Goal: Transaction & Acquisition: Purchase product/service

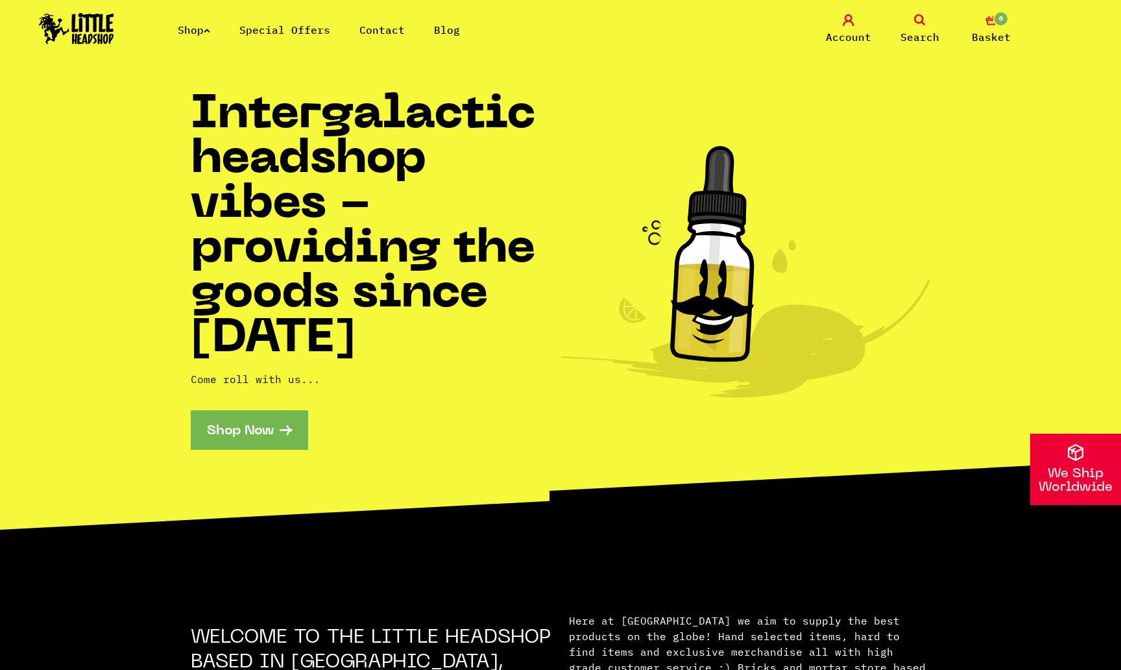
click at [195, 34] on link "Shop" at bounding box center [194, 29] width 32 height 13
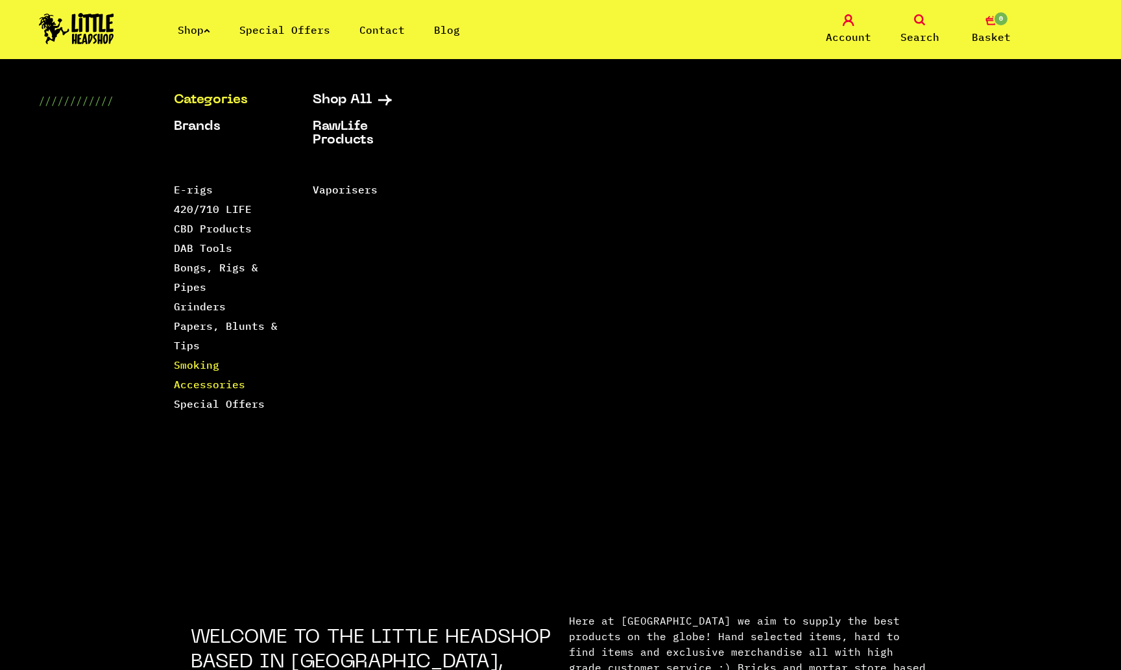
click at [206, 385] on link "Smoking Accessories" at bounding box center [209, 374] width 71 height 32
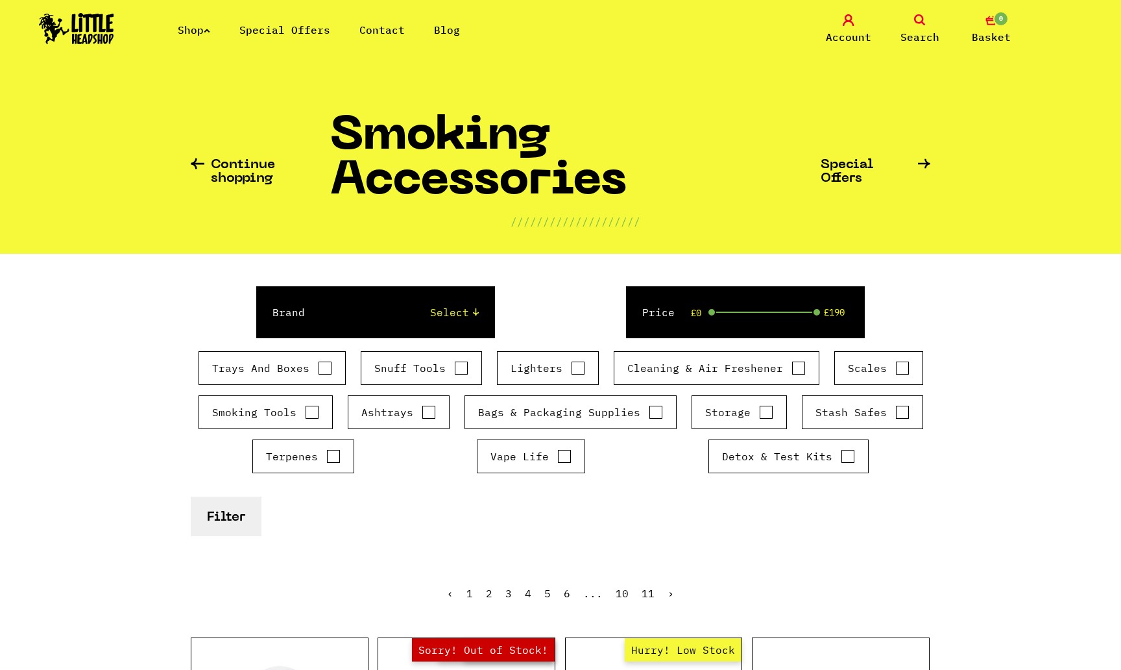
click at [197, 167] on icon at bounding box center [198, 163] width 14 height 11
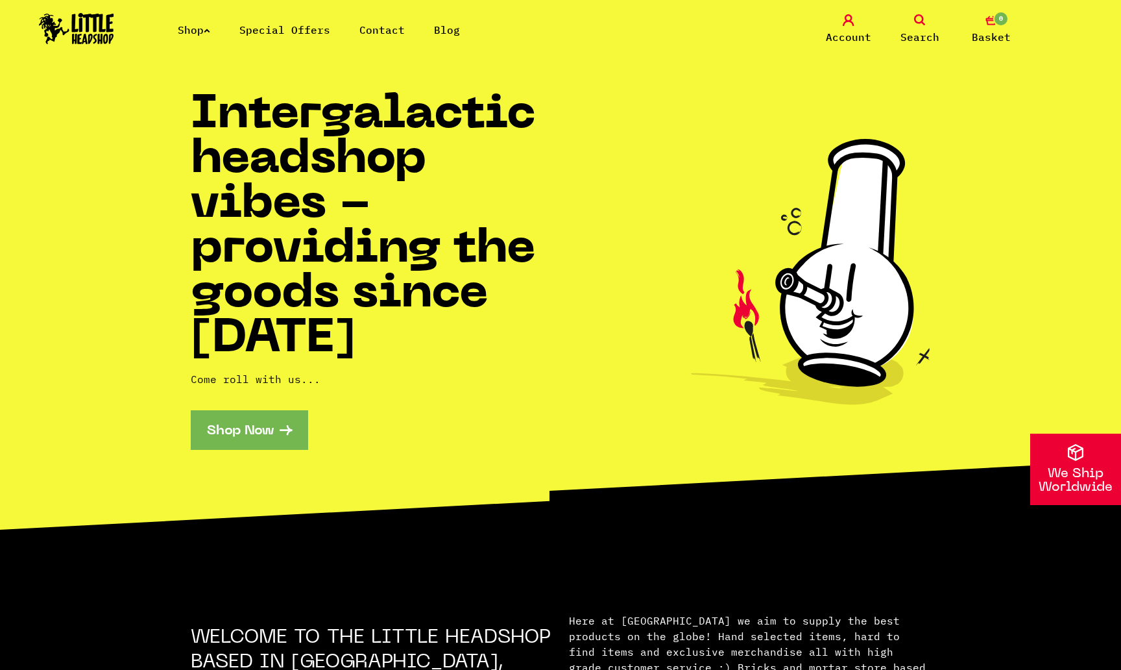
click at [929, 23] on link "Search" at bounding box center [920, 29] width 65 height 31
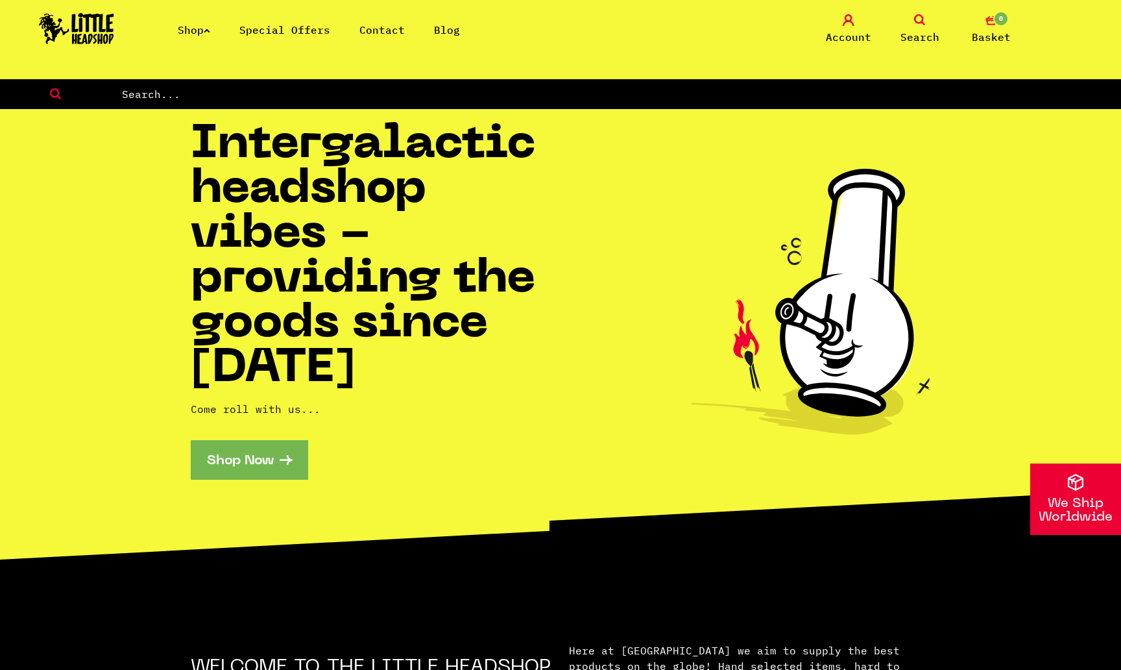
click at [495, 104] on form at bounding box center [560, 94] width 1121 height 30
click at [488, 95] on input "text" at bounding box center [621, 94] width 1001 height 17
type input "santa cruz"
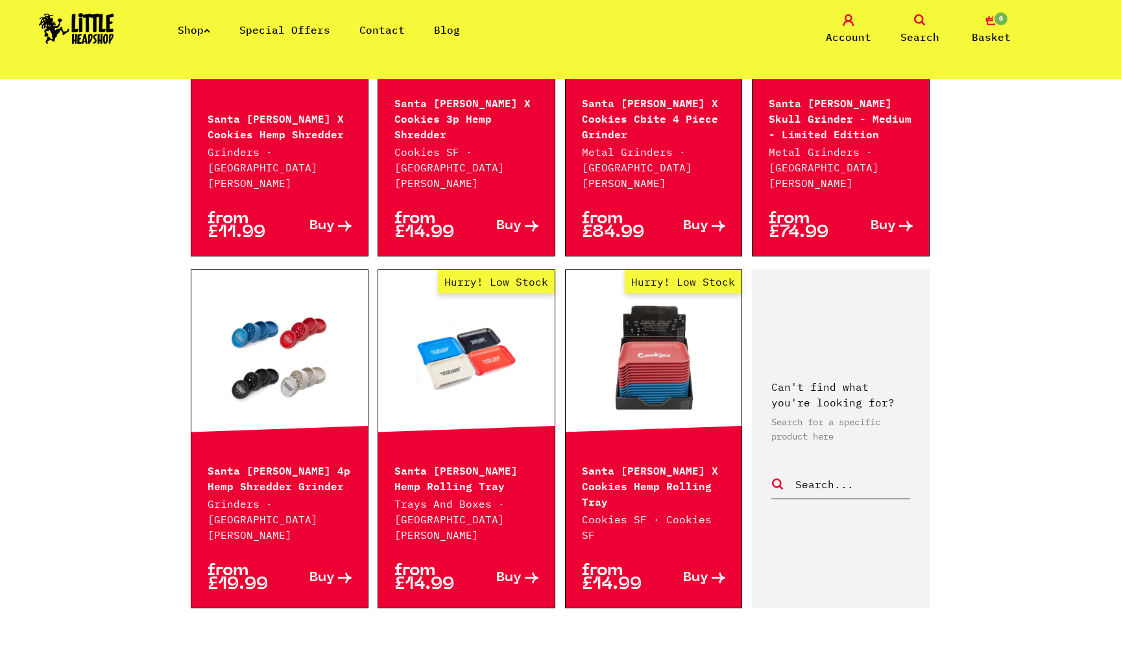
scroll to position [1310, 0]
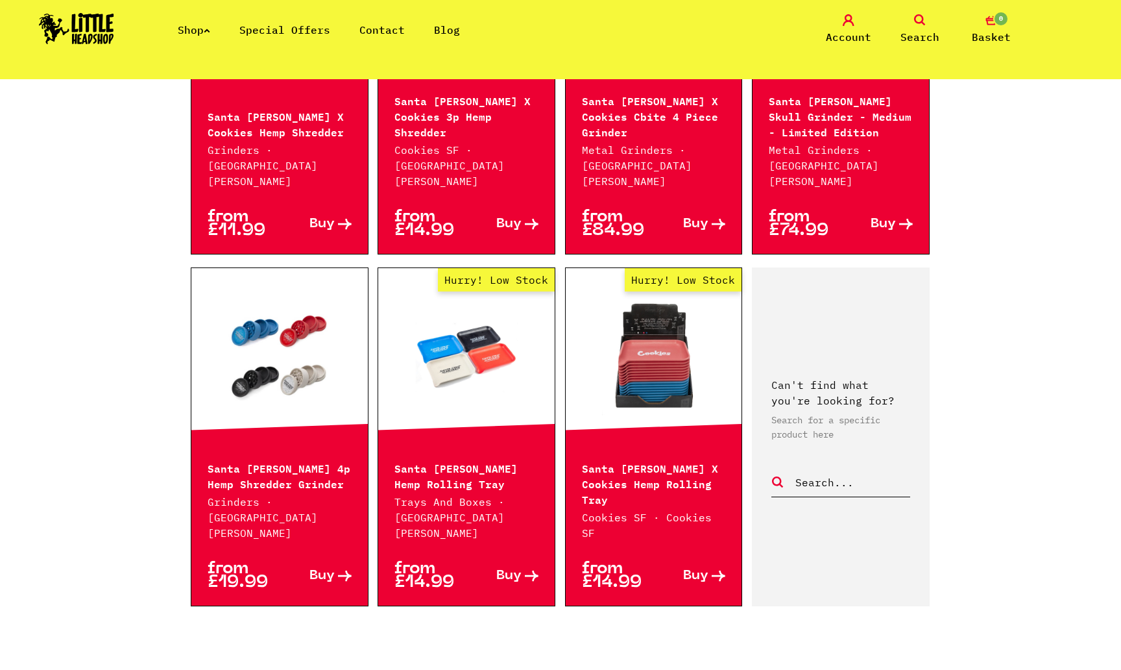
click at [519, 569] on span "Buy" at bounding box center [508, 576] width 25 height 14
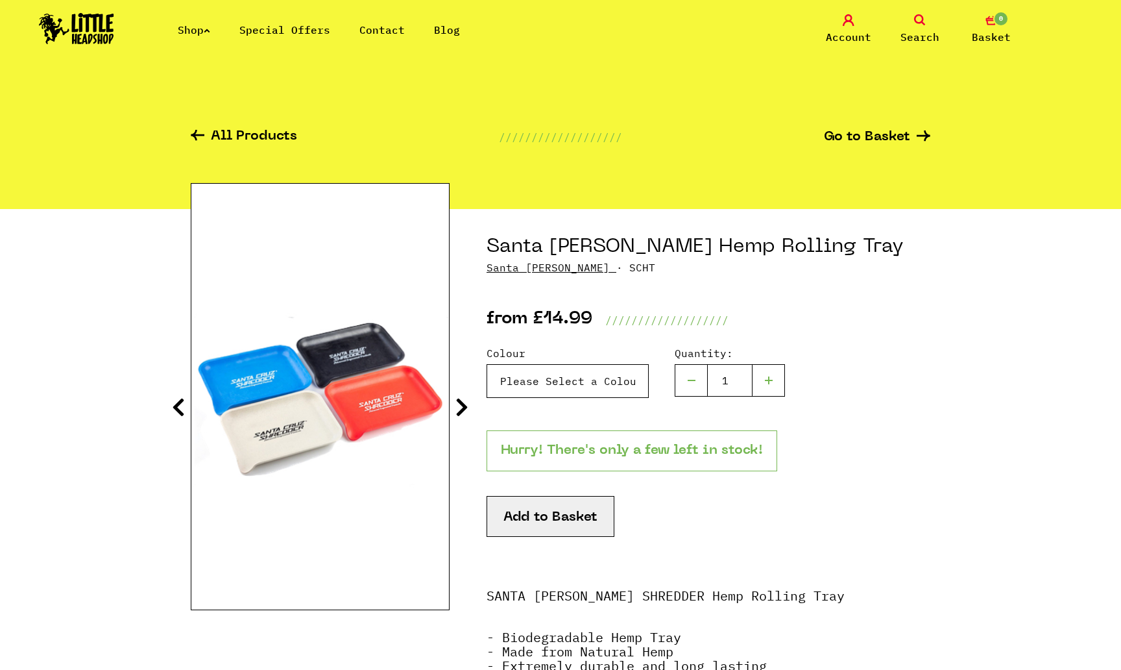
select select "1092"
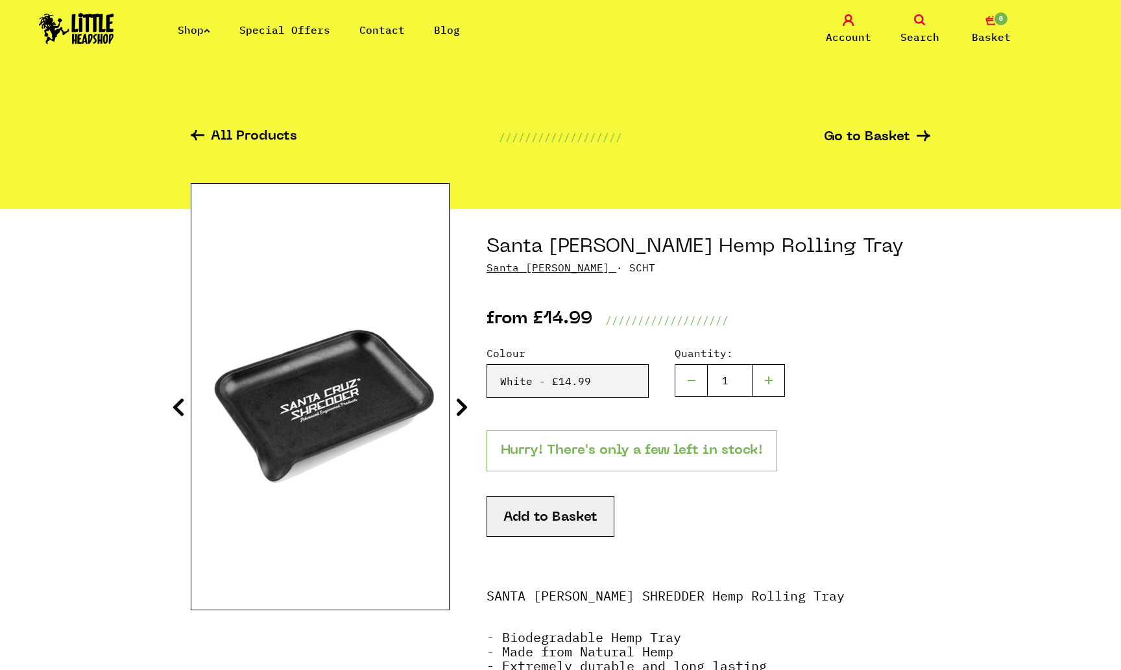
click at [528, 529] on button "Add to Basket" at bounding box center [551, 516] width 128 height 41
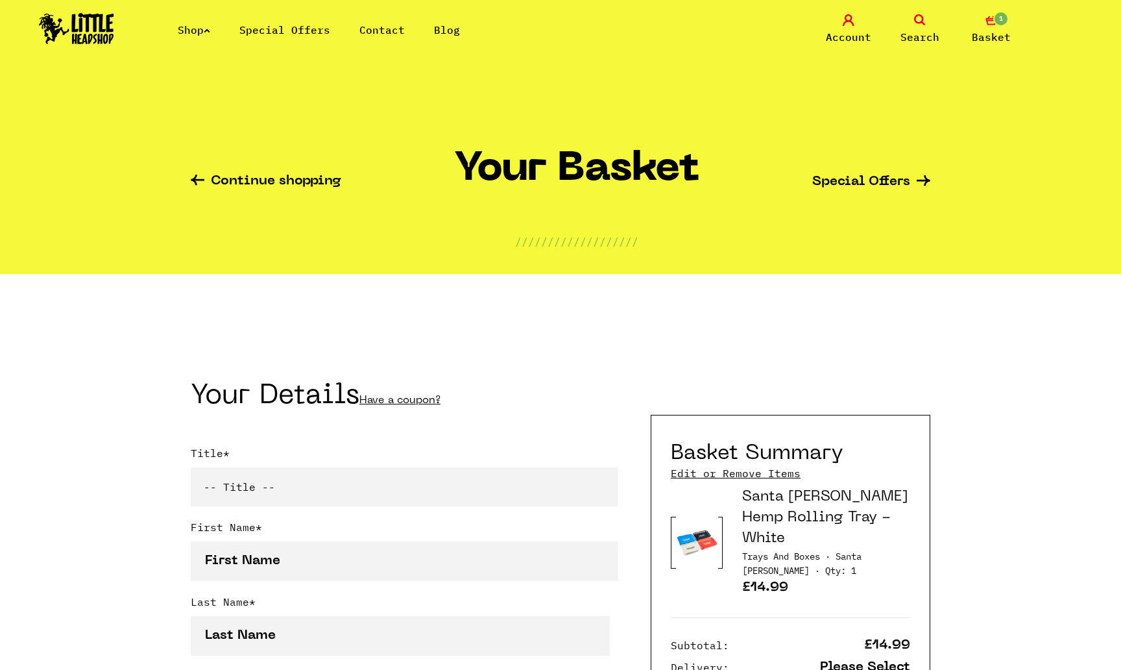
click at [204, 181] on icon at bounding box center [198, 180] width 14 height 11
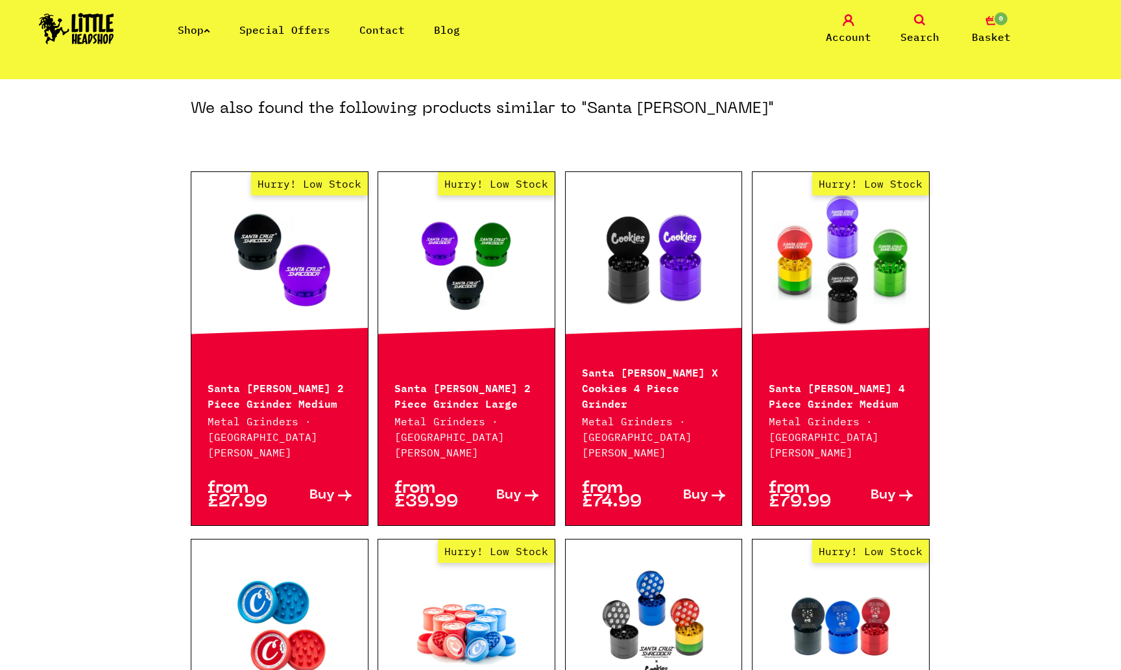
scroll to position [669, 0]
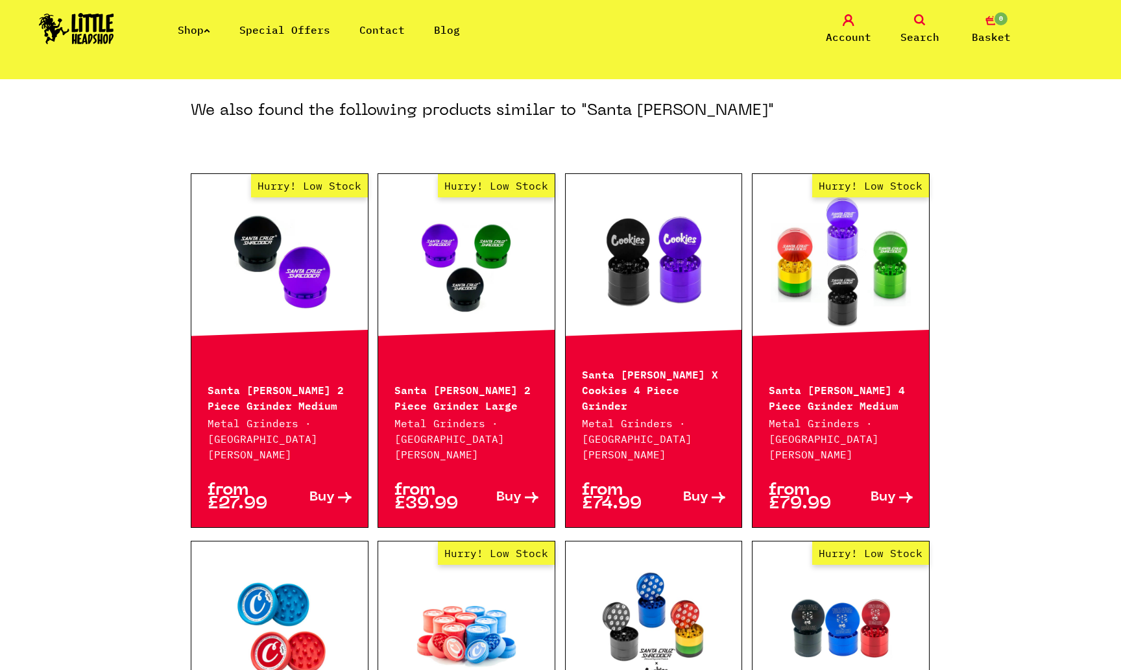
click at [511, 491] on span "Buy" at bounding box center [508, 498] width 25 height 14
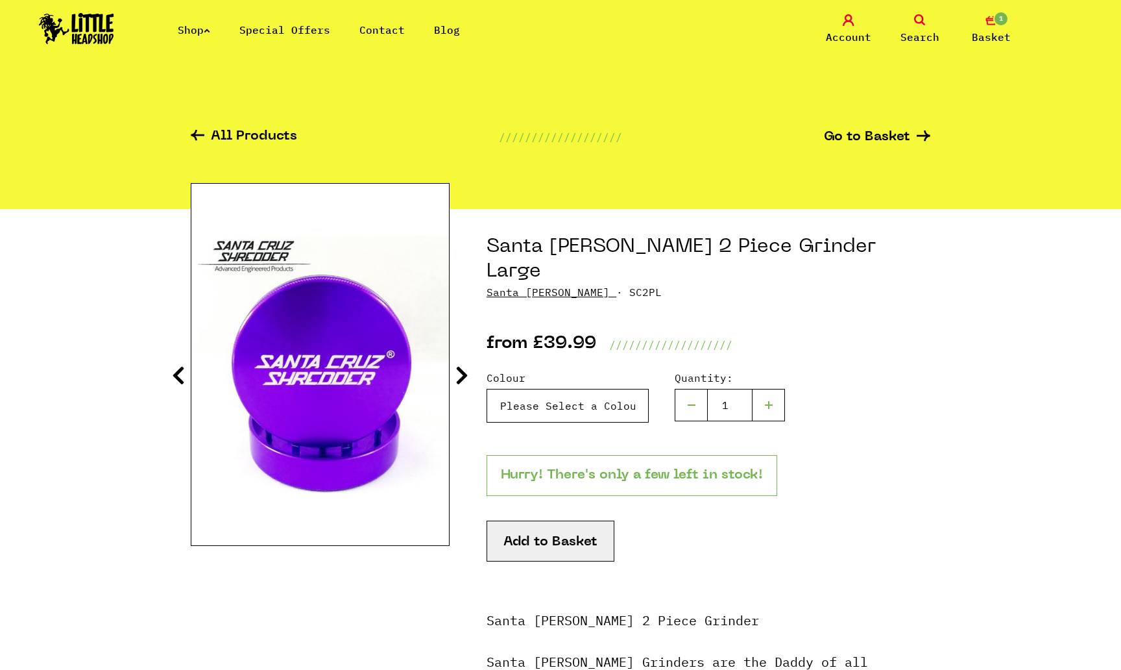
select select "1194"
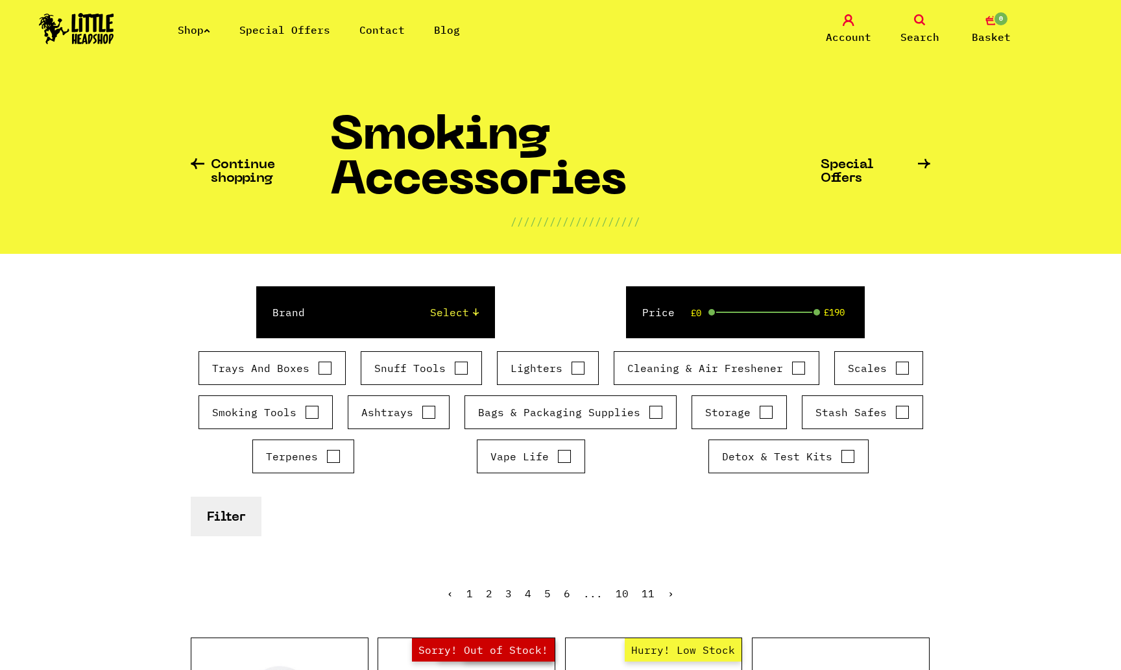
click at [201, 32] on link "Shop" at bounding box center [194, 29] width 32 height 13
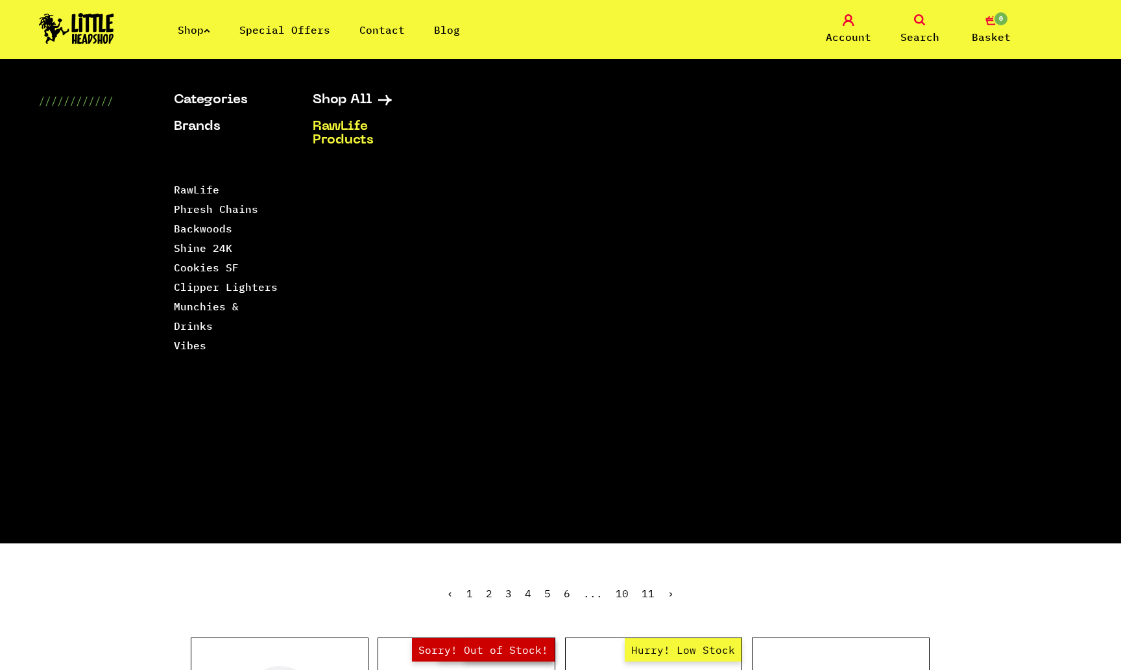
click at [328, 146] on link "RawLife Products" at bounding box center [366, 133] width 106 height 27
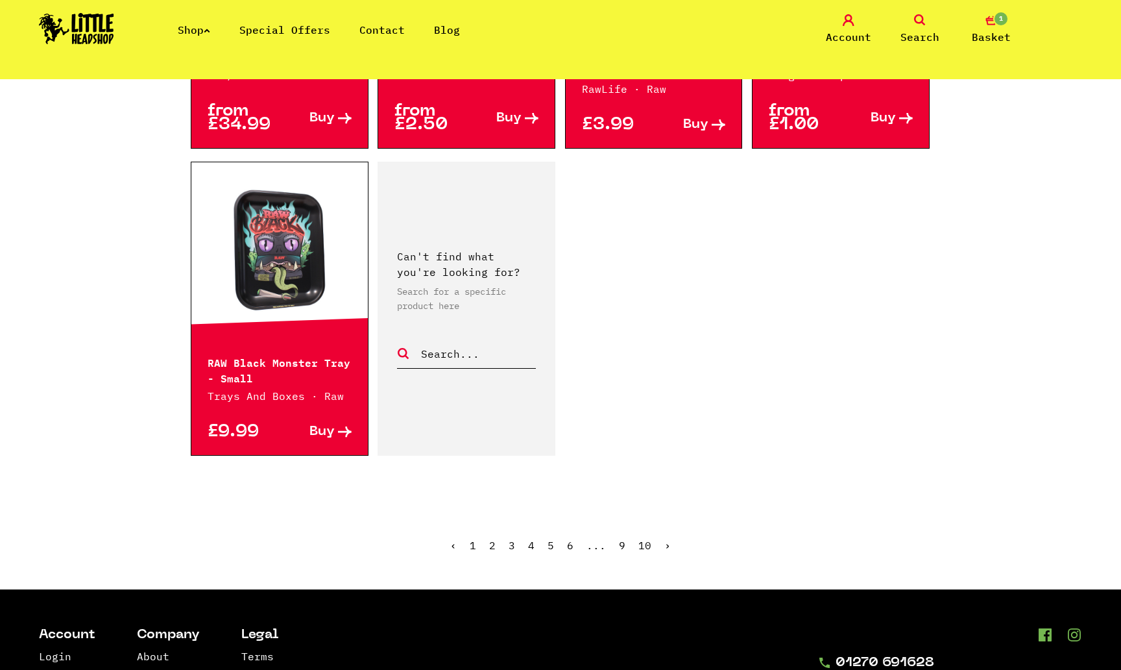
scroll to position [1909, 0]
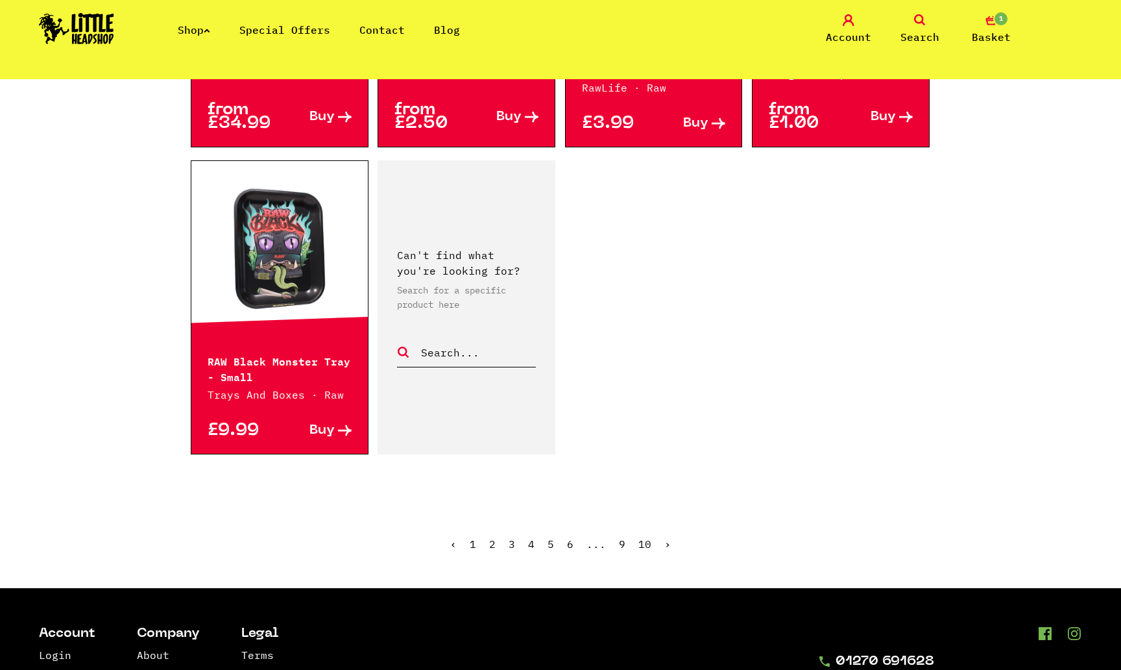
click at [668, 526] on ul "‹ 1 2 3 4 5 6 ... 9 10 ›" at bounding box center [561, 554] width 740 height 56
click at [665, 537] on link "›" at bounding box center [668, 543] width 6 height 13
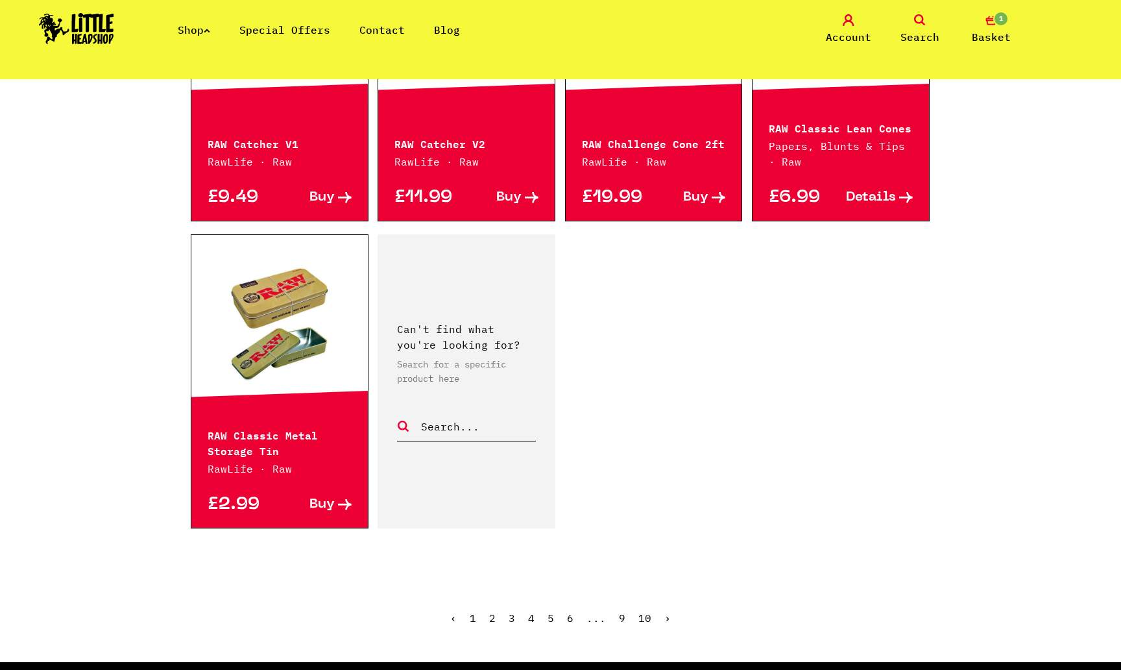
scroll to position [1782, 0]
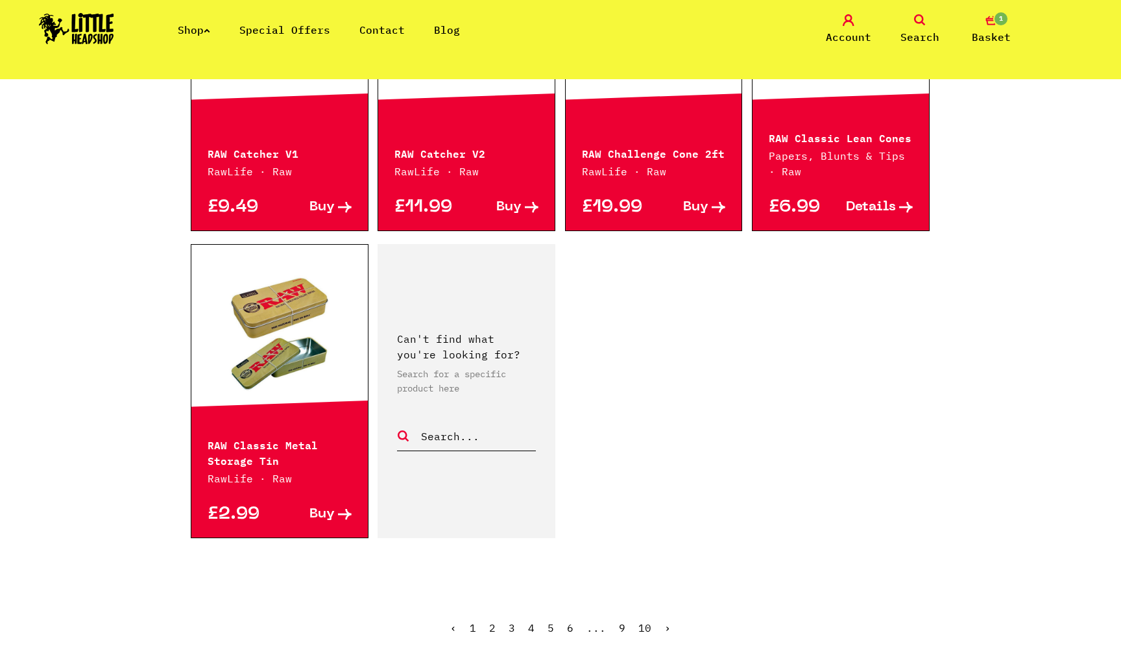
click at [668, 628] on link "›" at bounding box center [668, 627] width 6 height 13
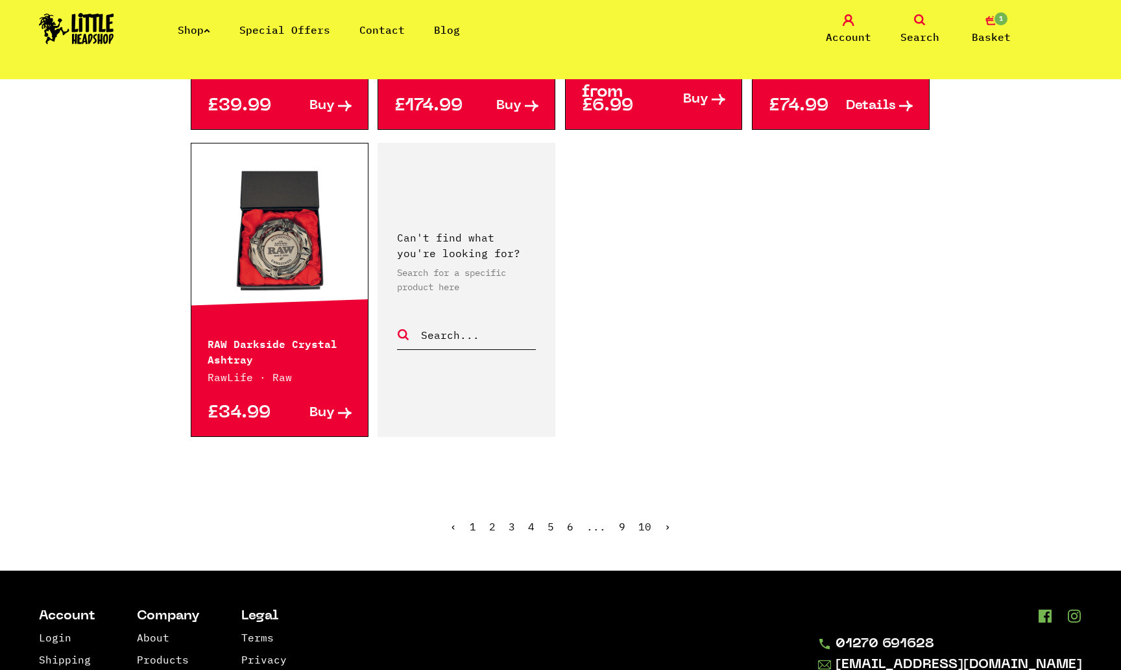
scroll to position [1865, 0]
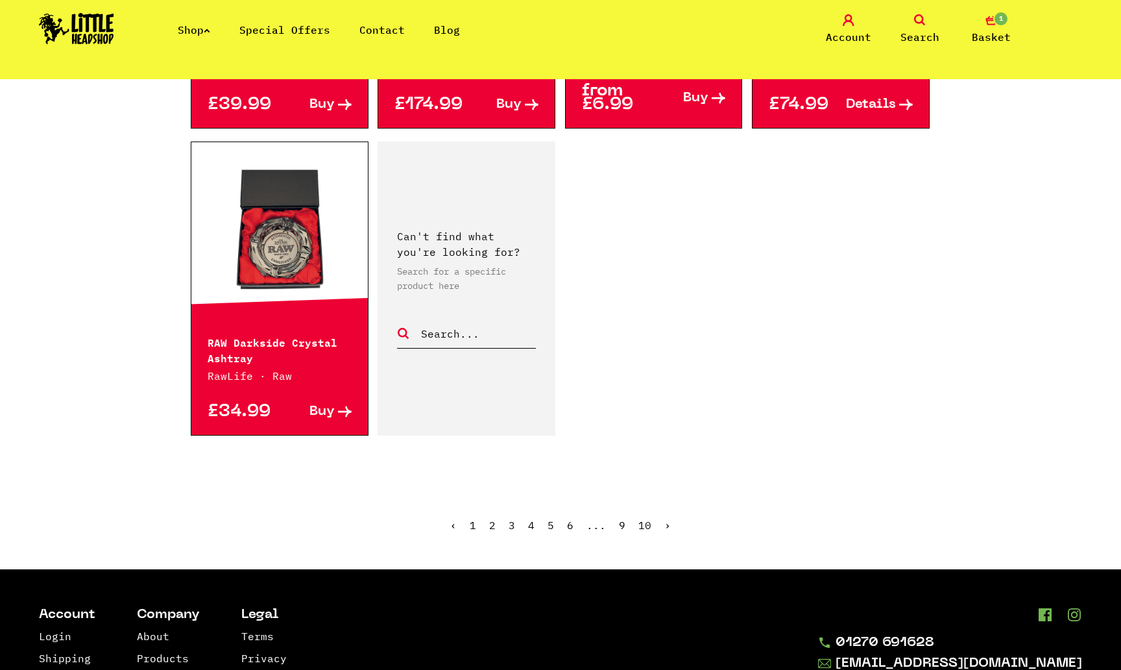
click at [668, 527] on link "›" at bounding box center [668, 525] width 6 height 13
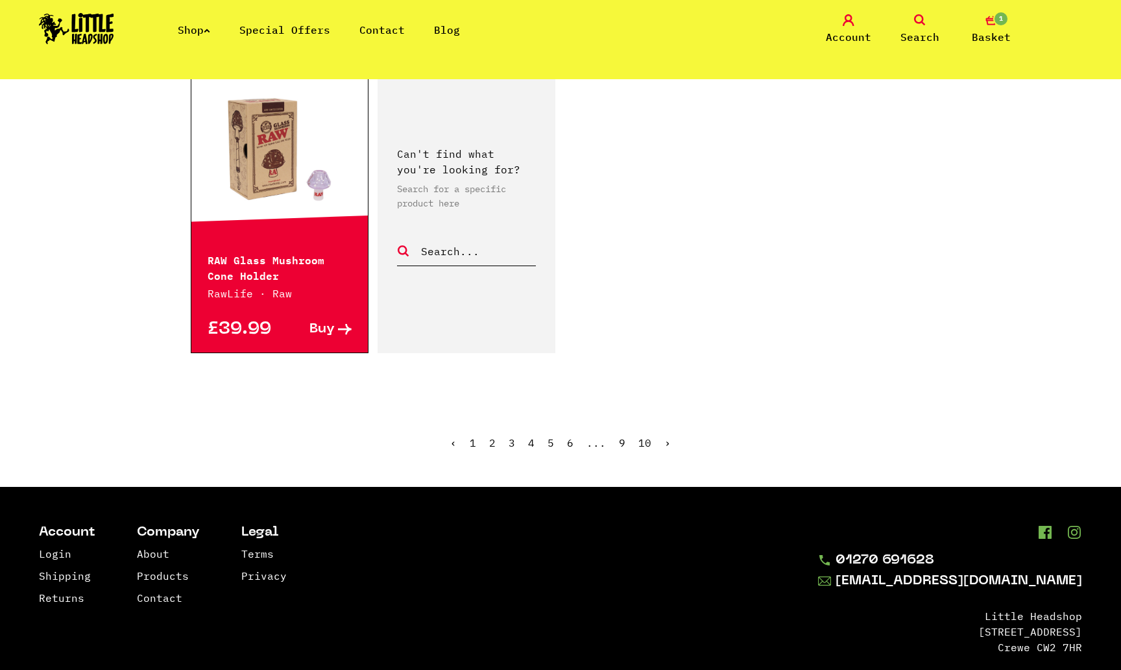
scroll to position [1963, 0]
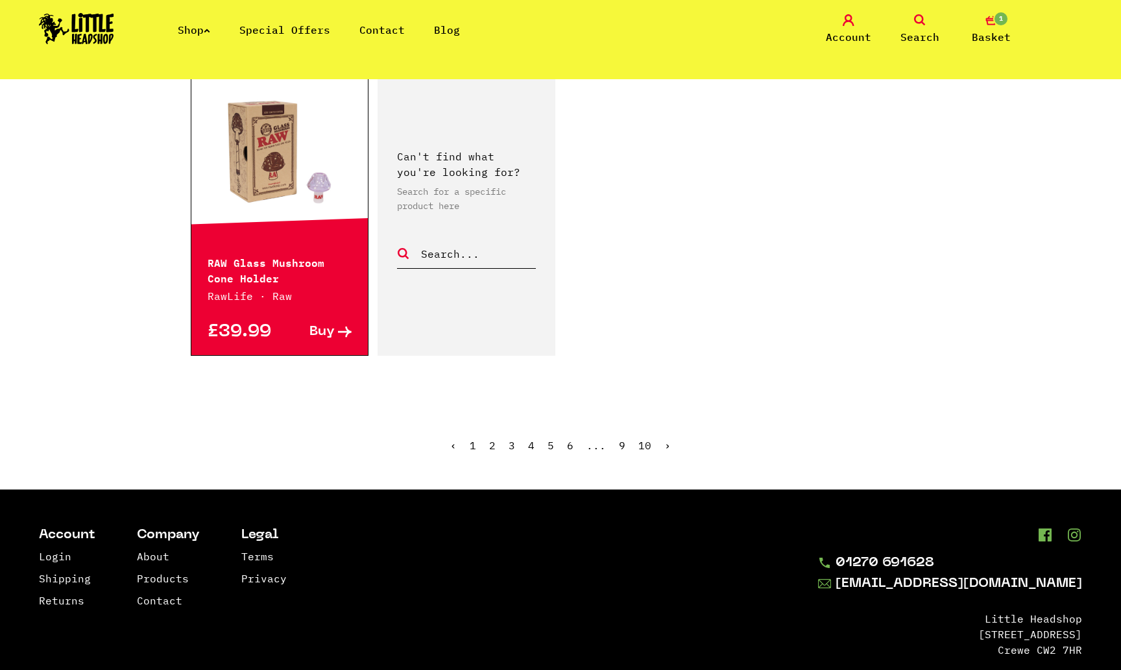
click at [665, 448] on link "›" at bounding box center [668, 445] width 6 height 13
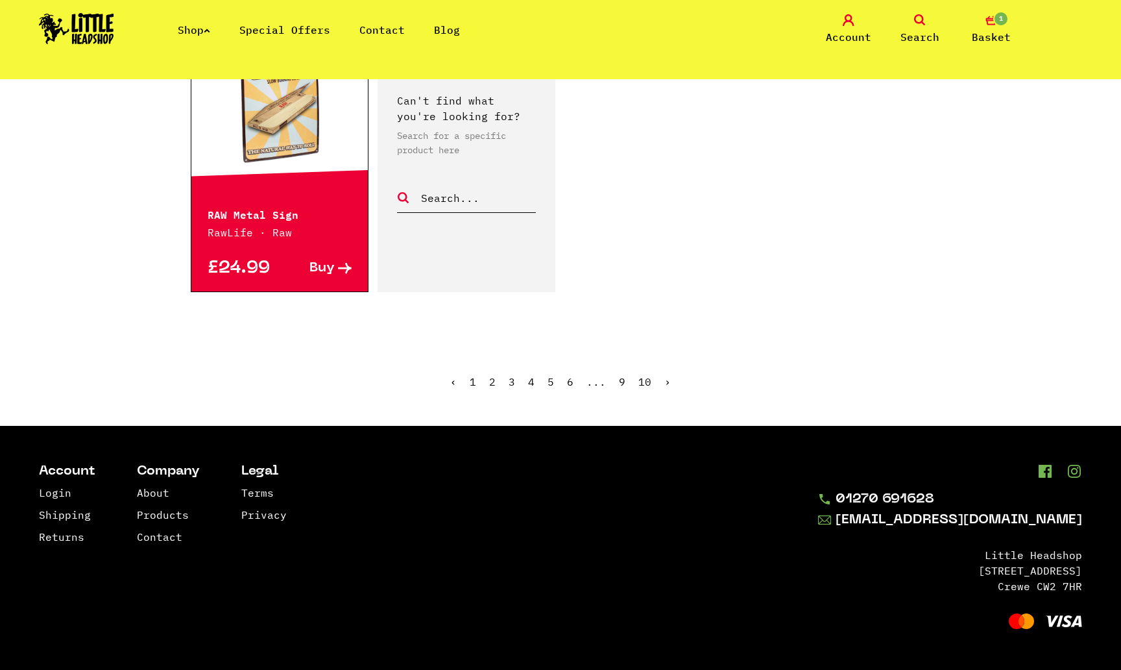
scroll to position [2052, 0]
click at [665, 384] on link "›" at bounding box center [668, 381] width 6 height 13
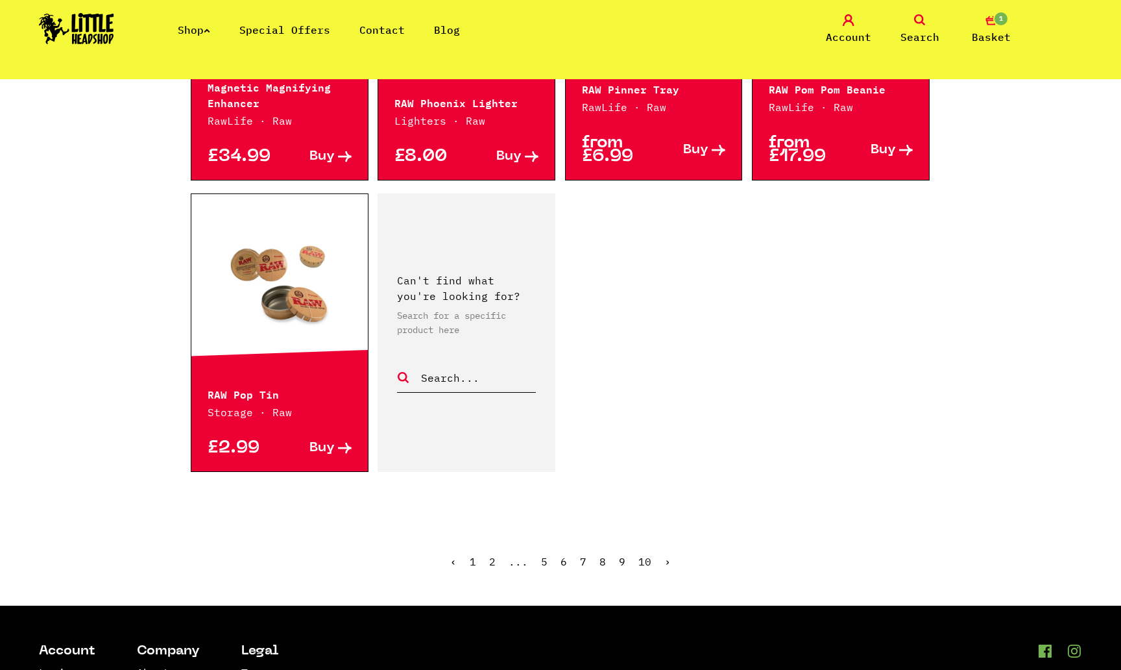
scroll to position [1863, 0]
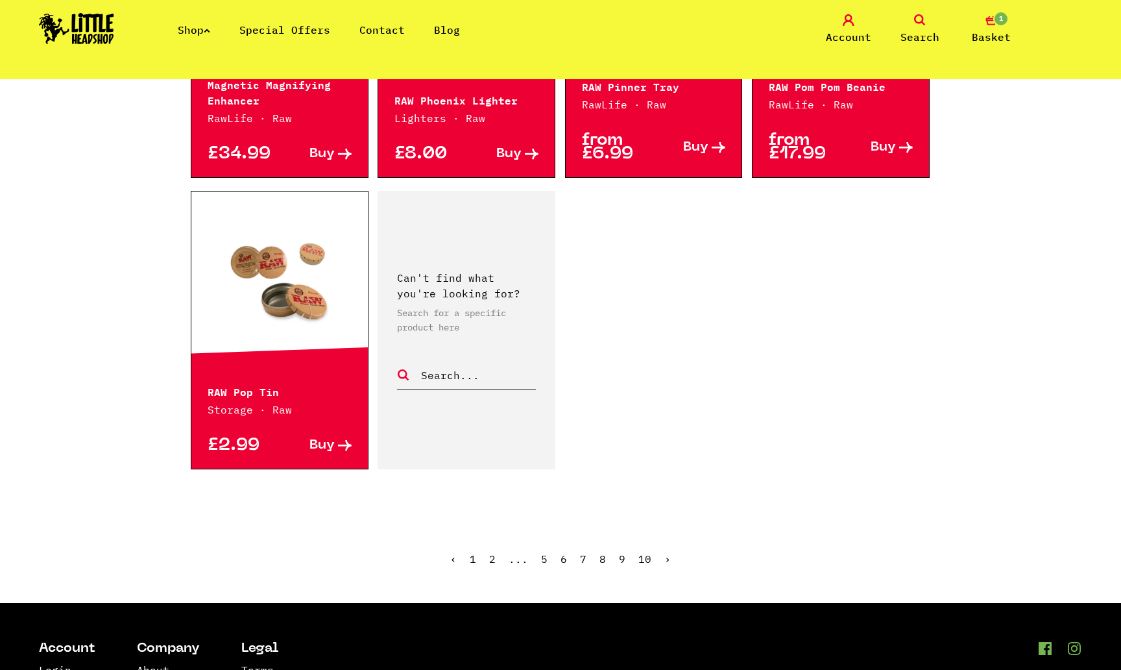
click at [665, 556] on link "›" at bounding box center [668, 558] width 6 height 13
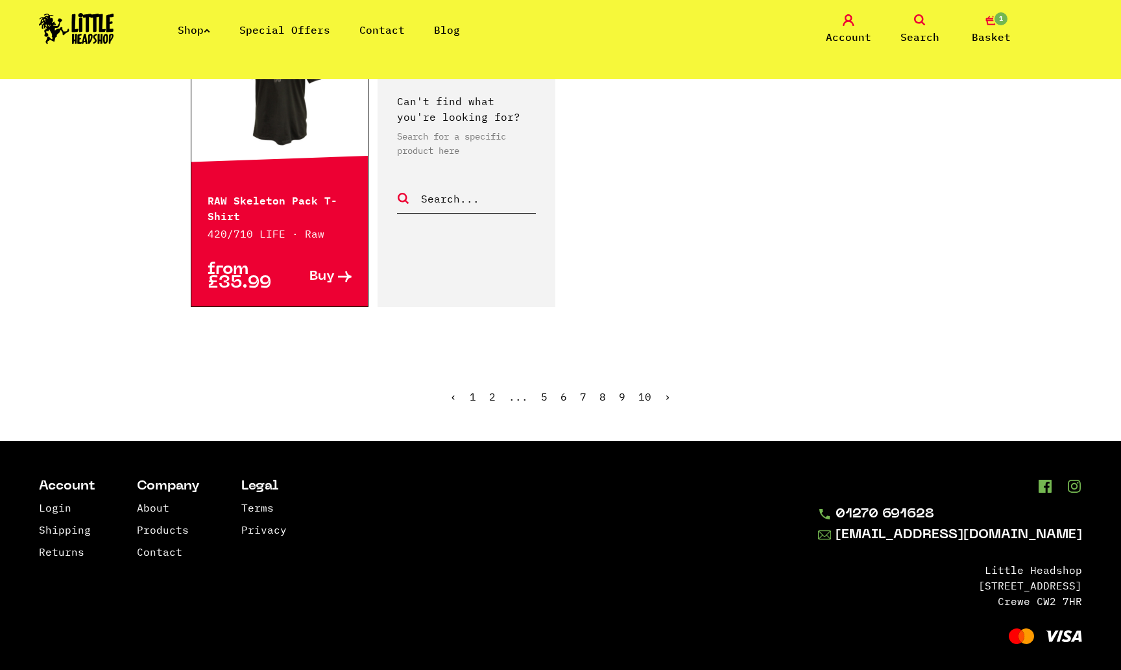
scroll to position [2087, 0]
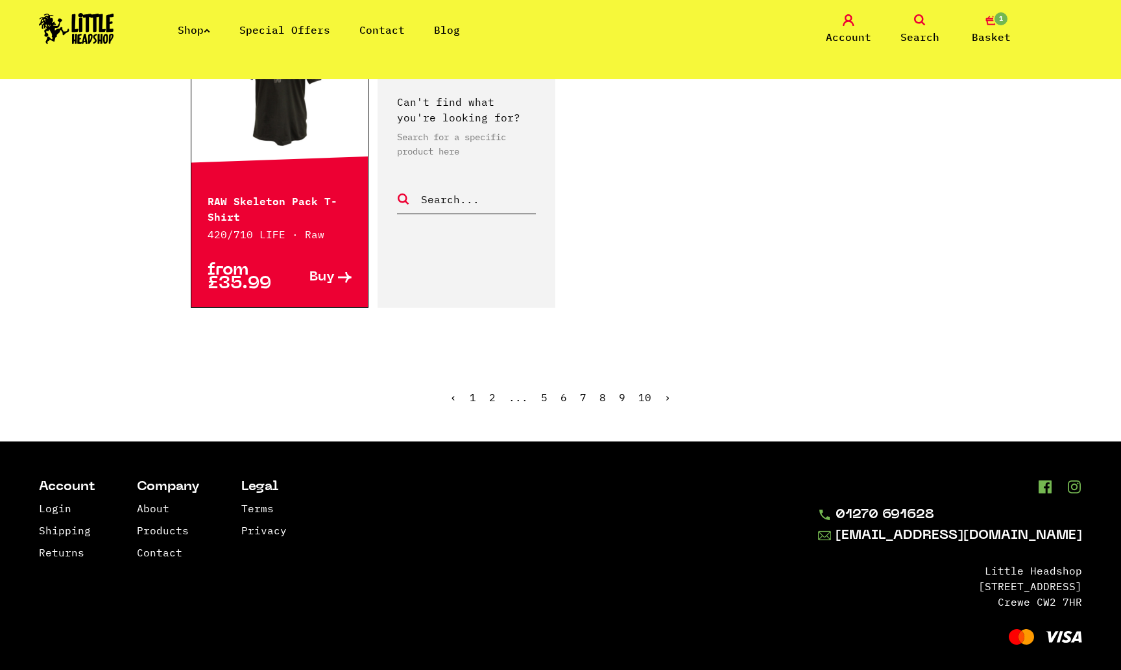
click at [665, 391] on link "›" at bounding box center [668, 397] width 6 height 13
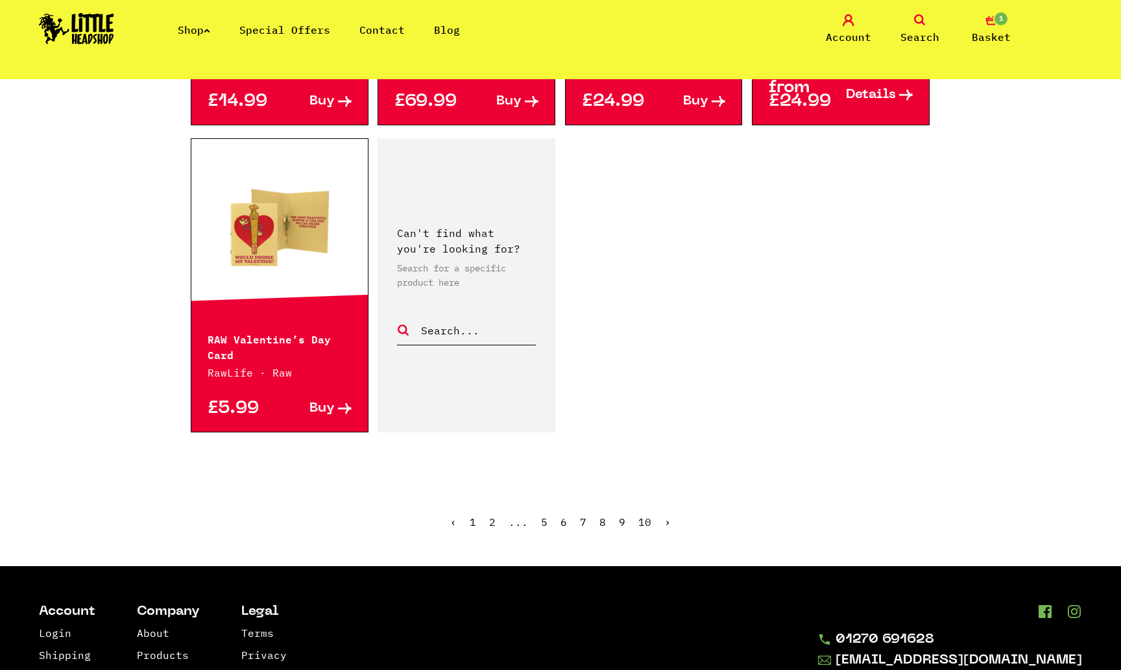
scroll to position [1932, 0]
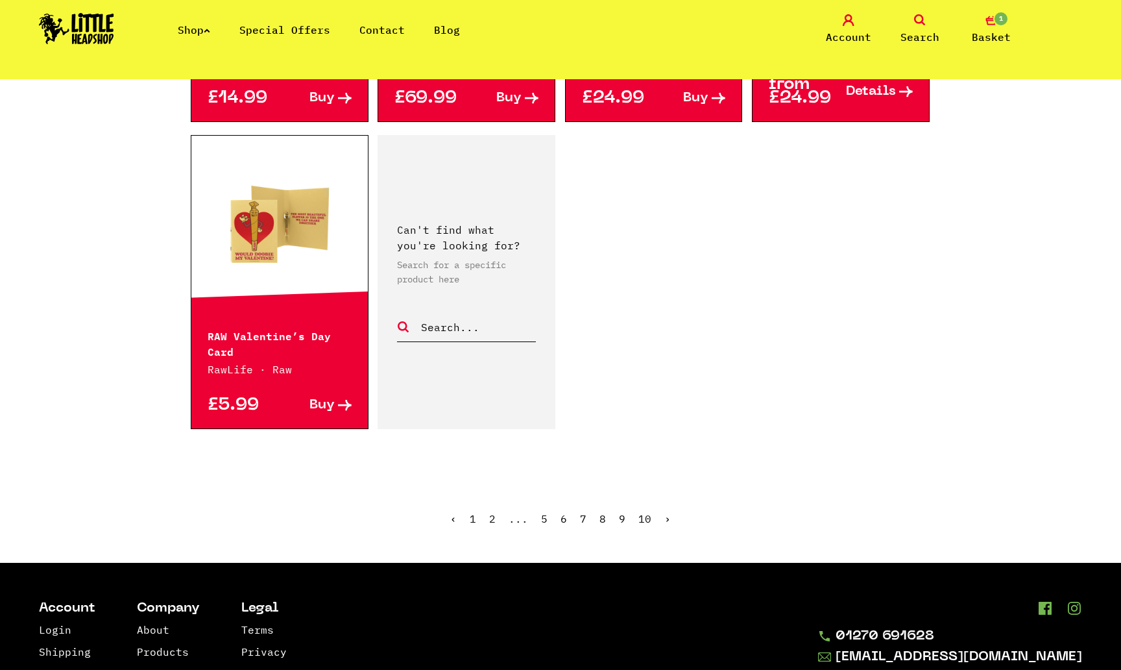
click at [668, 512] on link "›" at bounding box center [668, 518] width 6 height 13
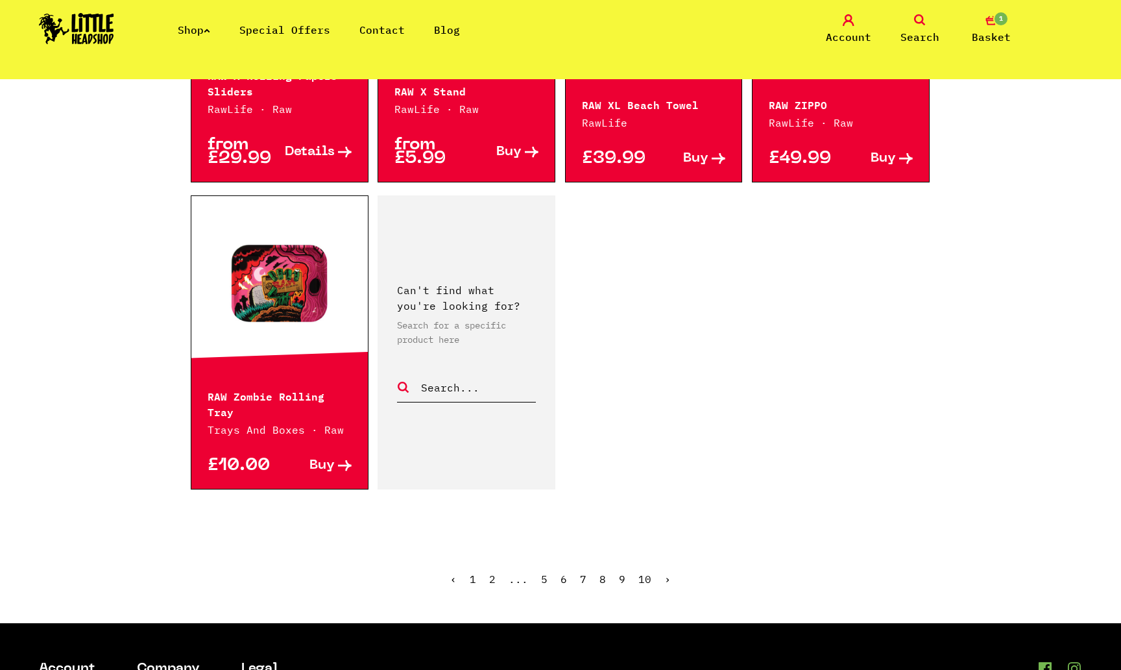
scroll to position [1865, 0]
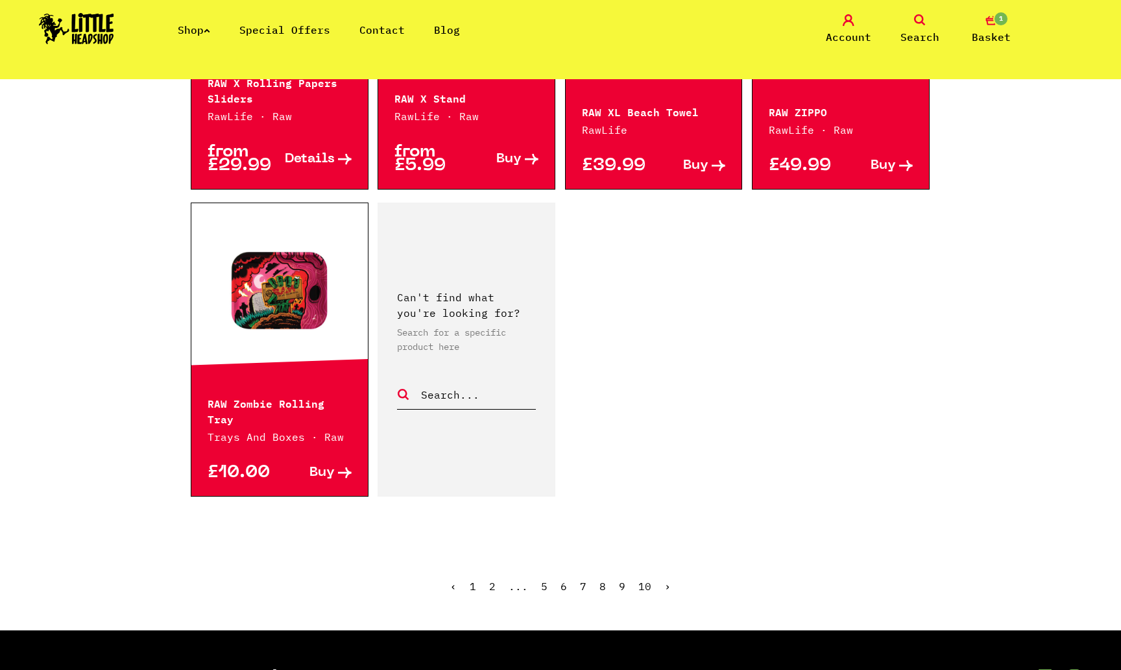
click at [665, 580] on link "›" at bounding box center [668, 586] width 6 height 13
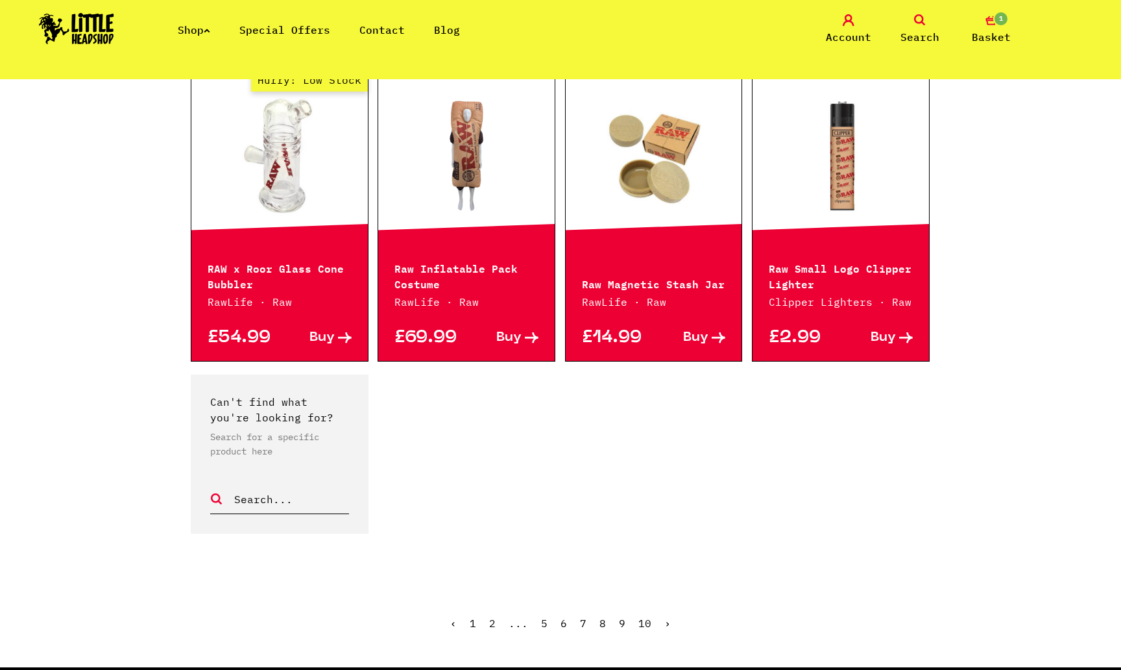
scroll to position [717, 0]
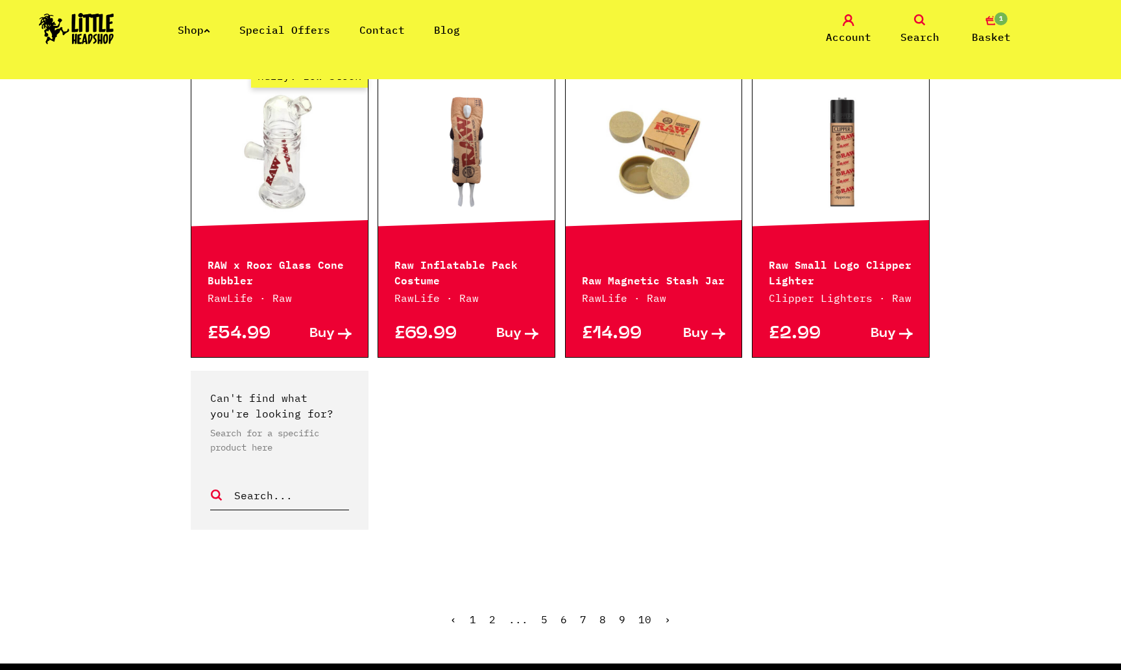
click at [567, 620] on ul "‹ 1 2 ... 5 6 7 8 9 10 ›" at bounding box center [561, 629] width 740 height 56
click at [585, 620] on link "7" at bounding box center [583, 619] width 6 height 13
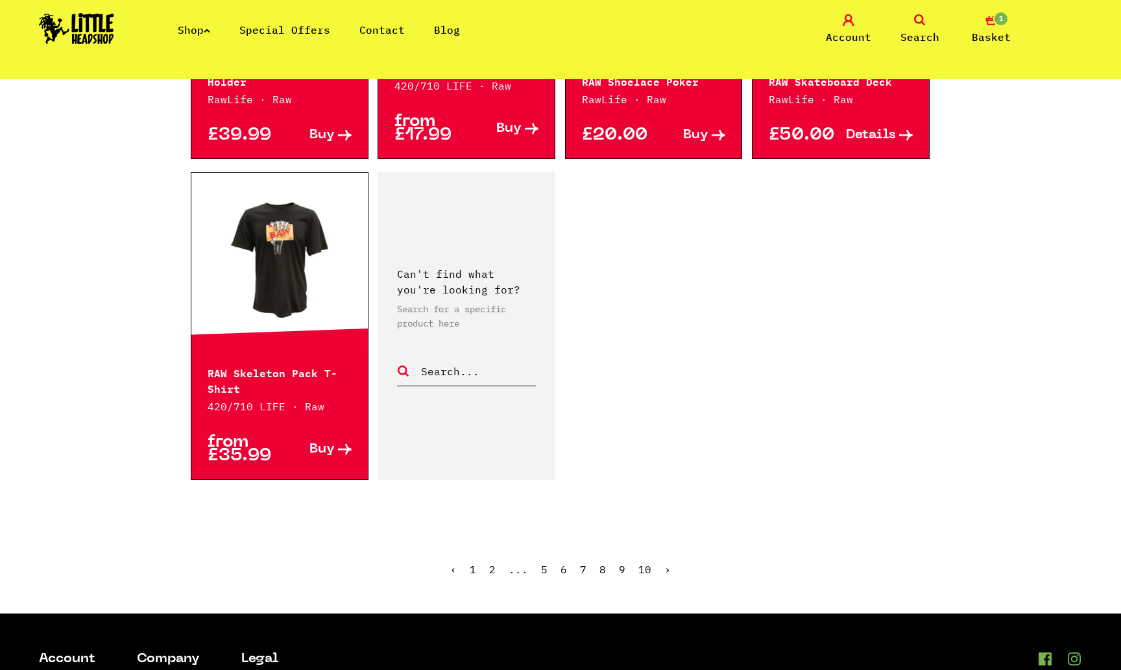
scroll to position [1918, 0]
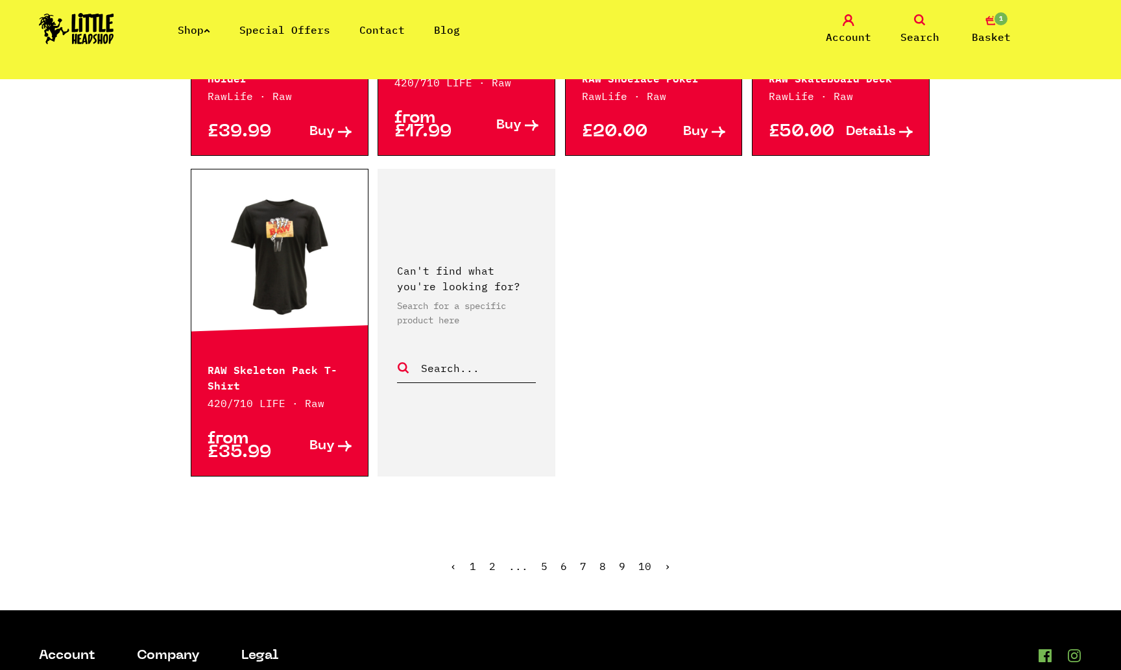
click at [565, 559] on link "6" at bounding box center [564, 565] width 6 height 13
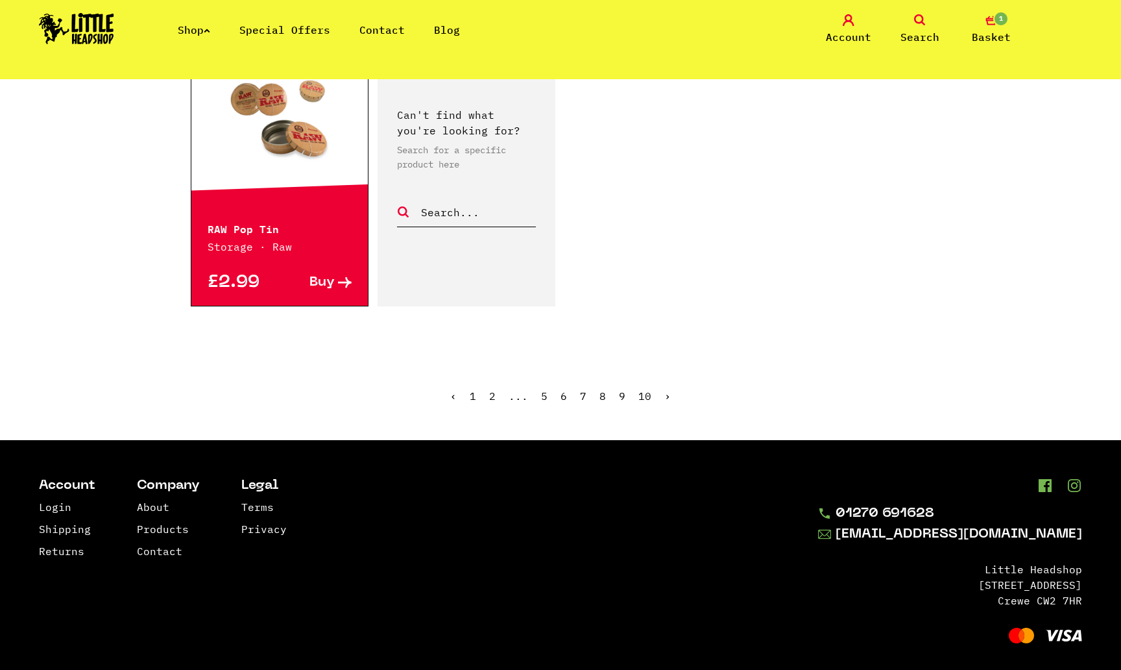
scroll to position [2024, 0]
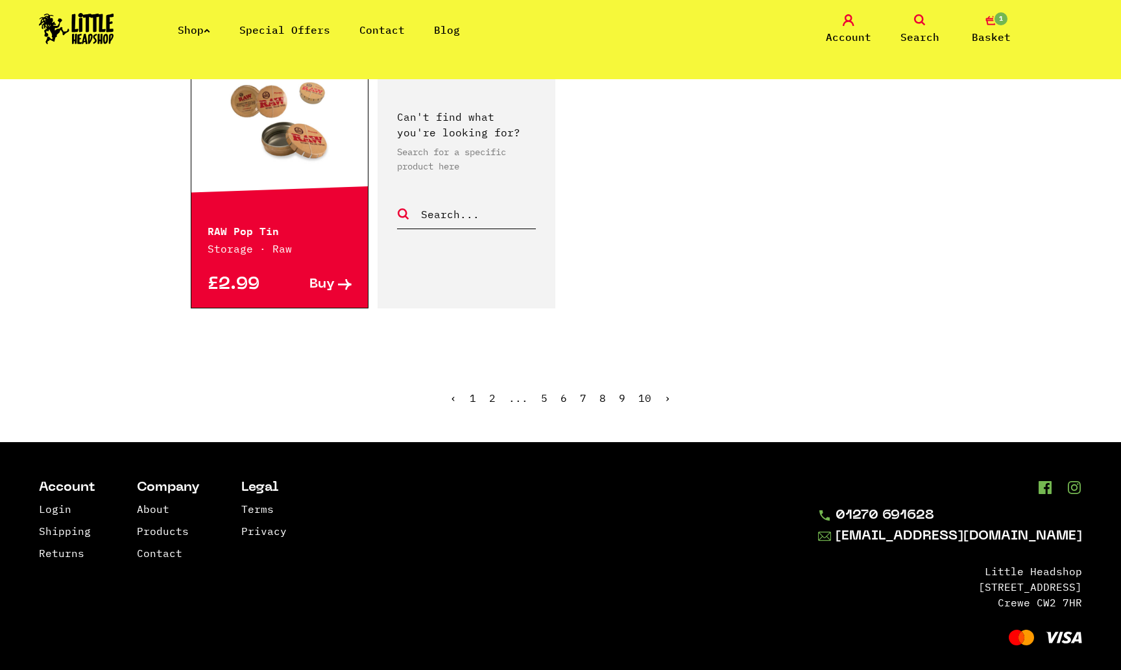
click at [545, 398] on link "5" at bounding box center [544, 397] width 6 height 13
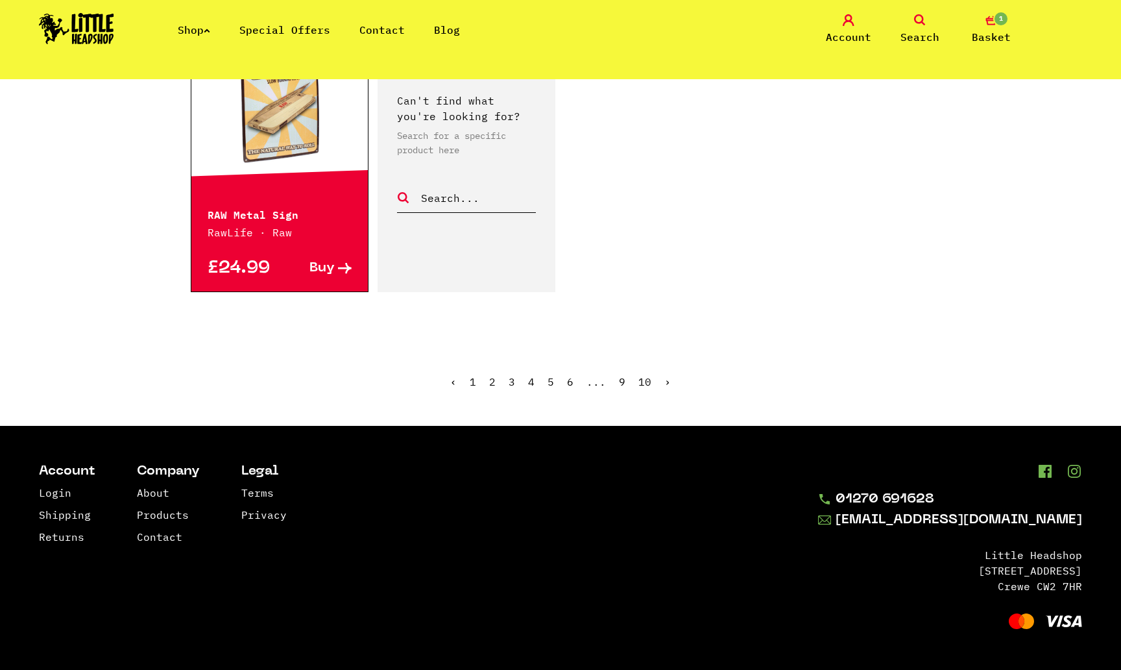
scroll to position [2052, 0]
click at [532, 383] on link "4" at bounding box center [531, 381] width 6 height 13
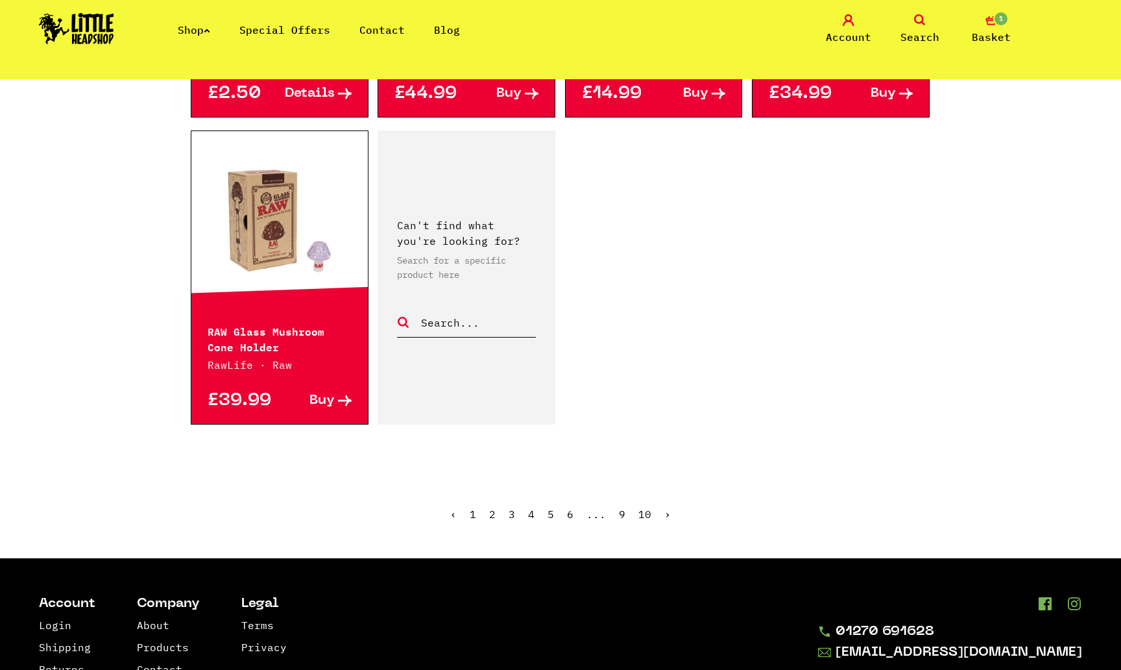
scroll to position [1907, 0]
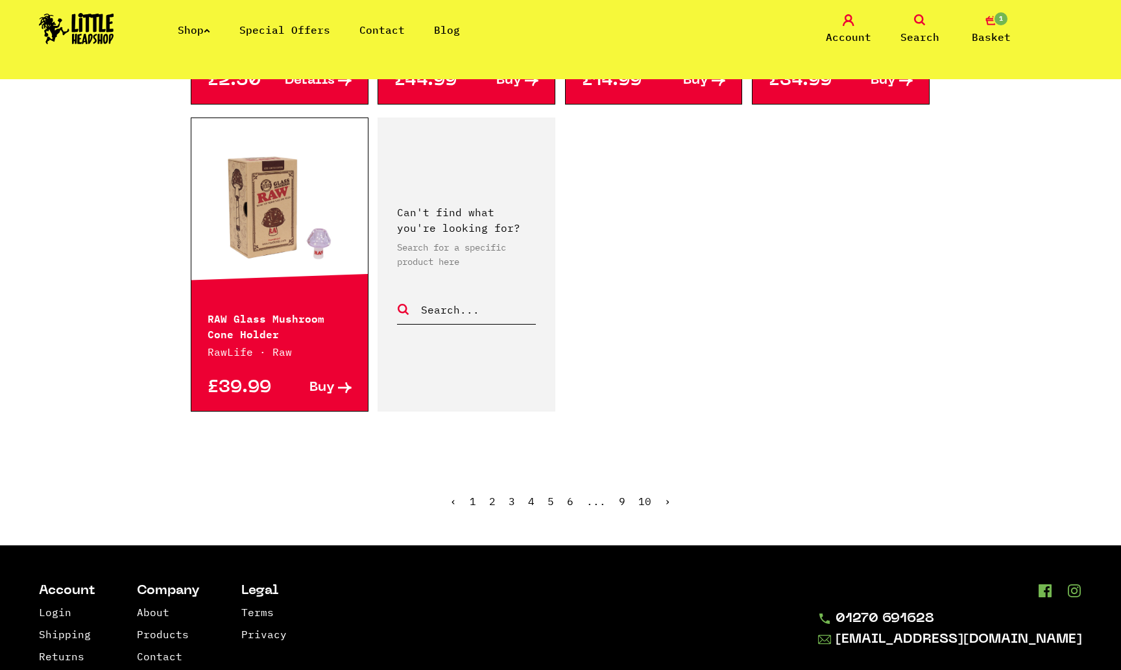
click at [532, 504] on span "4" at bounding box center [531, 501] width 6 height 13
click at [514, 505] on link "3" at bounding box center [512, 501] width 6 height 13
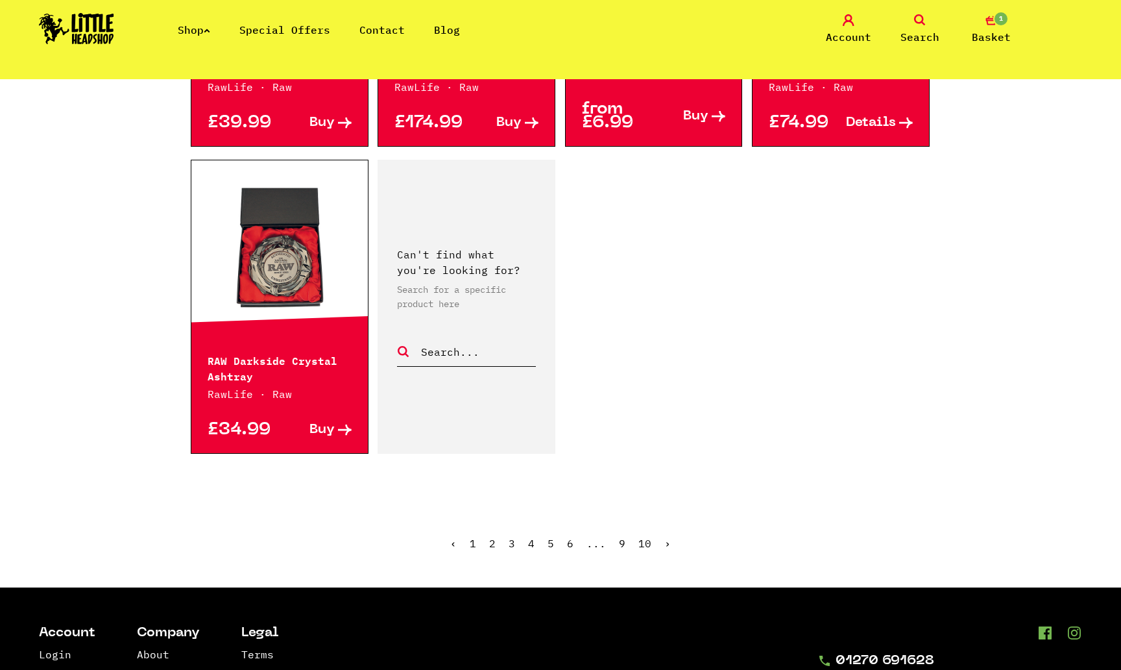
scroll to position [1862, 0]
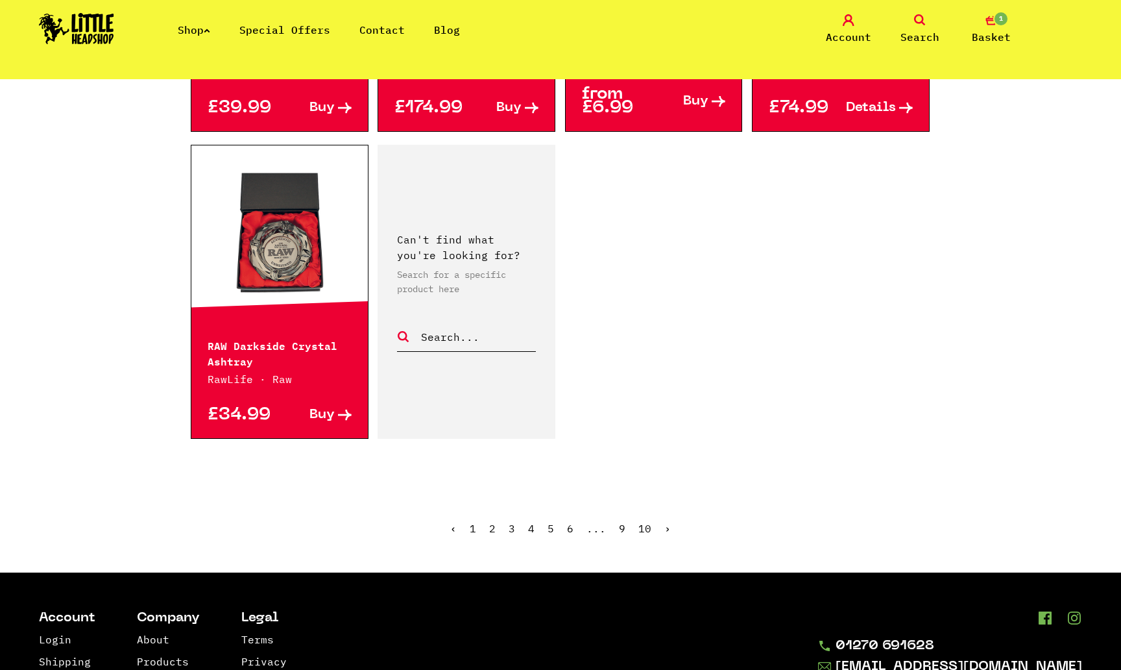
click at [491, 527] on link "2" at bounding box center [492, 528] width 6 height 13
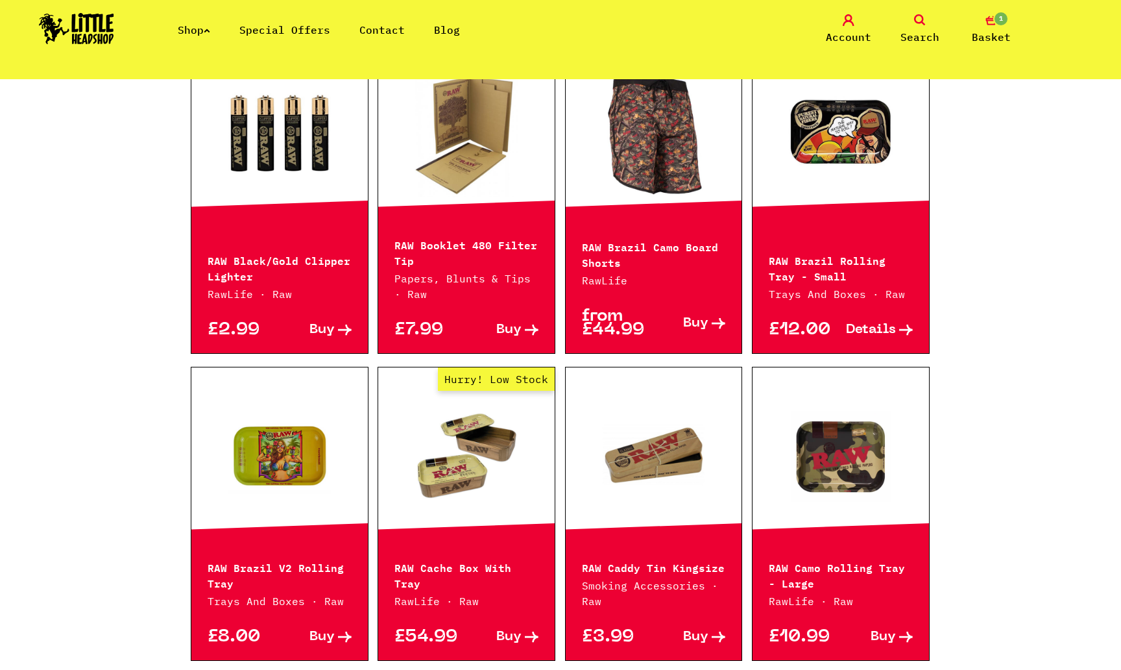
scroll to position [1053, 0]
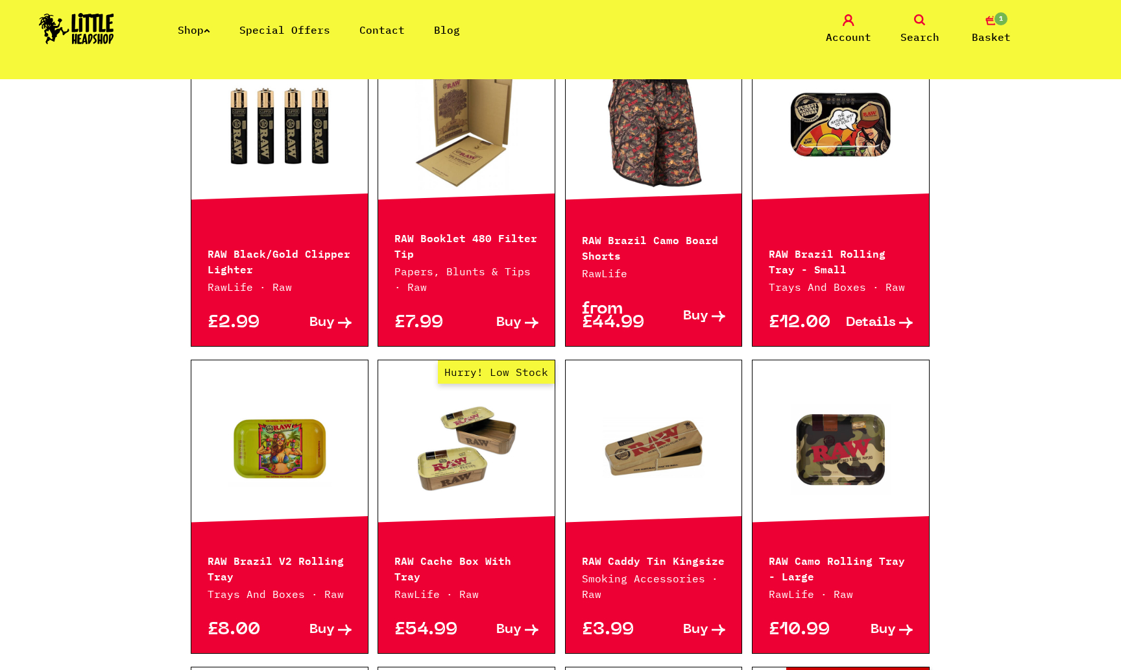
click at [491, 566] on div "RAW Cache Box With Tray RawLife · Raw" at bounding box center [466, 568] width 177 height 66
click at [493, 583] on div "RAW Cache Box With Tray RawLife · Raw" at bounding box center [466, 568] width 177 height 66
click at [442, 630] on p "£54.99" at bounding box center [431, 630] width 72 height 14
click at [516, 630] on span "Buy" at bounding box center [508, 630] width 25 height 14
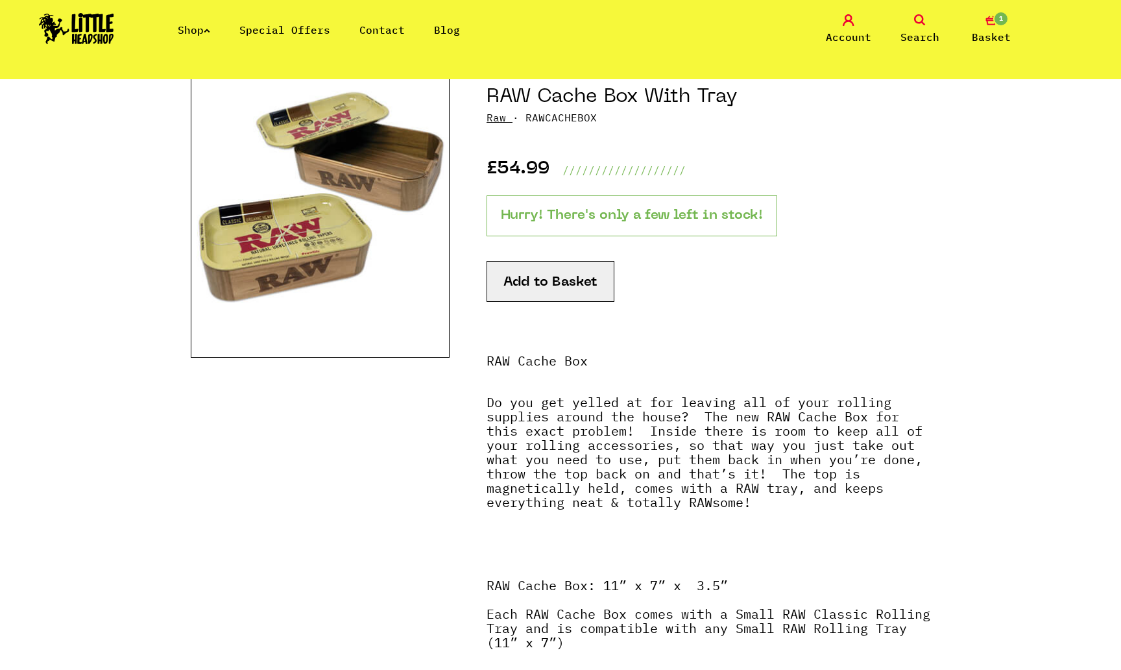
scroll to position [145, 0]
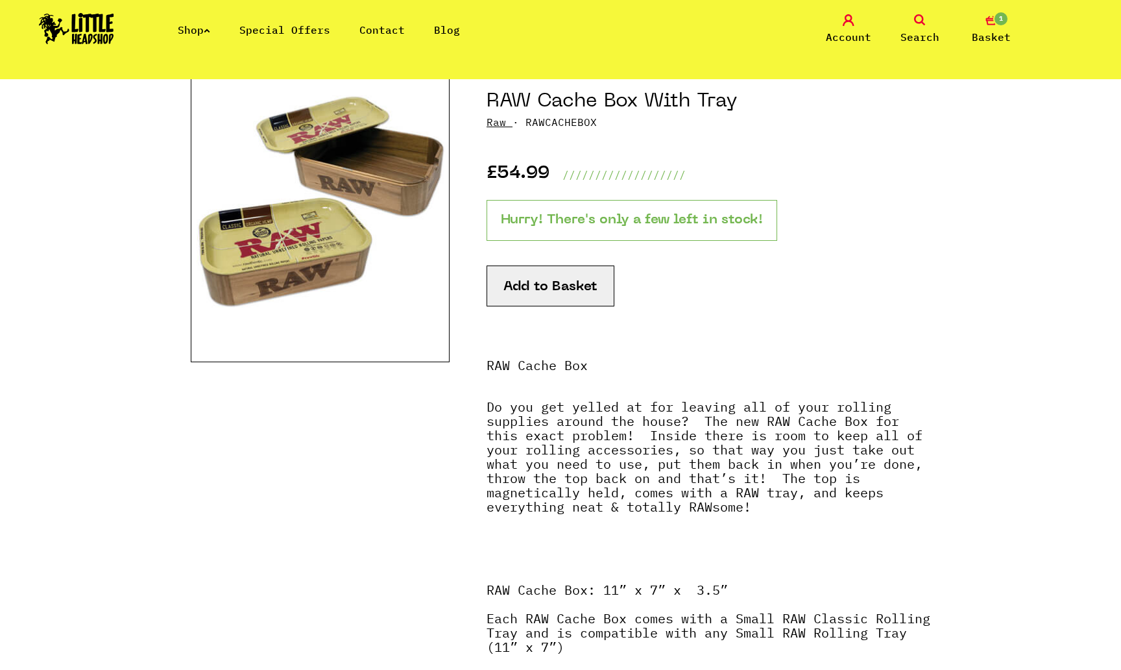
click at [418, 247] on img at bounding box center [320, 200] width 259 height 325
click at [205, 31] on link "Shop" at bounding box center [194, 29] width 32 height 13
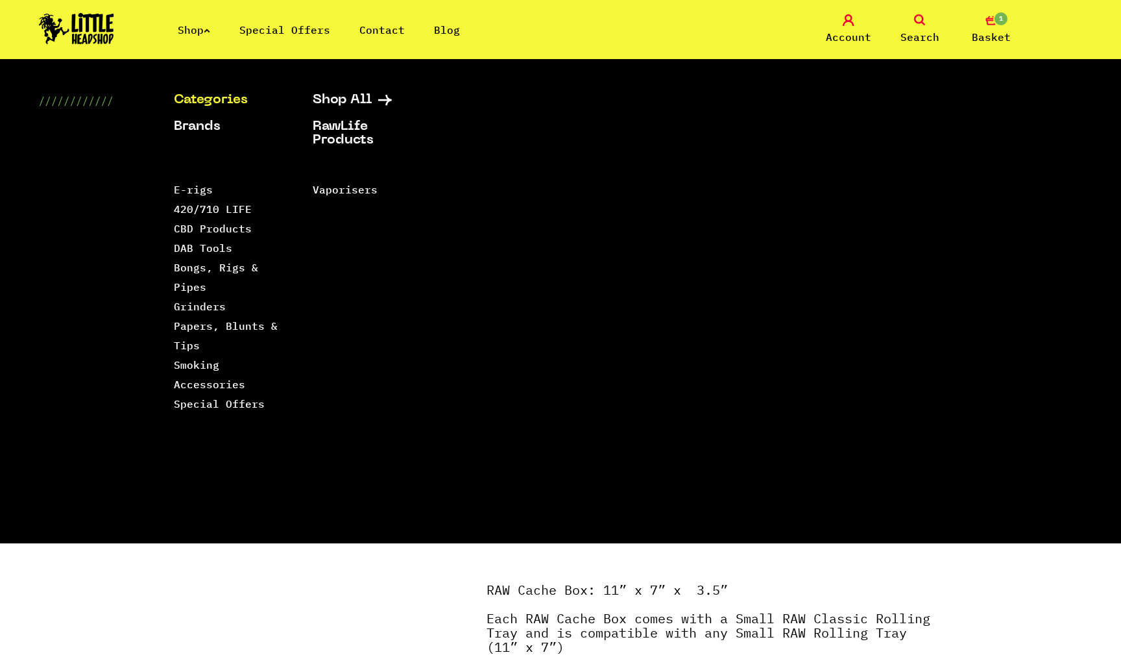
click at [205, 31] on link "Shop" at bounding box center [194, 29] width 32 height 13
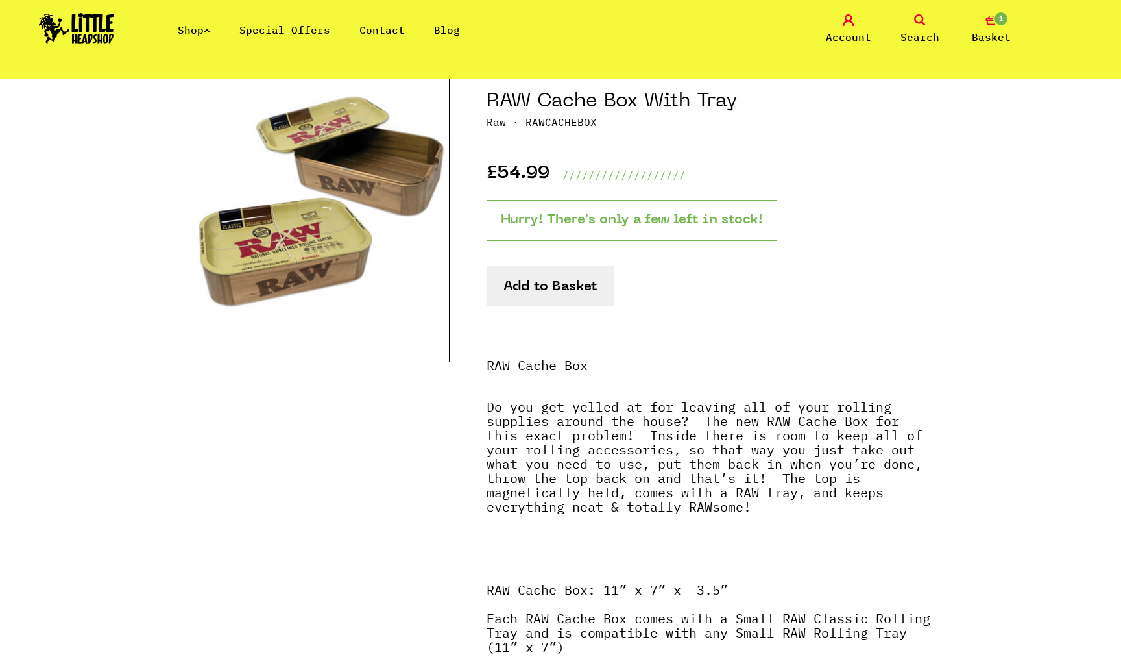
click at [205, 31] on link "Shop" at bounding box center [194, 29] width 32 height 13
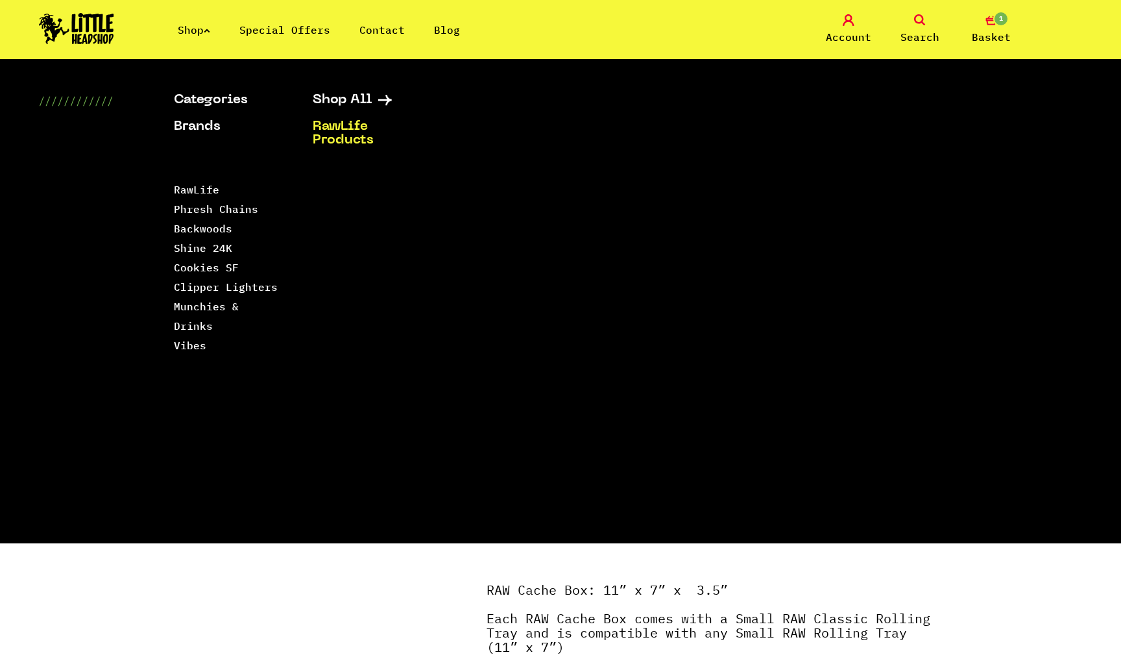
click at [265, 661] on div at bounding box center [320, 389] width 259 height 650
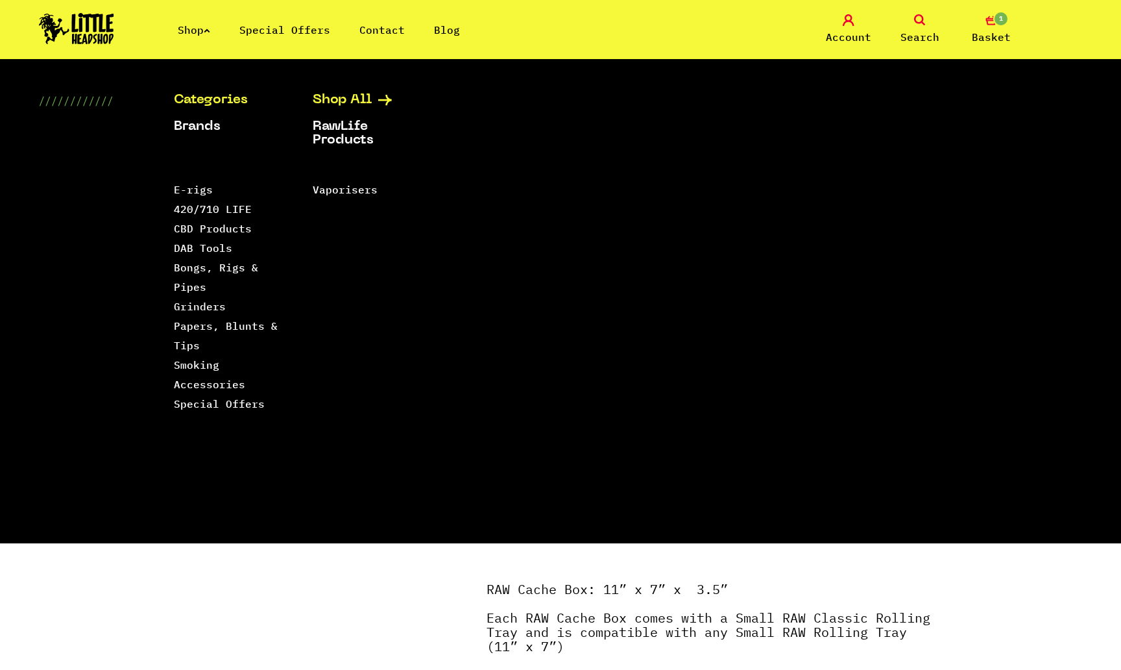
click at [334, 97] on link "Shop All" at bounding box center [366, 100] width 106 height 14
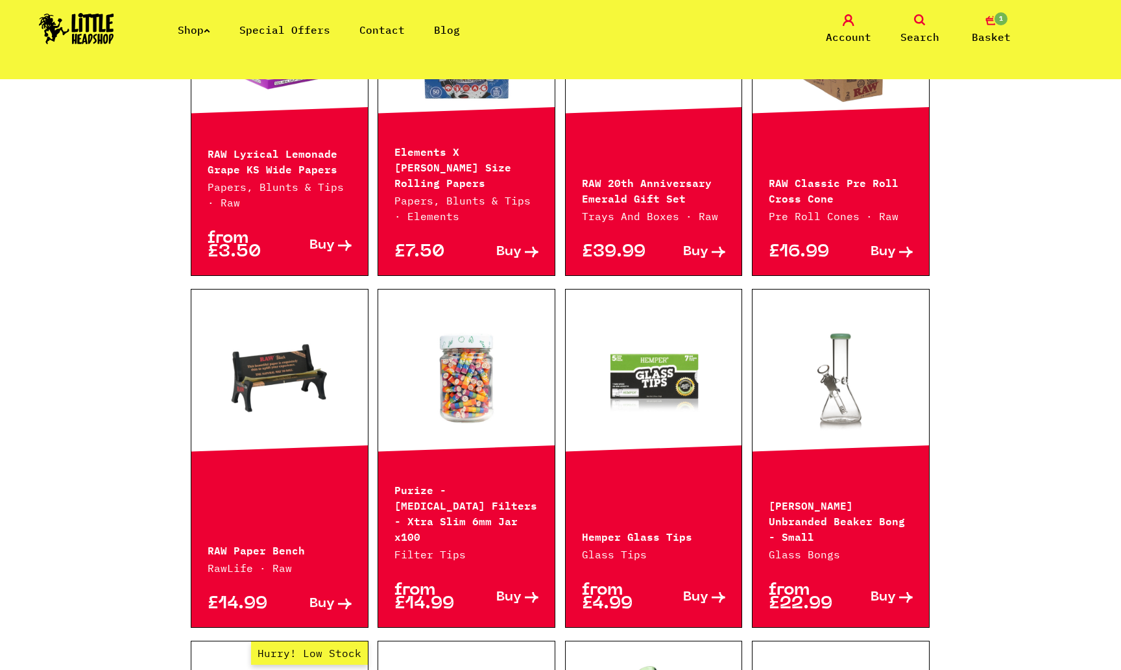
scroll to position [504, 0]
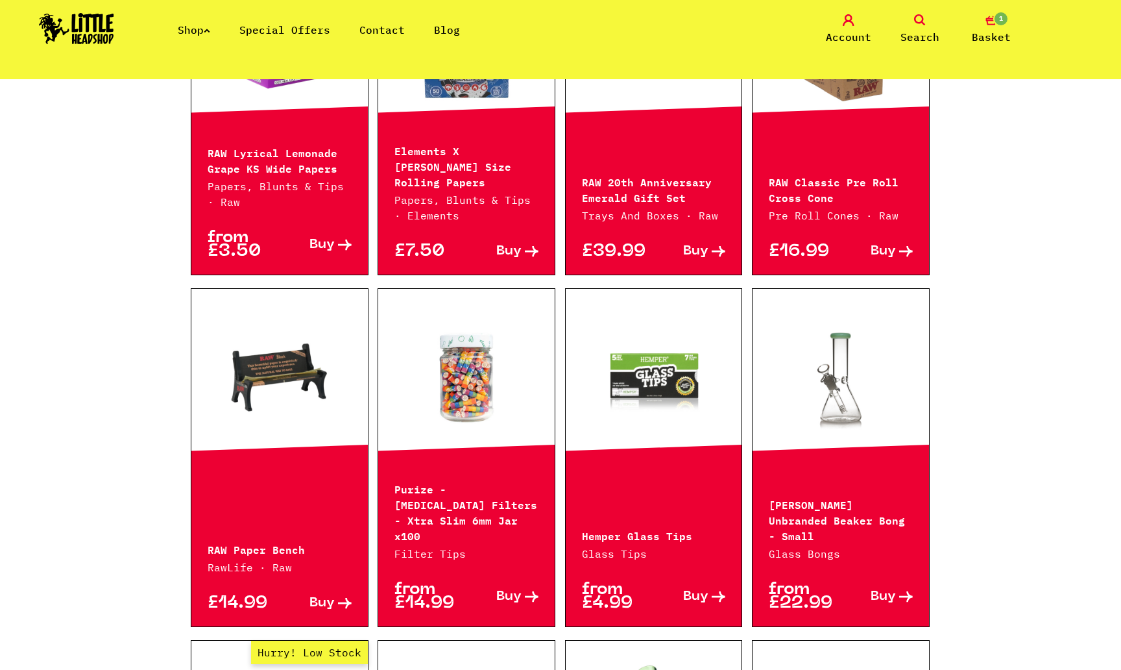
click at [925, 21] on icon at bounding box center [920, 20] width 12 height 12
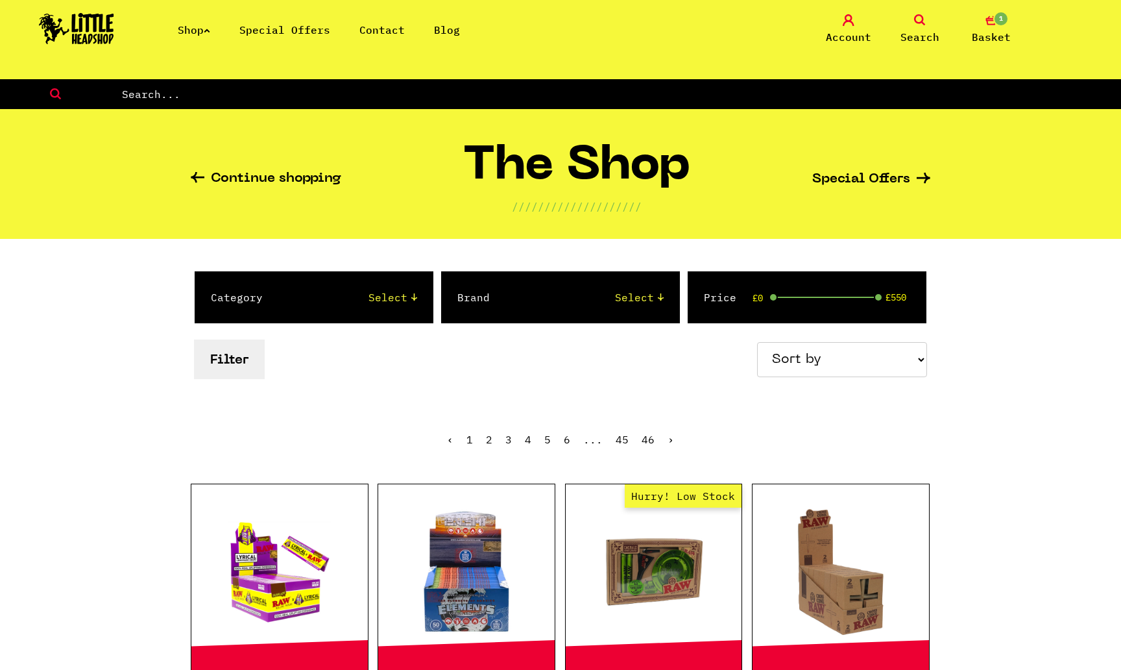
scroll to position [0, 0]
click at [391, 86] on input "text" at bounding box center [621, 94] width 1001 height 17
type input "purize"
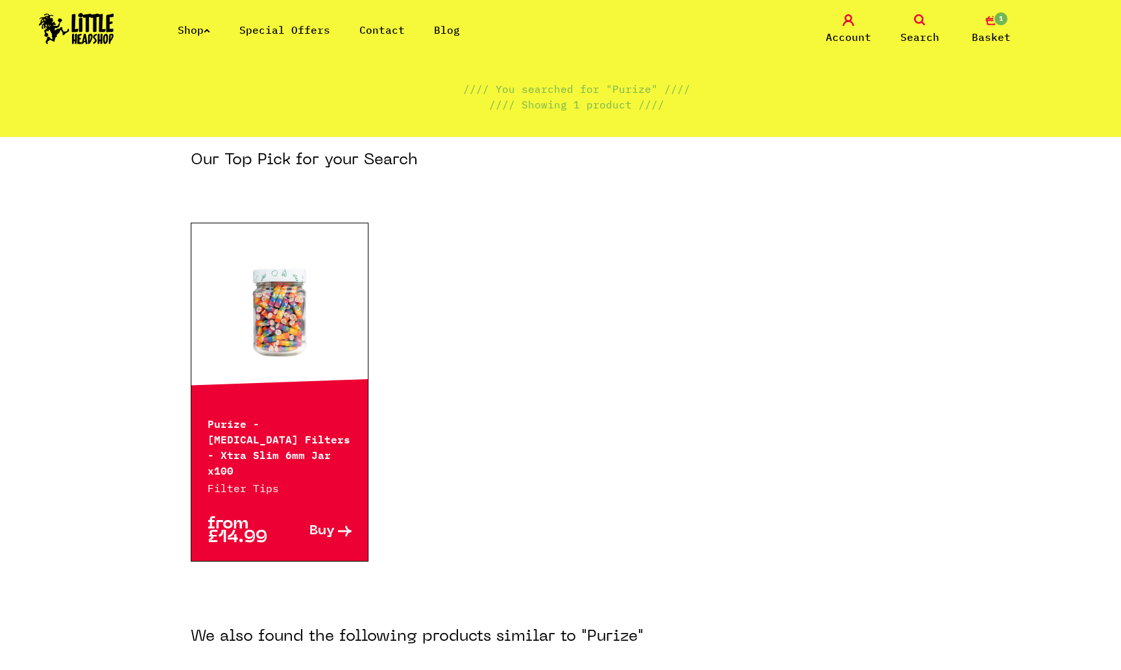
scroll to position [71, 0]
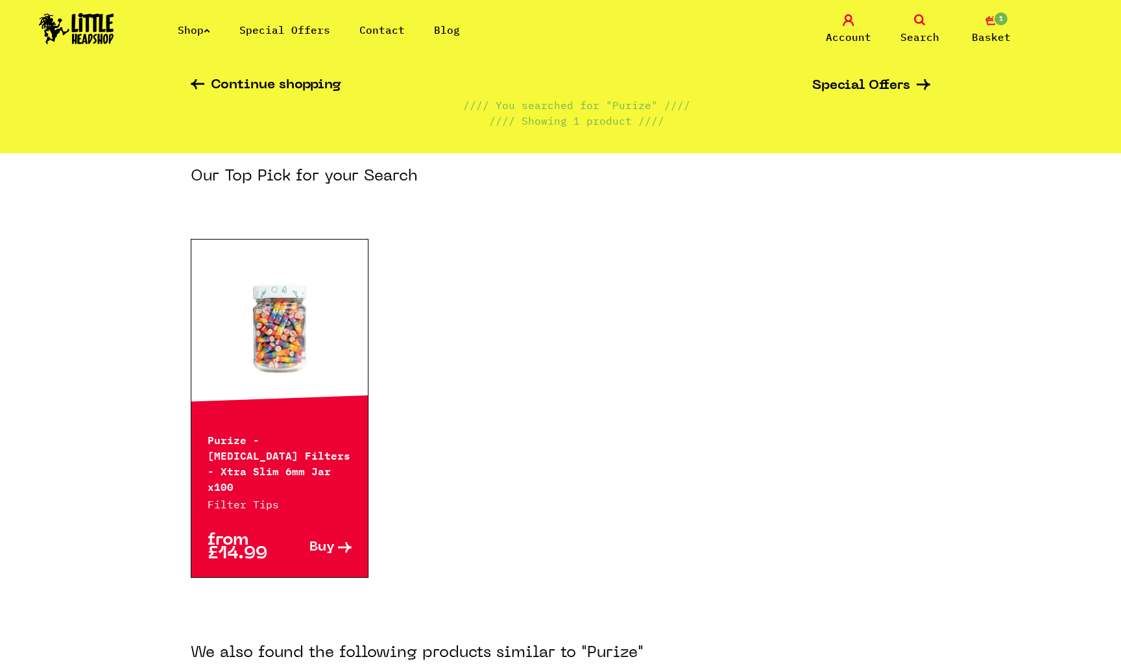
click at [206, 27] on link "Shop" at bounding box center [194, 29] width 32 height 13
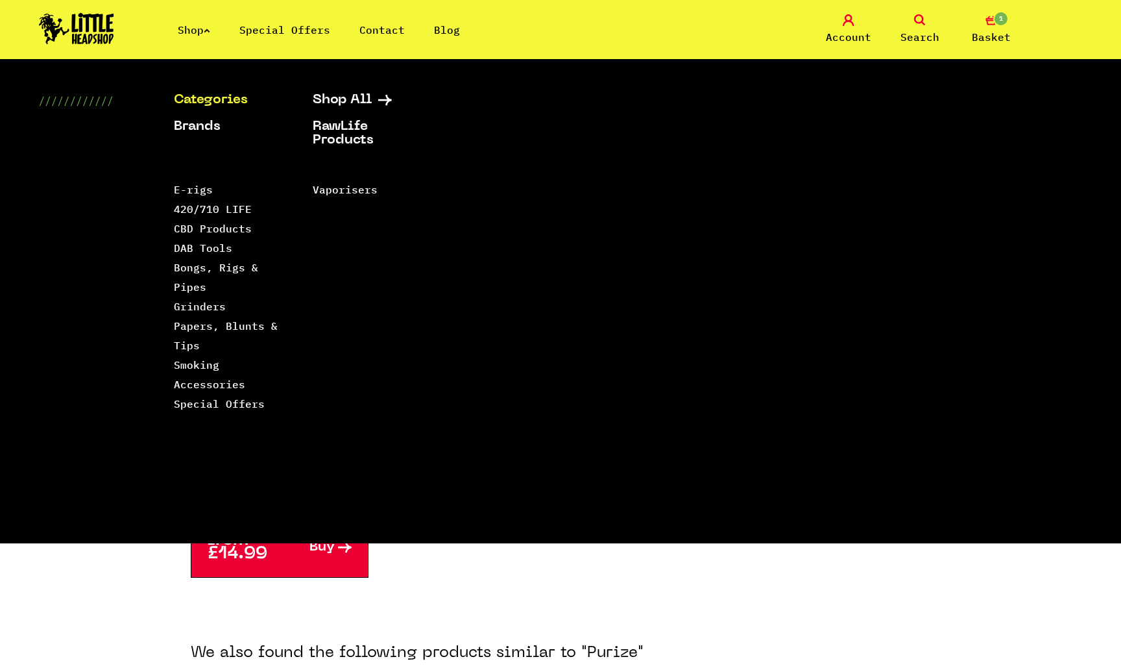
click at [206, 27] on link "Shop" at bounding box center [194, 29] width 32 height 13
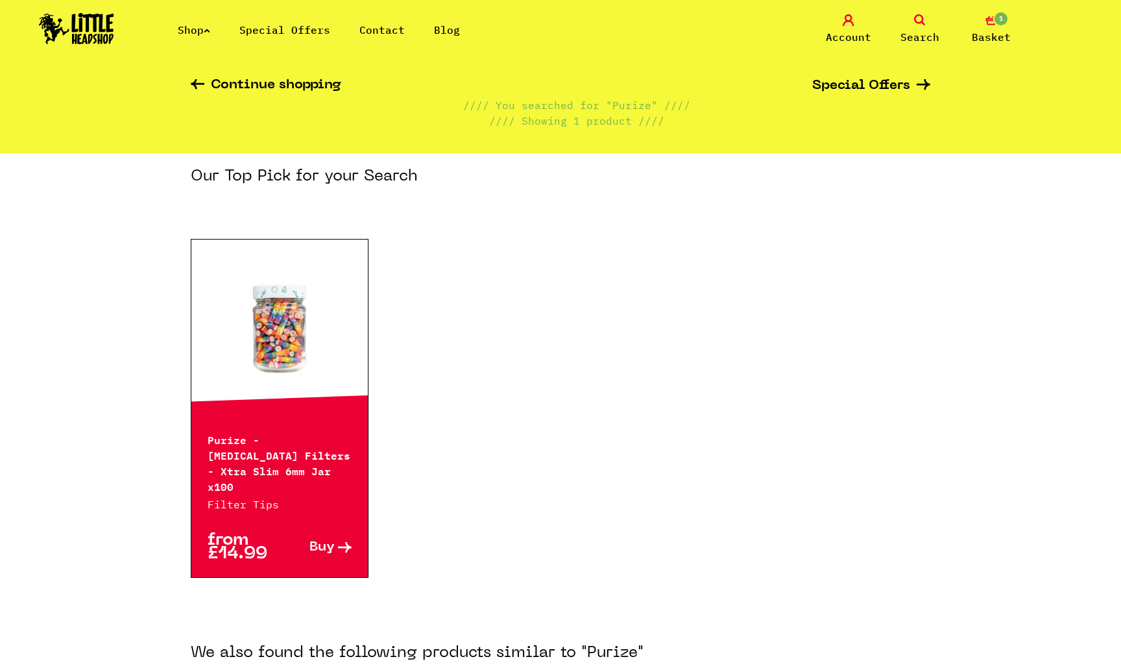
click at [206, 27] on link "Shop" at bounding box center [194, 29] width 32 height 13
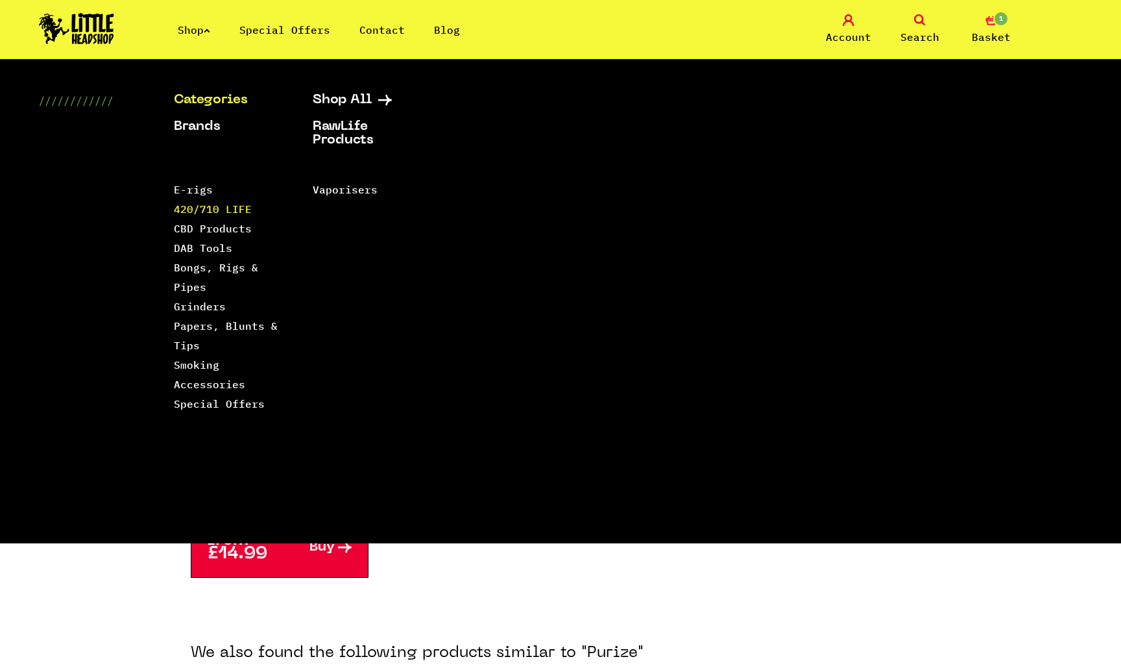
click at [191, 206] on link "420/710 LIFE" at bounding box center [213, 208] width 78 height 13
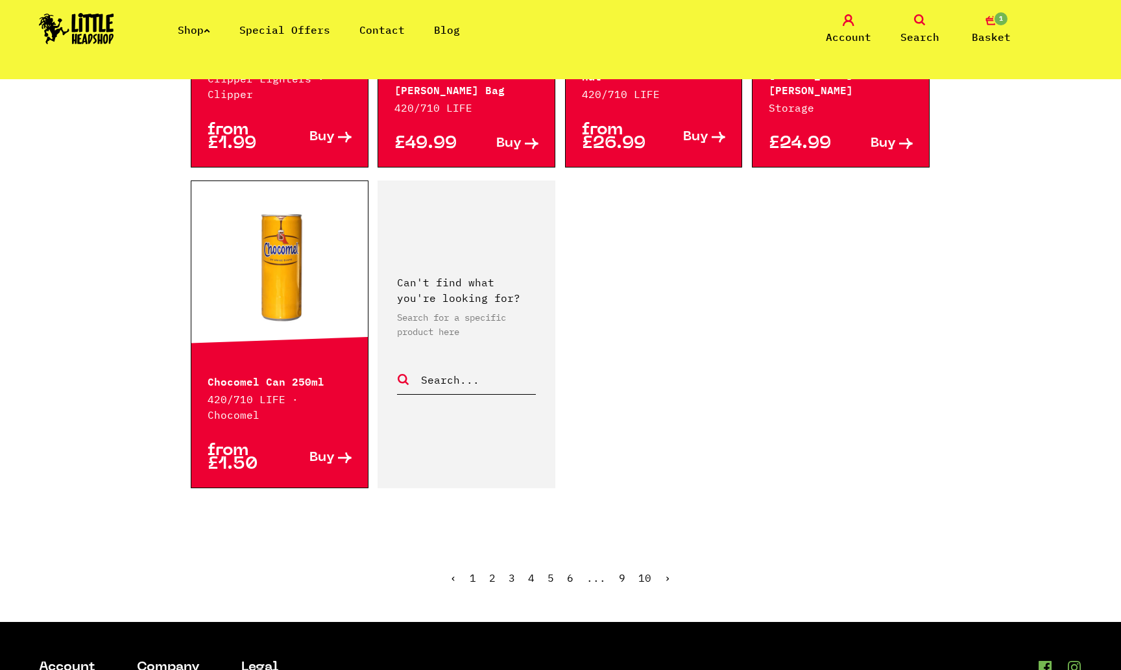
scroll to position [2007, 0]
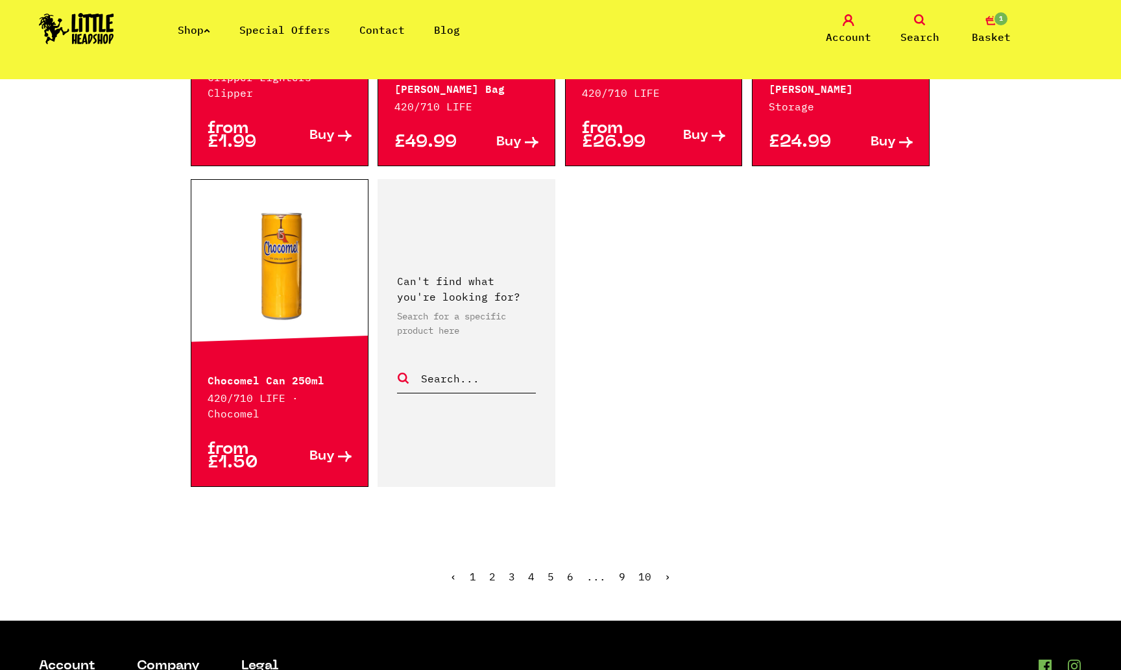
click at [495, 570] on link "2" at bounding box center [492, 576] width 6 height 13
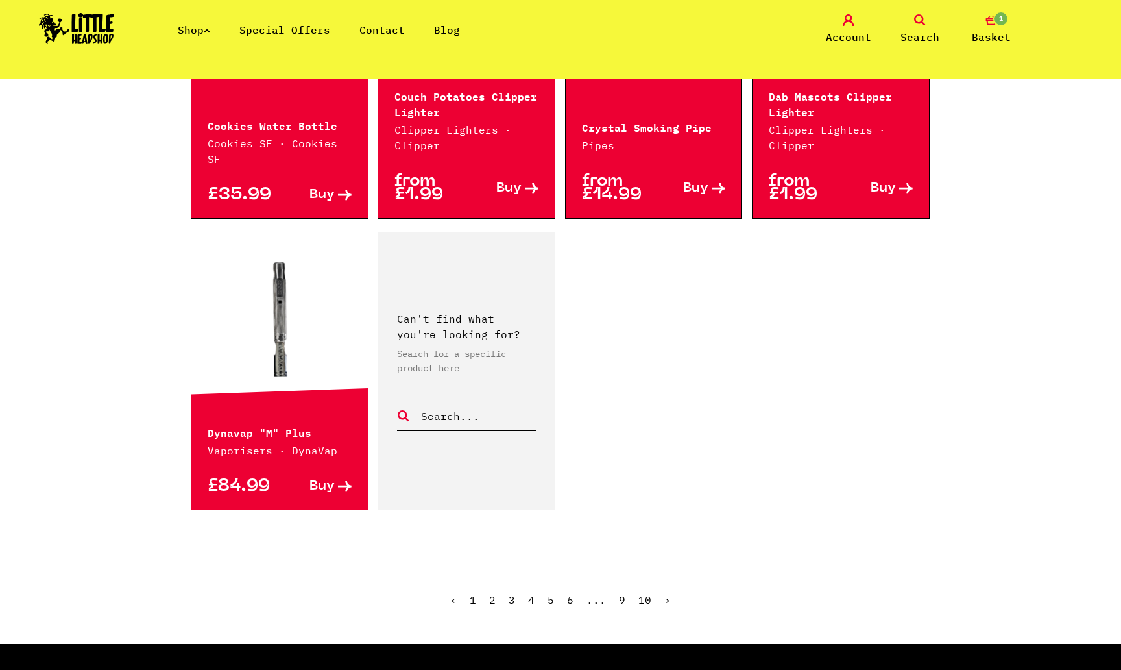
scroll to position [2006, 0]
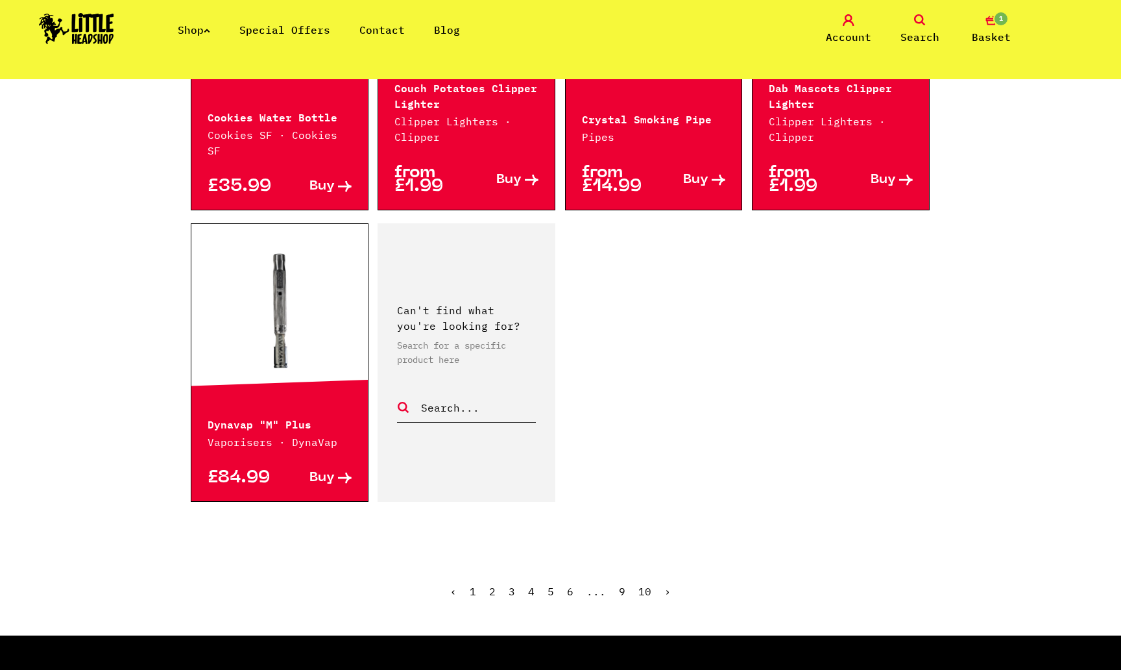
click at [513, 585] on link "3" at bounding box center [512, 591] width 6 height 13
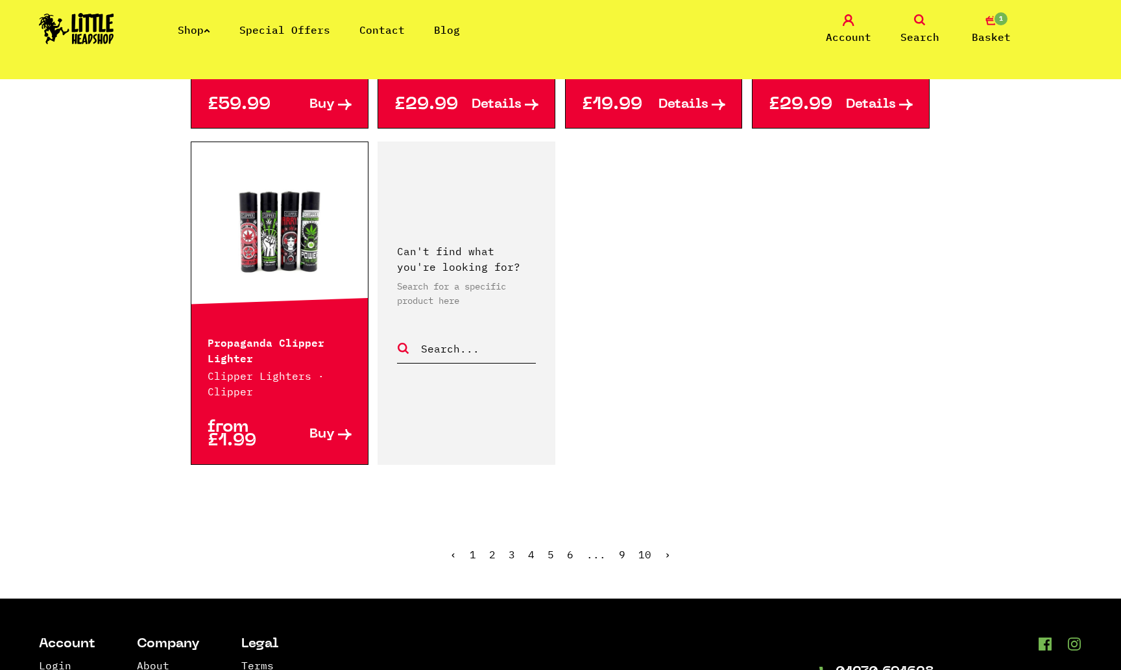
scroll to position [2045, 0]
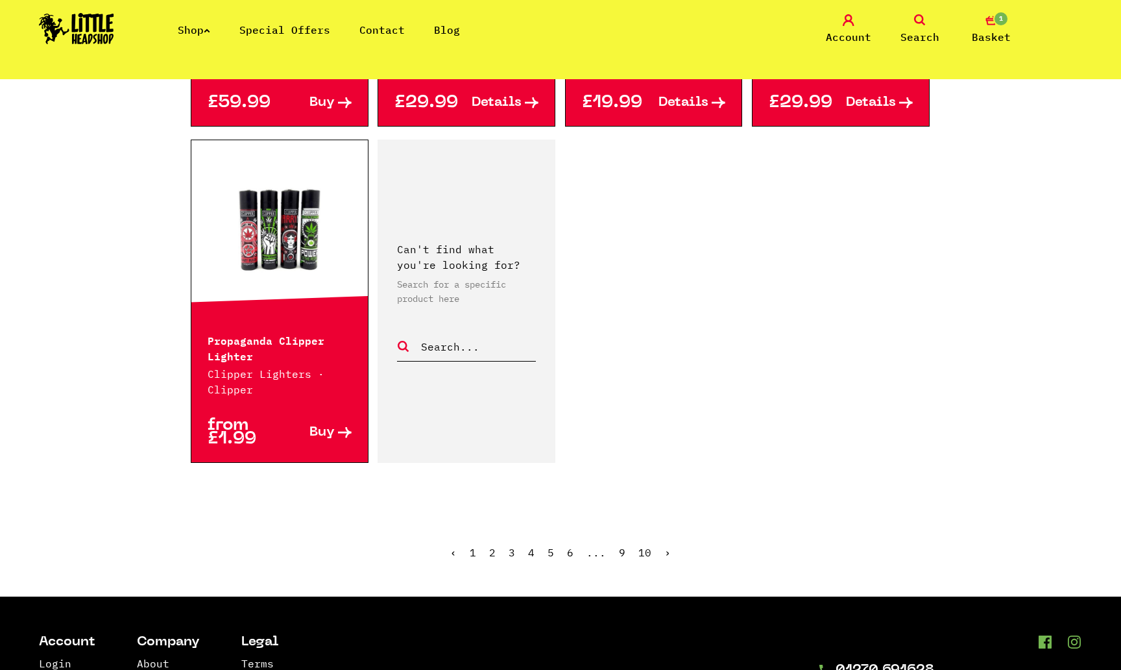
click at [531, 554] on link "4" at bounding box center [531, 552] width 6 height 13
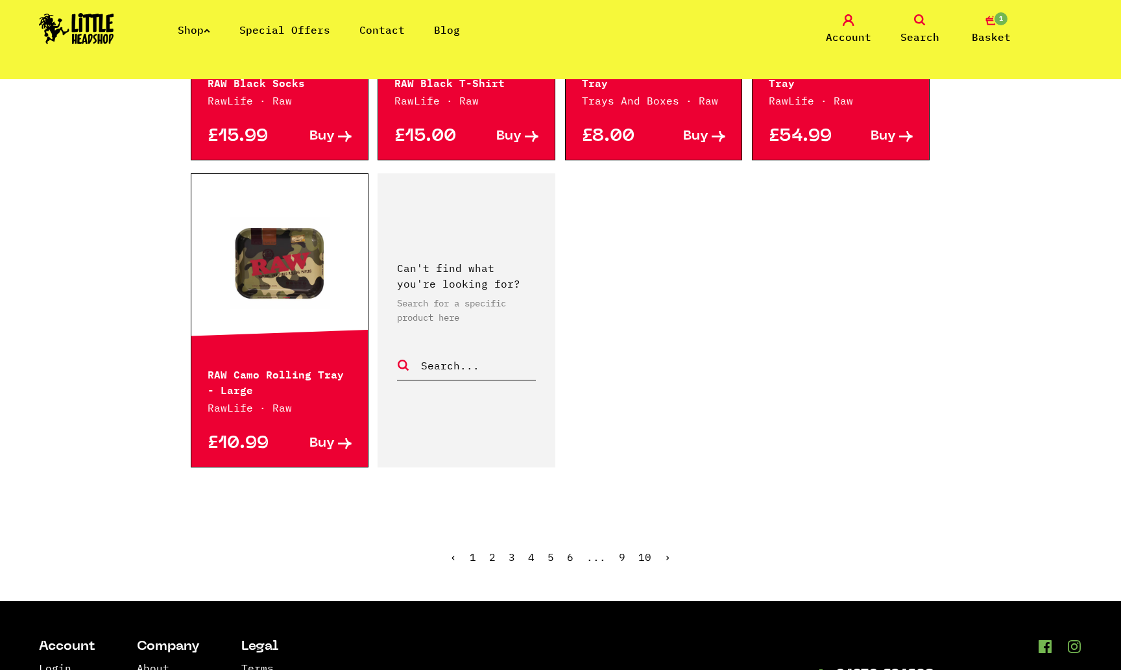
scroll to position [1940, 0]
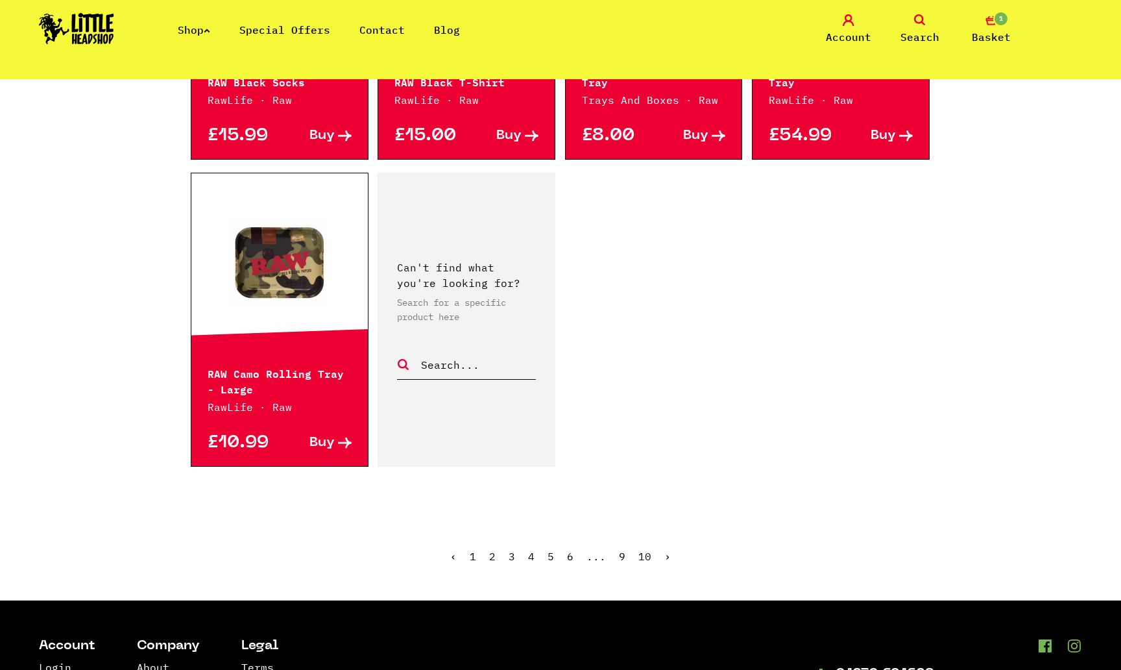
click at [552, 552] on link "5" at bounding box center [551, 556] width 6 height 13
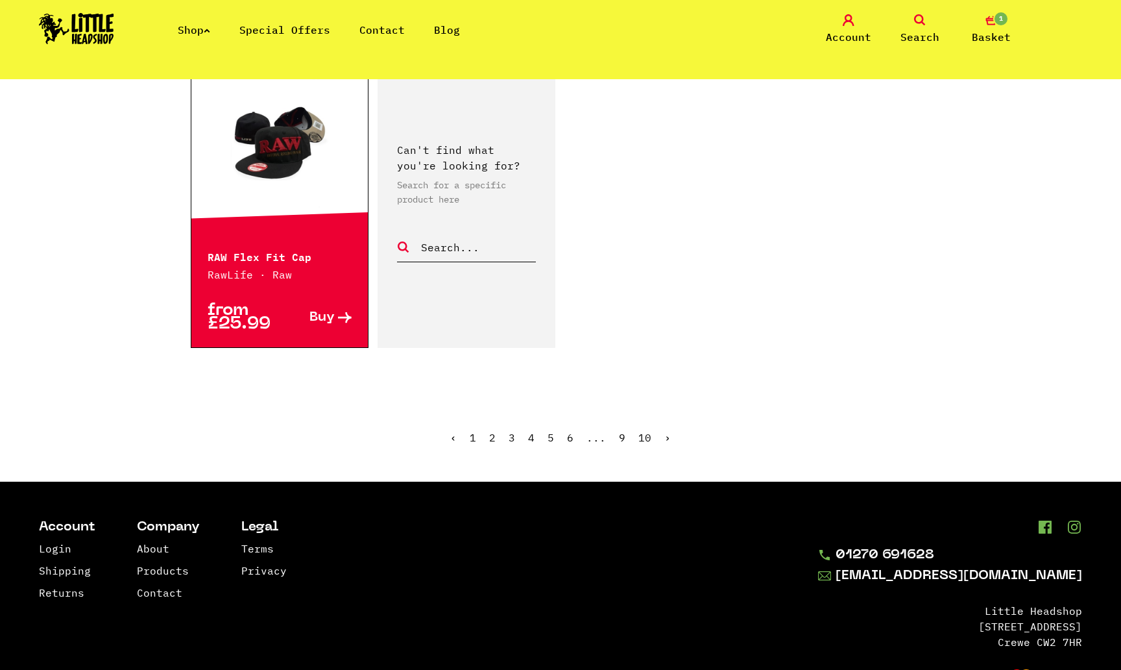
scroll to position [2069, 0]
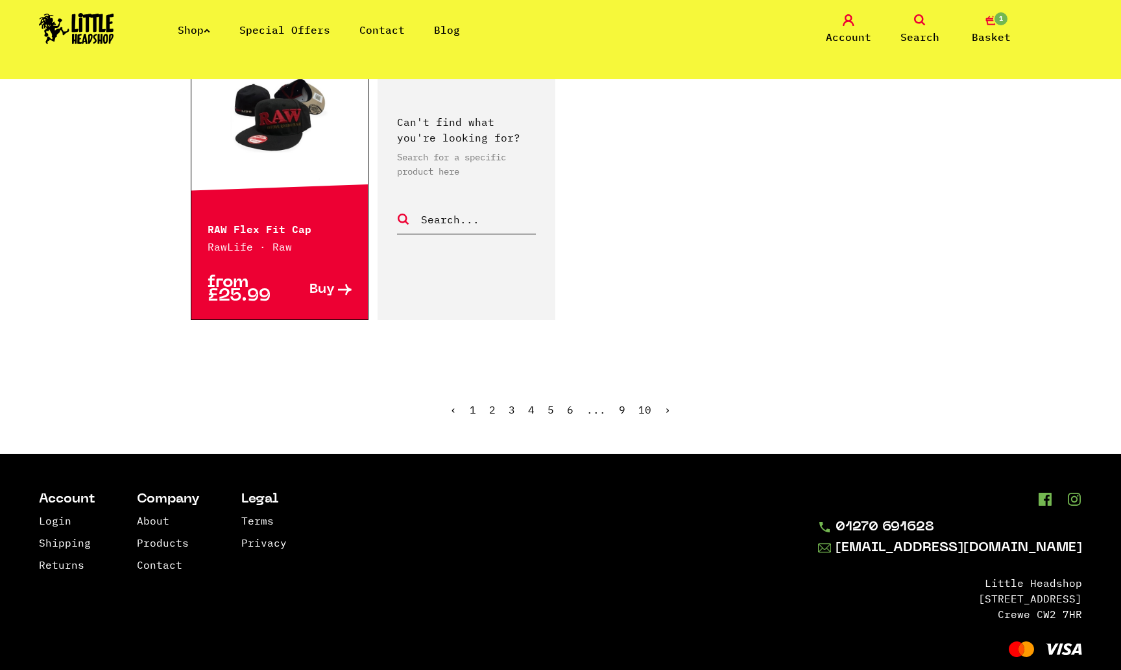
click at [573, 411] on link "6" at bounding box center [570, 409] width 6 height 13
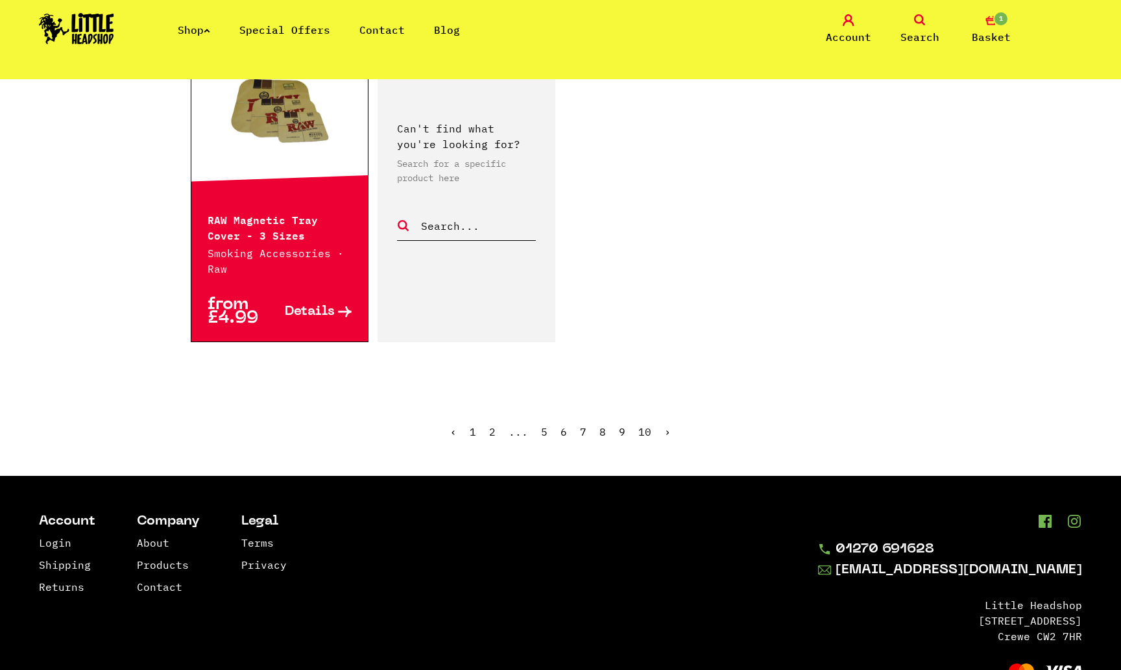
scroll to position [2084, 0]
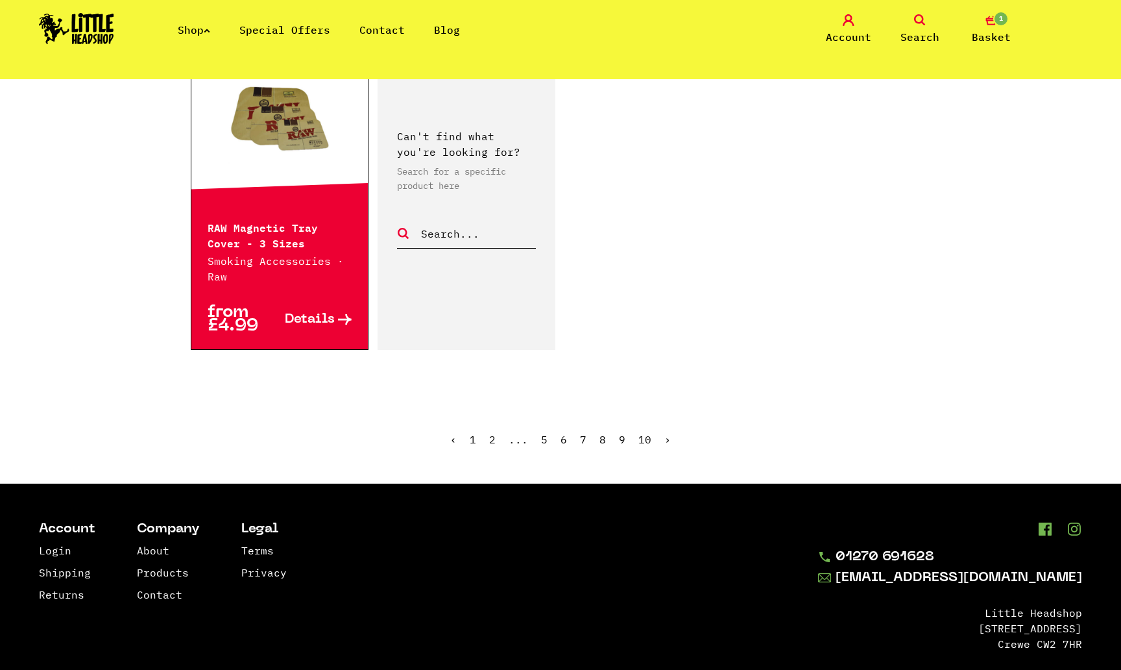
click at [583, 437] on link "7" at bounding box center [583, 439] width 6 height 13
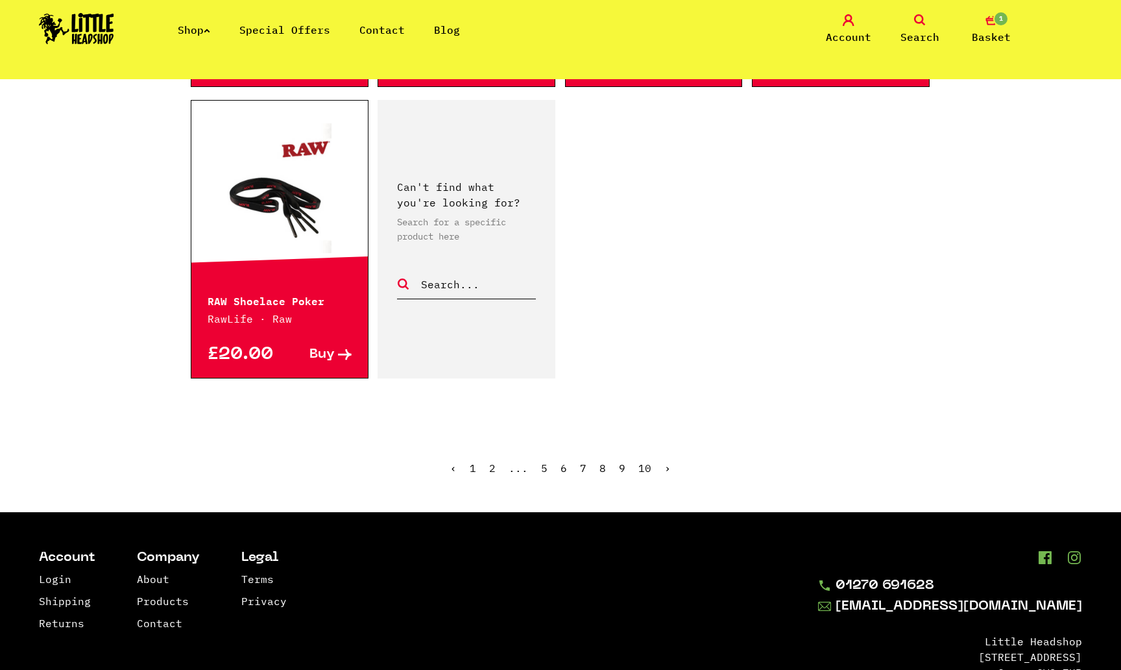
scroll to position [2077, 0]
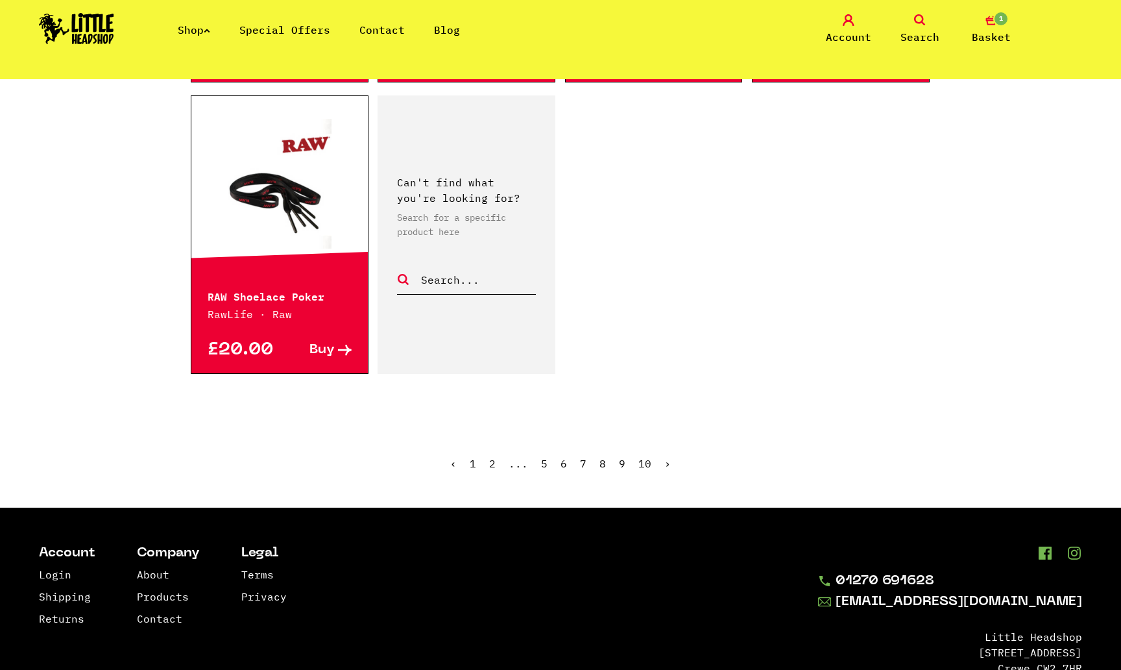
click at [593, 448] on ul "‹ 1 2 ... 5 6 7 8 9 10 ›" at bounding box center [561, 473] width 740 height 56
click at [601, 457] on link "8" at bounding box center [603, 463] width 6 height 13
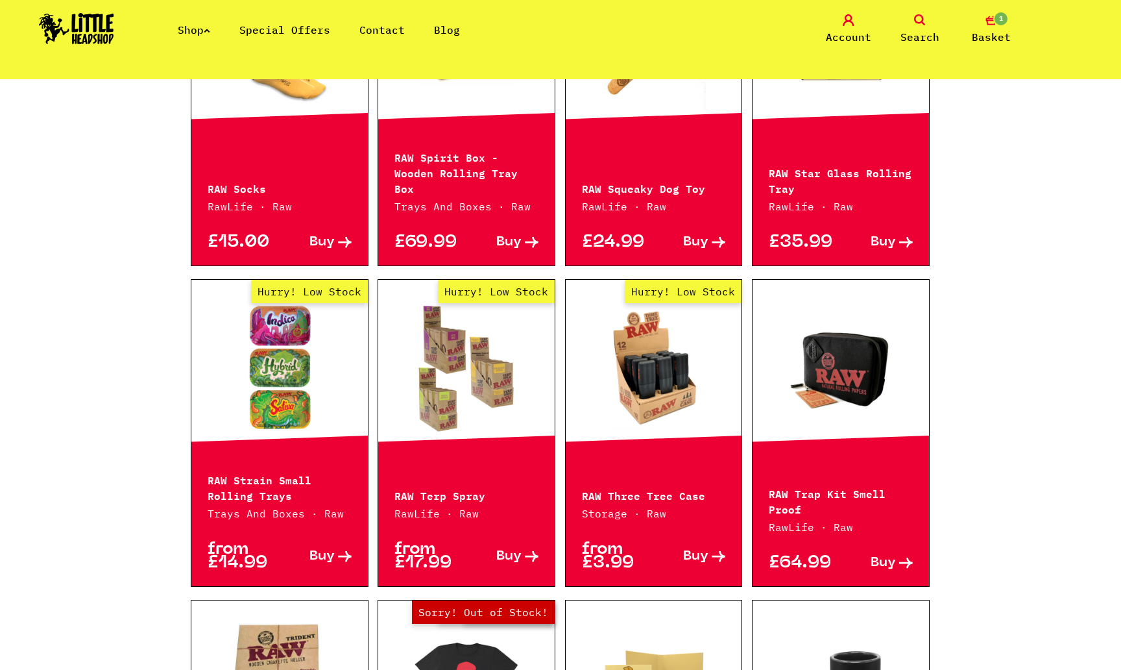
scroll to position [1253, 0]
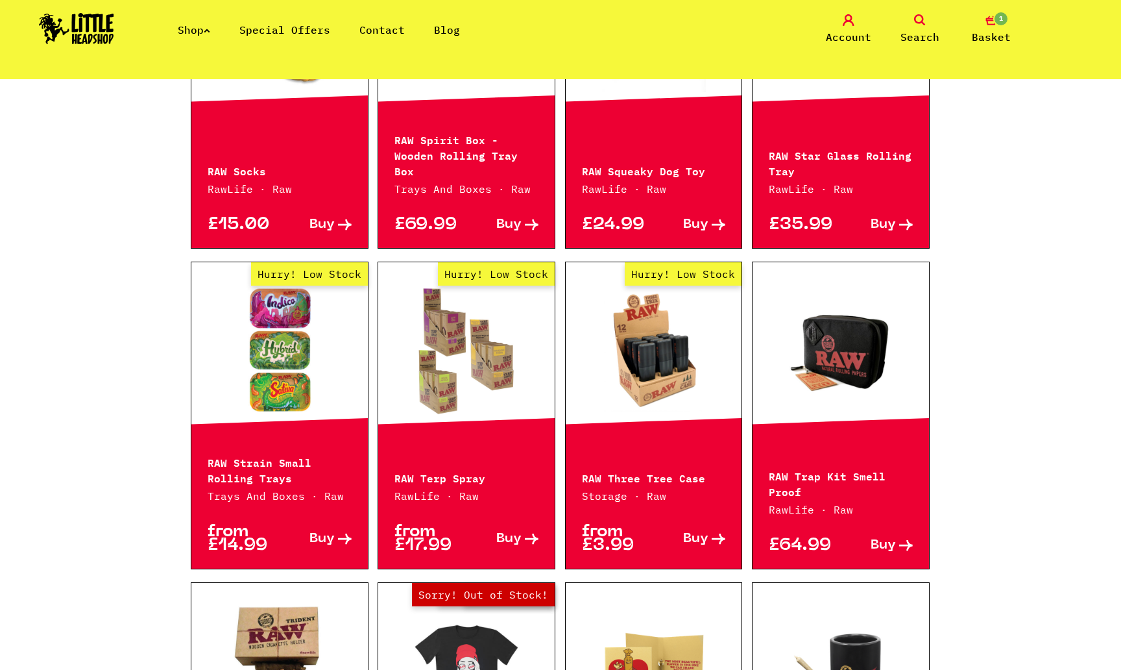
click at [520, 532] on span "Buy" at bounding box center [508, 539] width 25 height 14
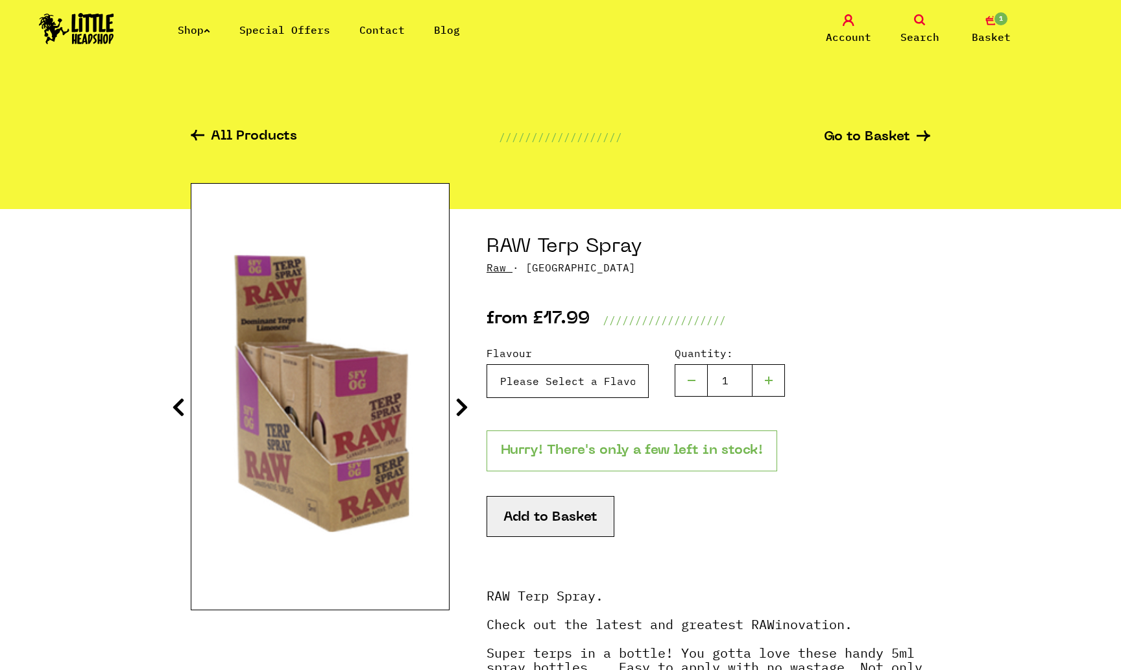
select select "1312"
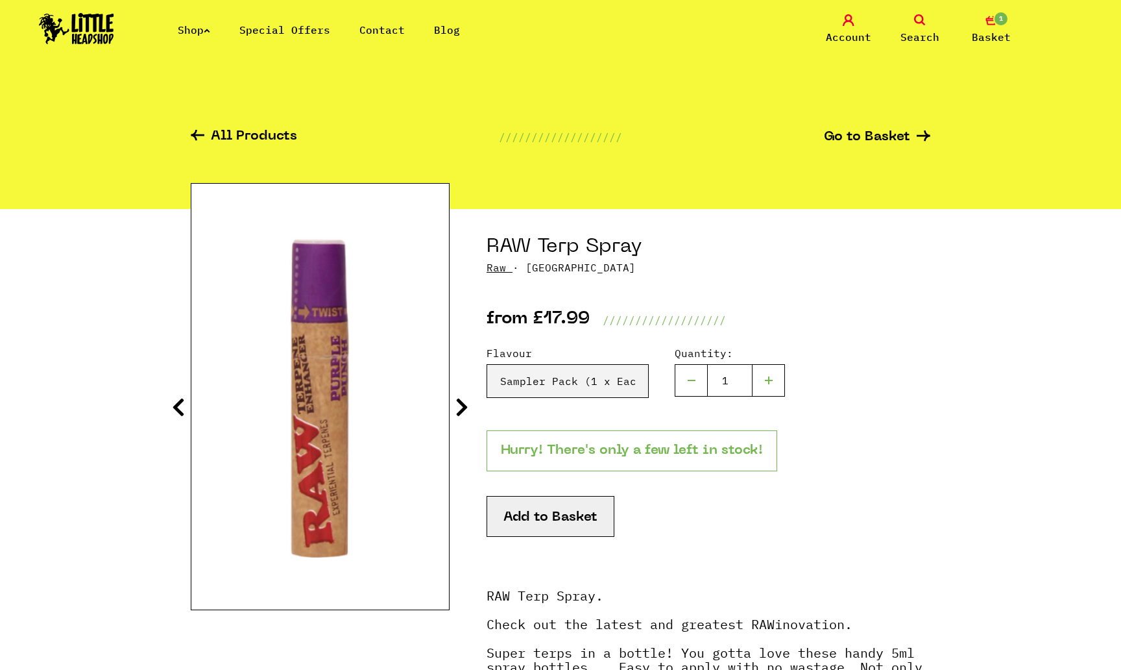
click at [550, 513] on button "Add to Basket" at bounding box center [551, 516] width 128 height 41
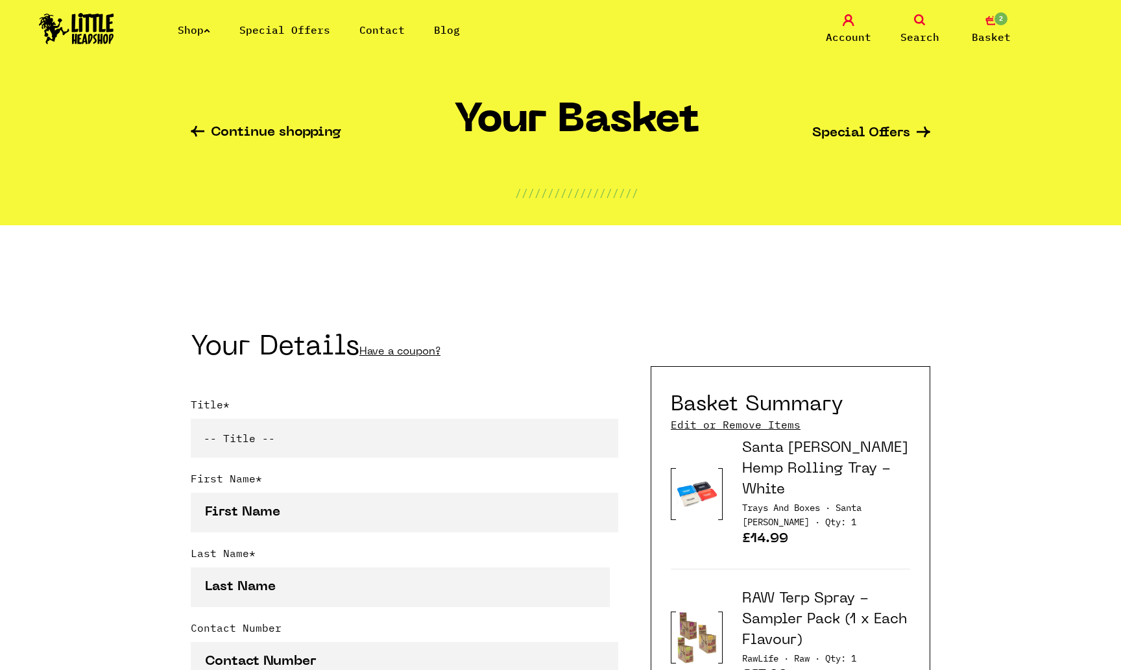
scroll to position [33, 0]
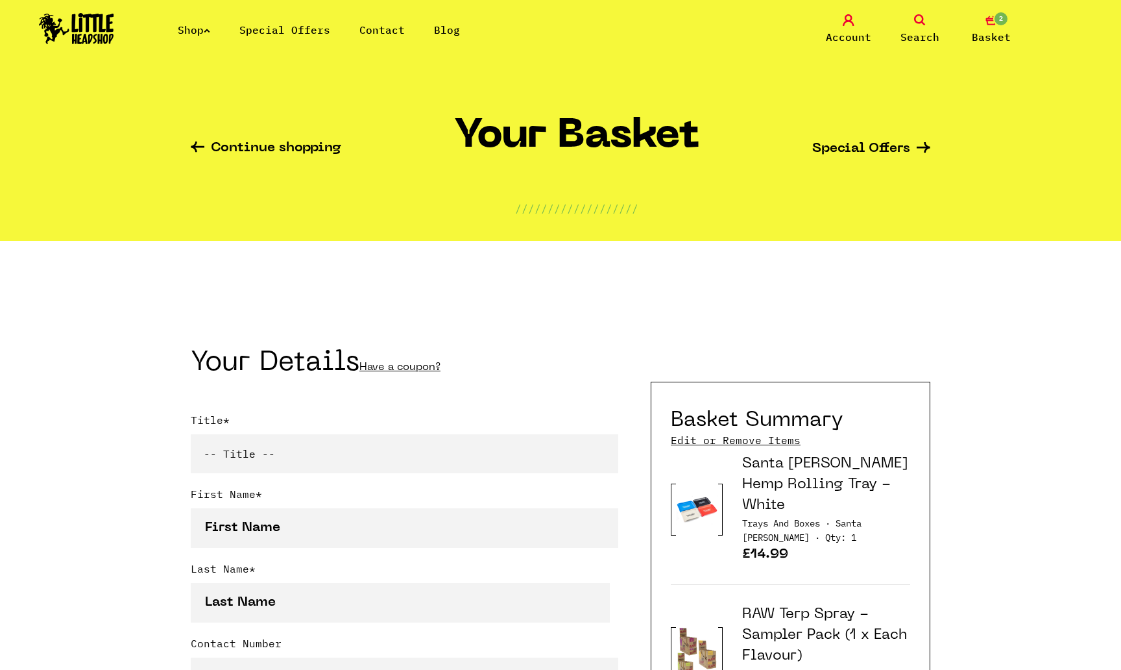
click at [204, 149] on icon at bounding box center [198, 146] width 14 height 11
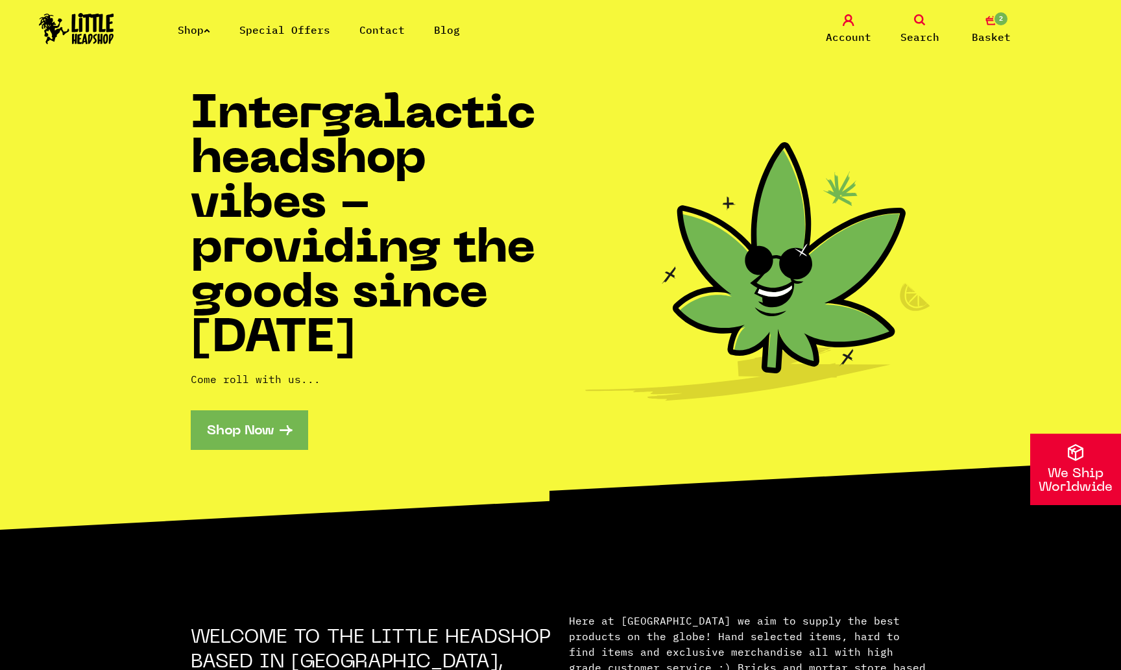
click at [198, 33] on link "Shop" at bounding box center [194, 29] width 32 height 13
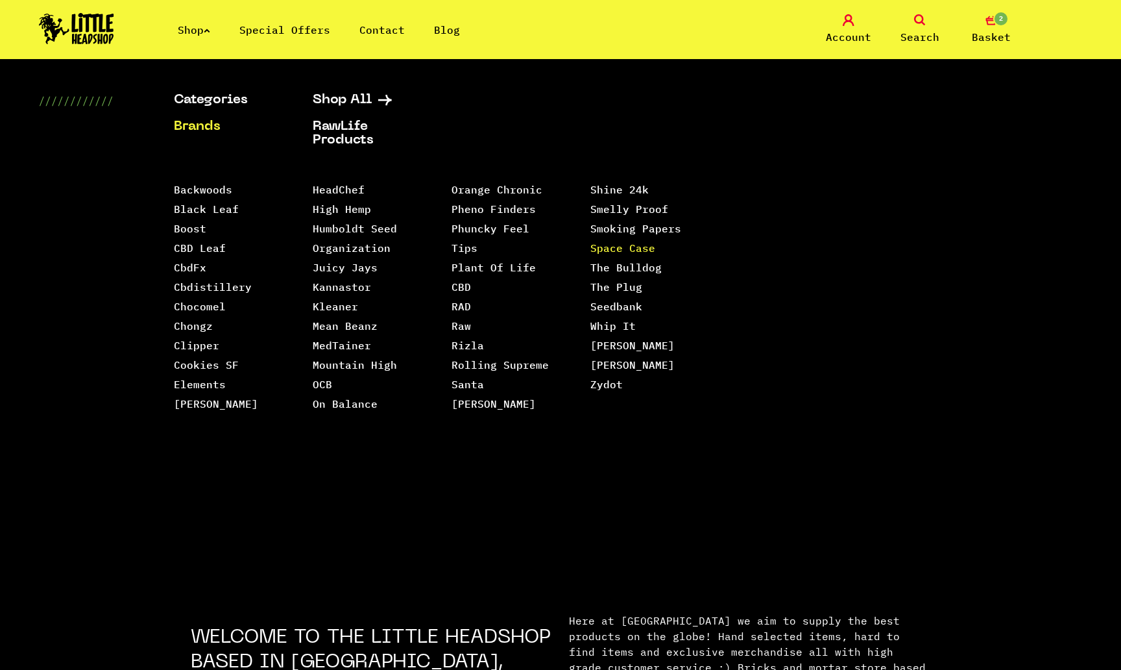
click at [598, 241] on link "Space Case" at bounding box center [623, 247] width 65 height 13
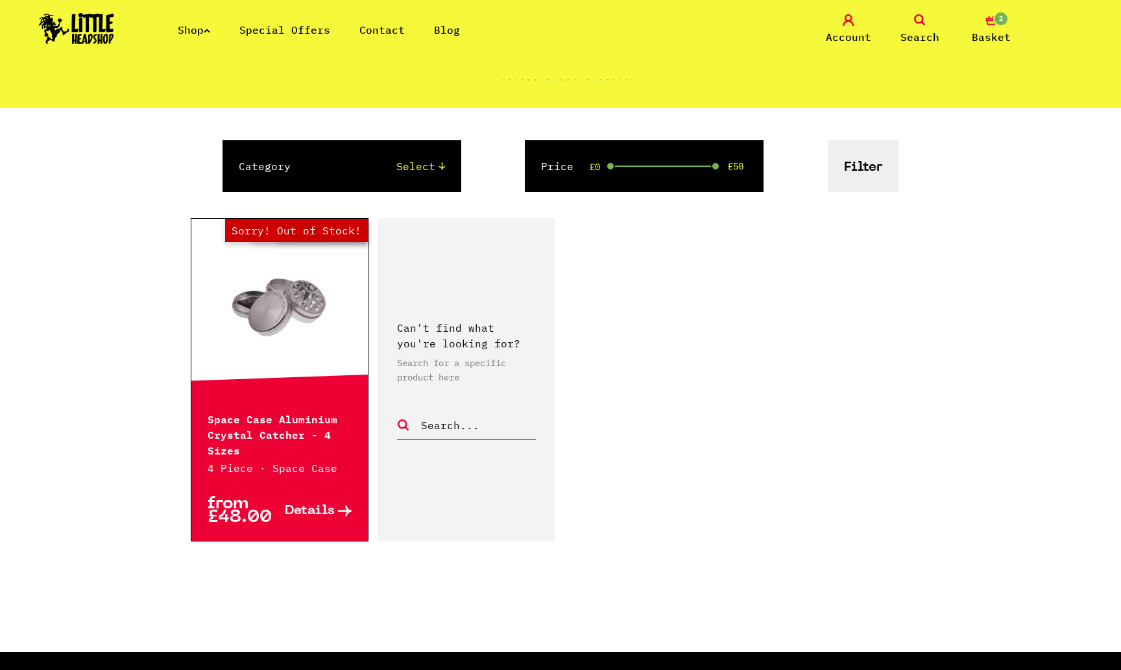
scroll to position [144, 0]
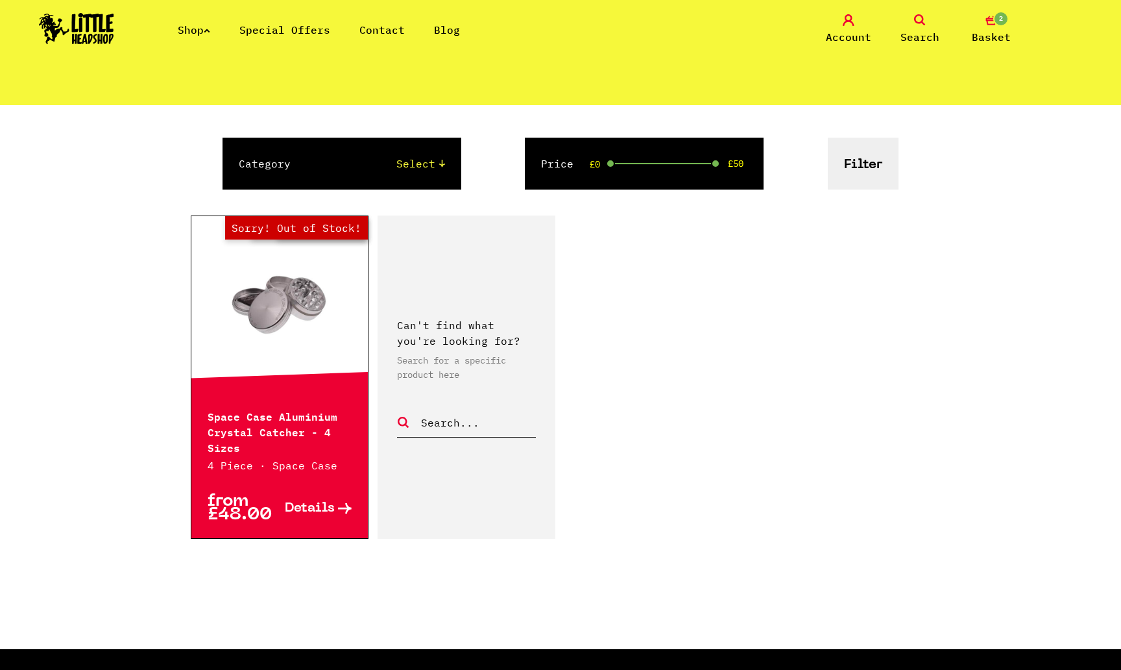
click at [278, 313] on link "Out of Stock Hurry! Low Stock Sorry! Out of Stock!" at bounding box center [279, 304] width 177 height 130
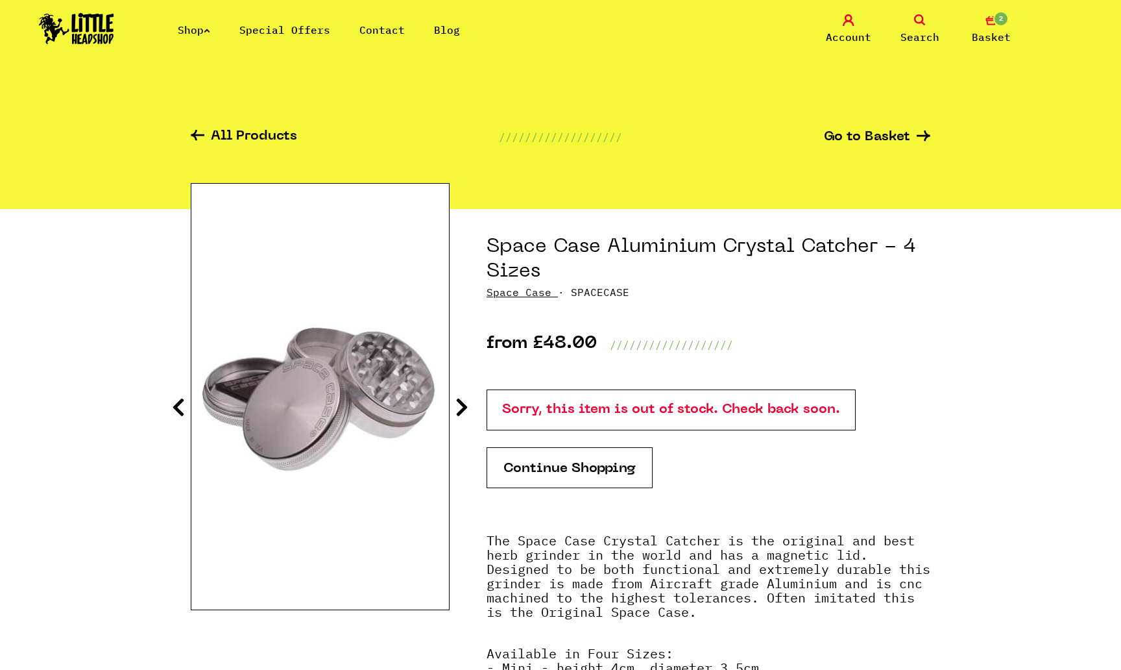
click at [465, 405] on icon at bounding box center [462, 407] width 13 height 21
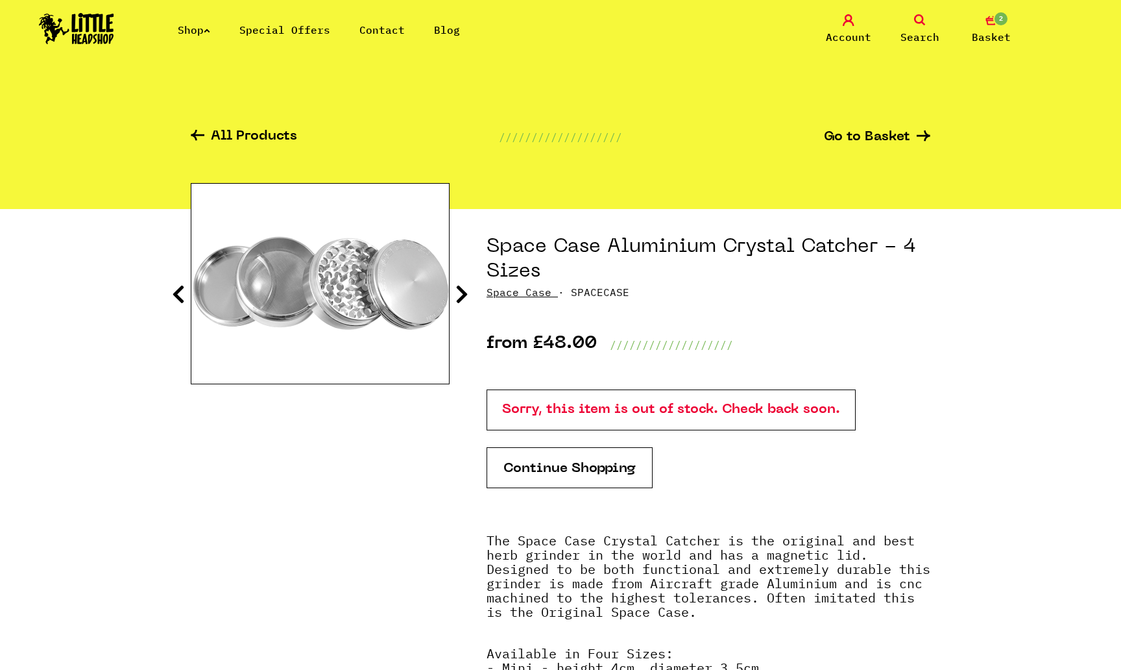
click at [462, 297] on icon at bounding box center [462, 294] width 13 height 21
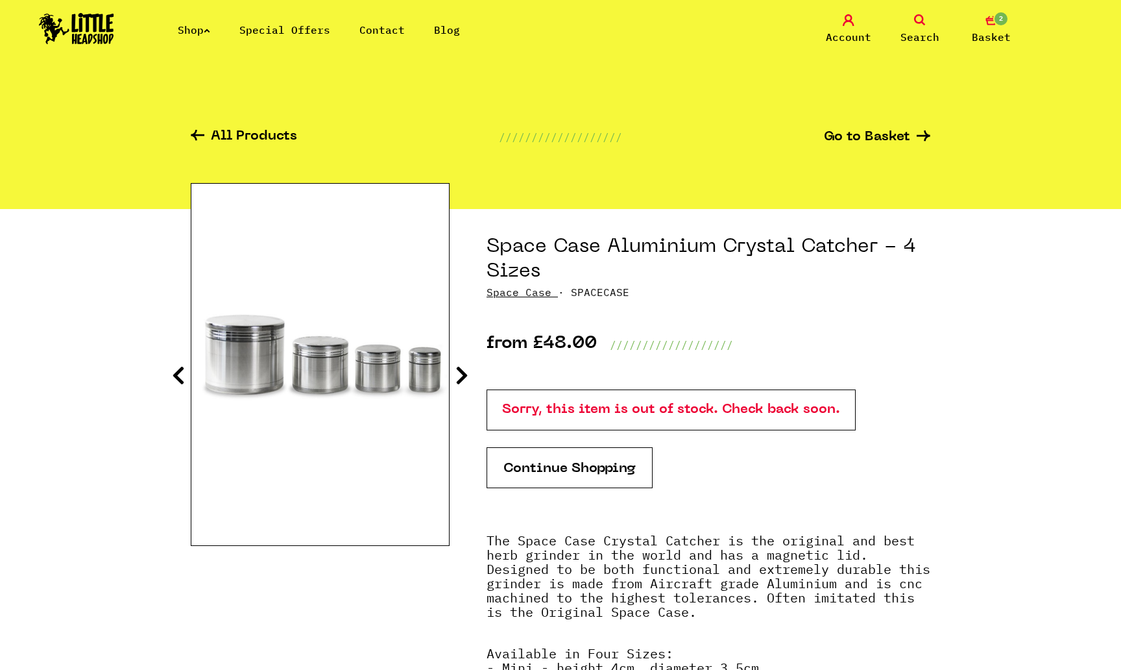
click at [462, 297] on section "Space Case Aluminium Crystal Catcher - 4 Sizes Space Case · SPACECASE from £48.…" at bounding box center [561, 519] width 740 height 620
click at [458, 380] on icon at bounding box center [462, 375] width 13 height 21
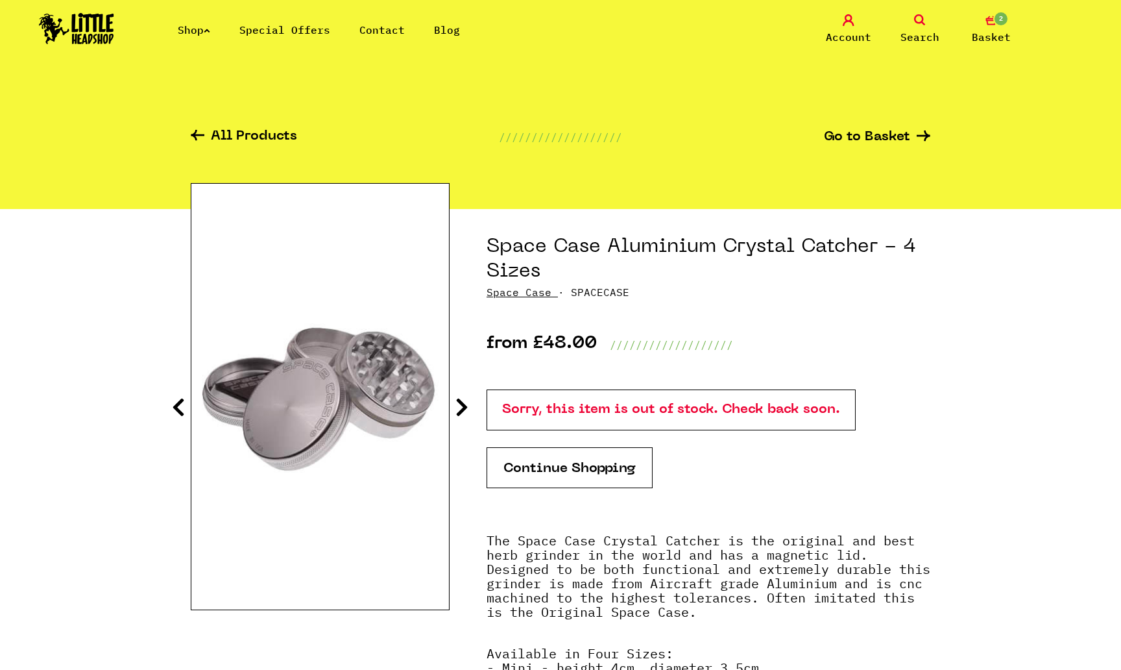
click at [519, 412] on p "Sorry, this item is out of stock. Check back soon." at bounding box center [671, 409] width 369 height 41
click at [204, 134] on icon at bounding box center [198, 135] width 14 height 11
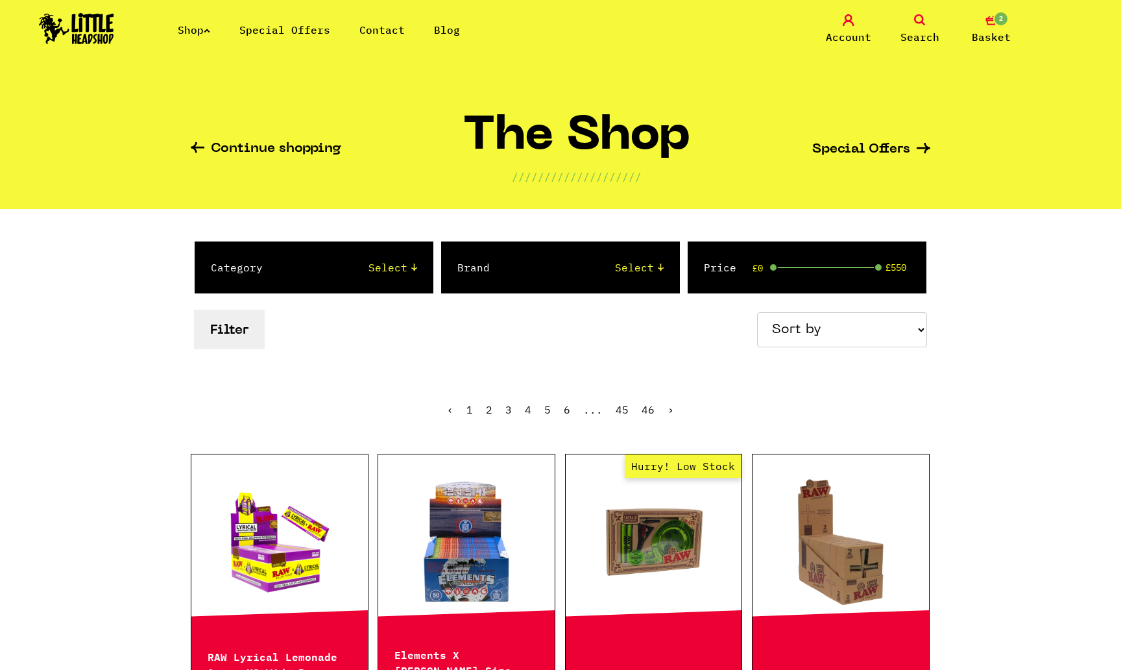
click at [915, 28] on link "Search" at bounding box center [920, 29] width 65 height 31
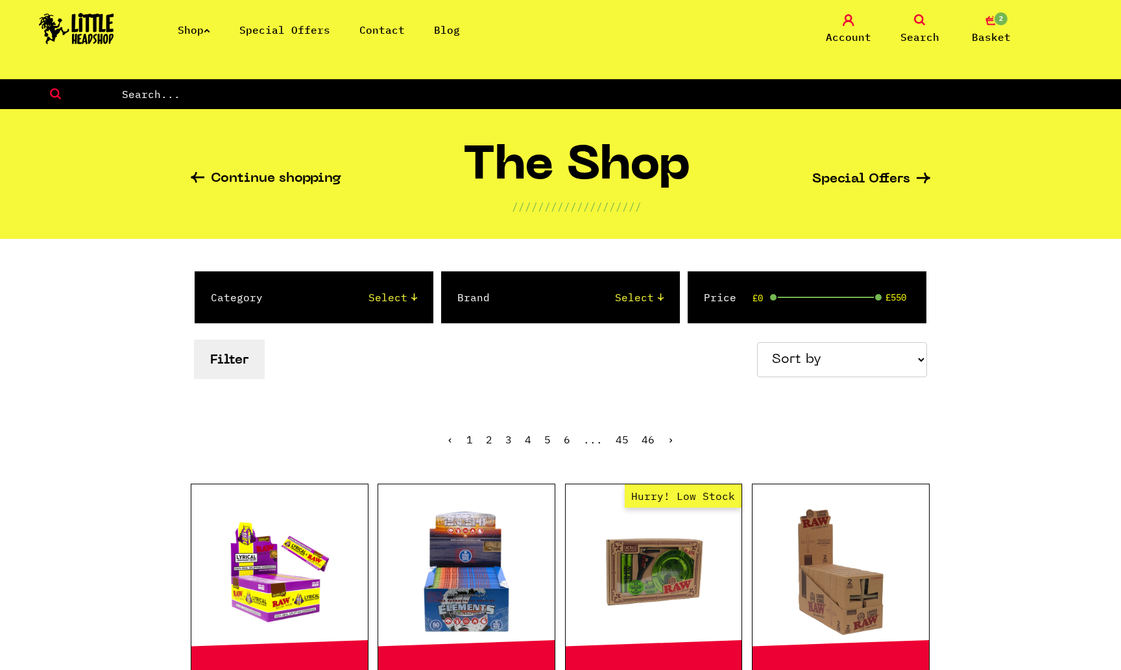
click at [774, 89] on input "text" at bounding box center [621, 94] width 1001 height 17
type input "pheonix"
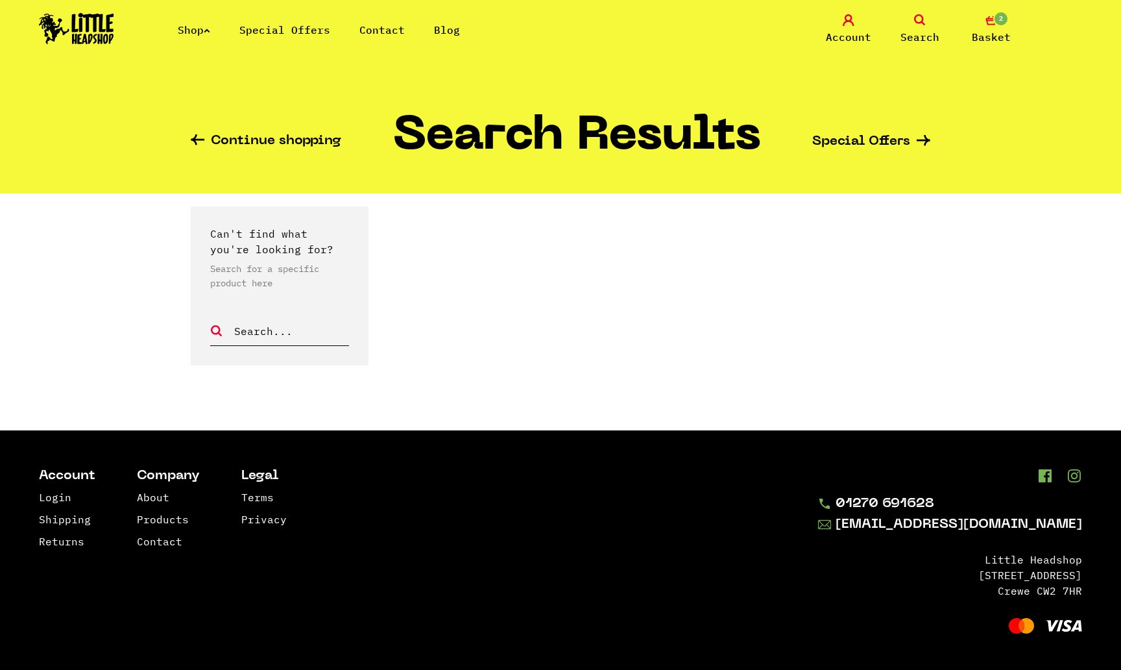
click at [898, 38] on link "Search" at bounding box center [920, 29] width 65 height 31
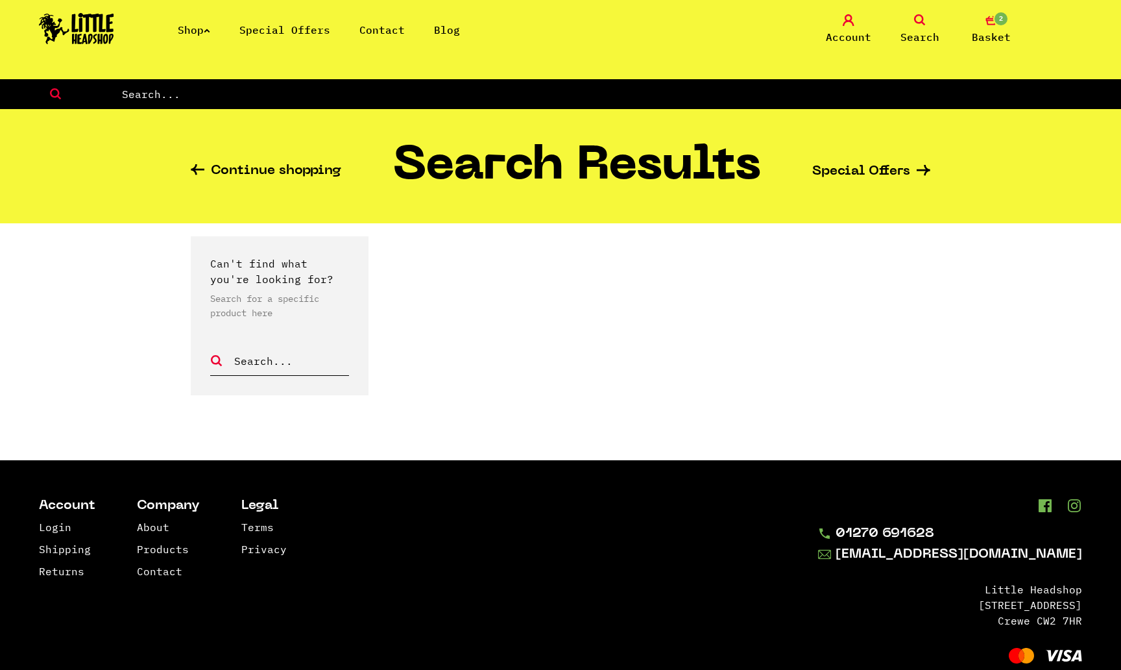
click at [698, 89] on input "text" at bounding box center [621, 94] width 1001 height 17
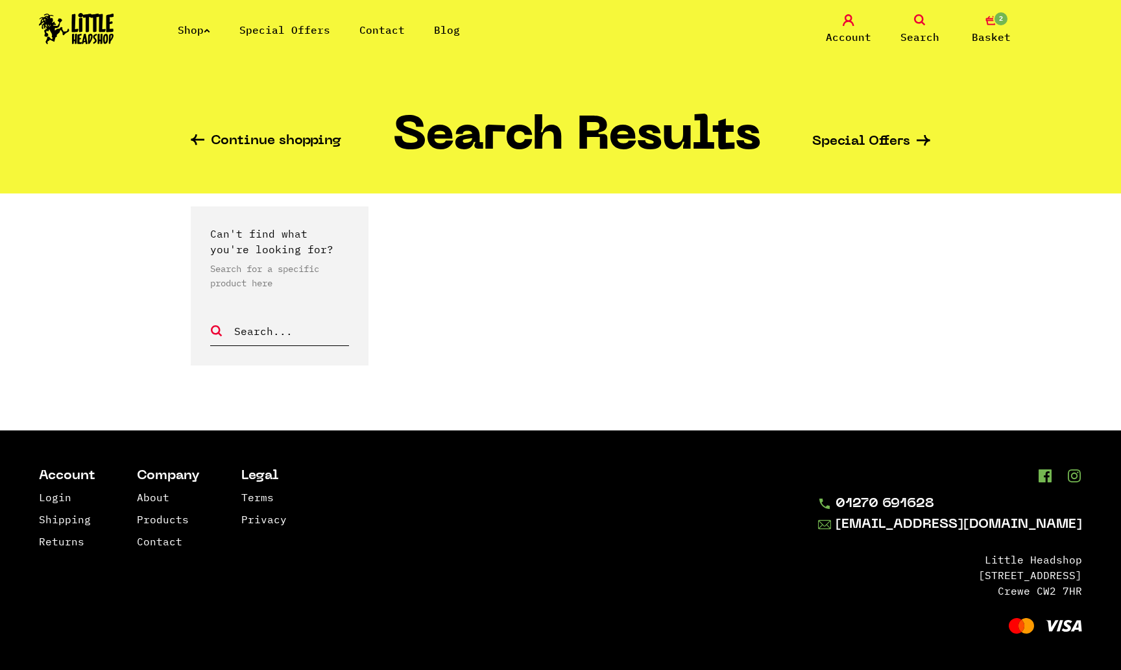
click at [221, 132] on div "Continue shopping Search Results Special Offers" at bounding box center [561, 136] width 740 height 114
click at [197, 141] on icon at bounding box center [198, 139] width 14 height 11
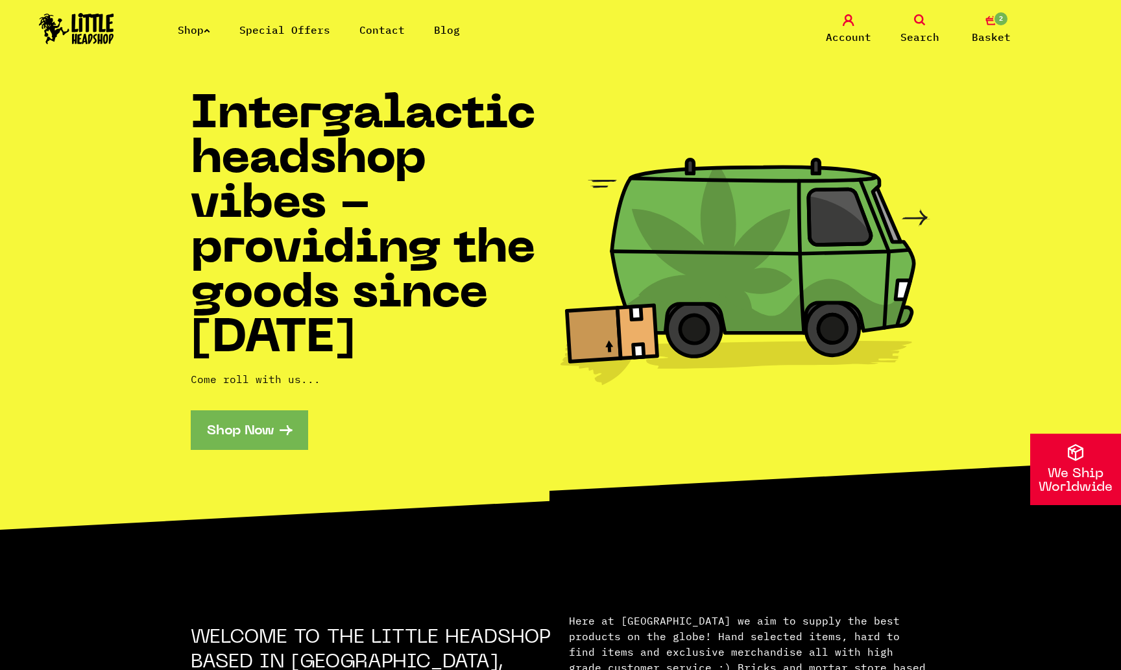
click at [923, 25] on icon at bounding box center [920, 20] width 12 height 12
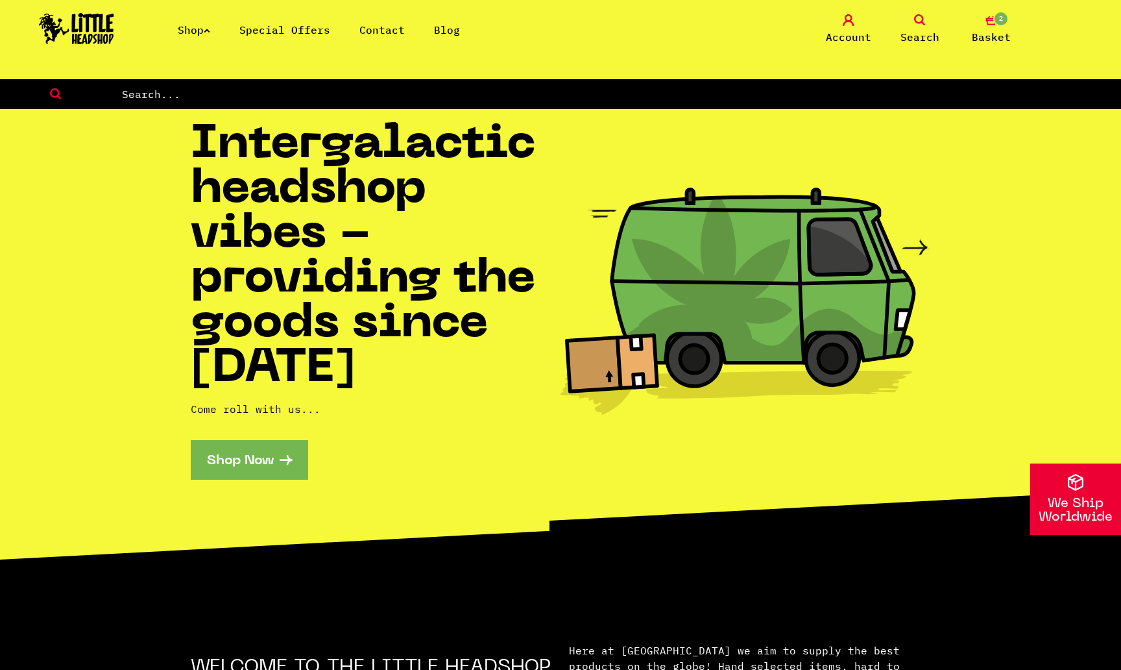
click at [797, 89] on input "text" at bounding box center [621, 94] width 1001 height 17
type input "phoenix"
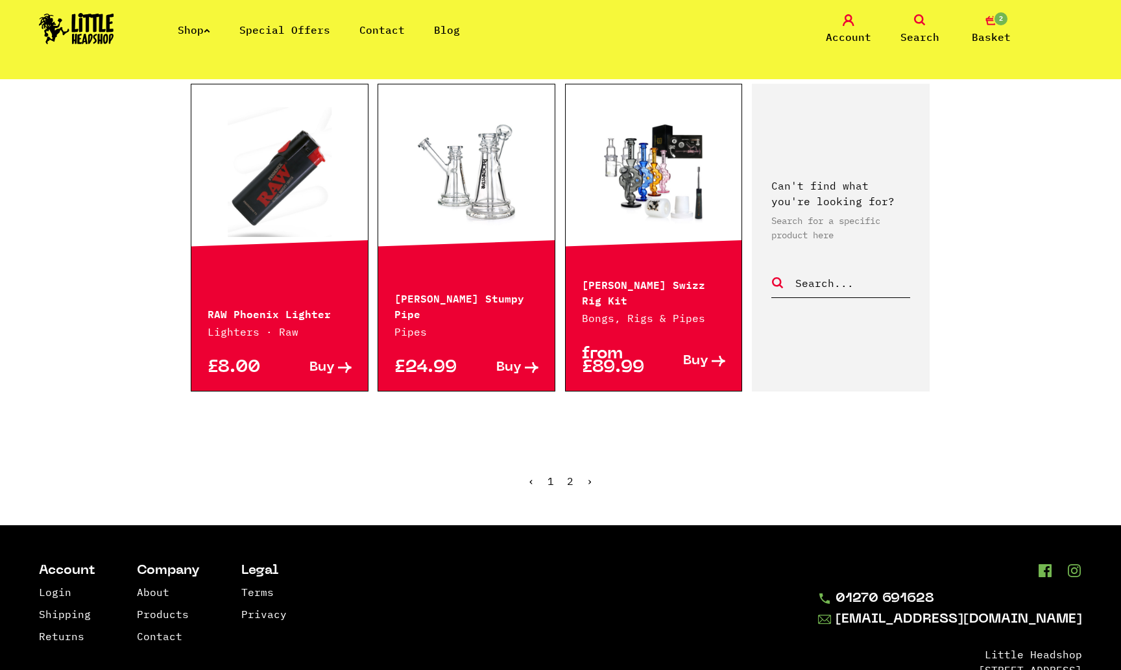
scroll to position [1371, 0]
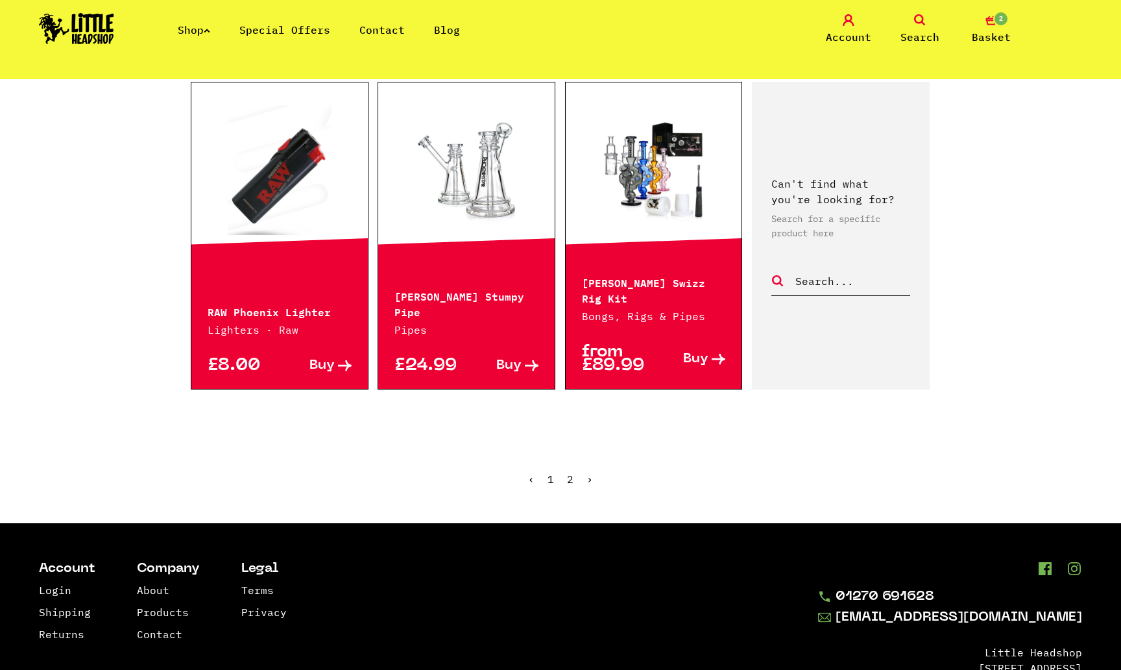
click at [572, 480] on link "2" at bounding box center [570, 478] width 6 height 13
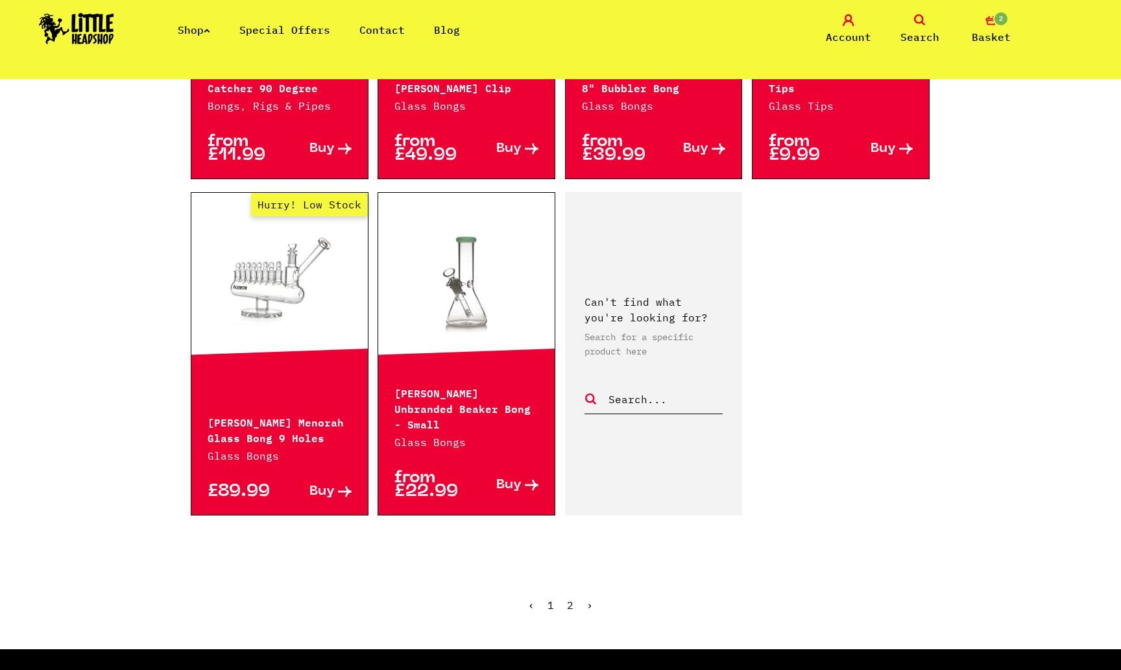
scroll to position [522, 0]
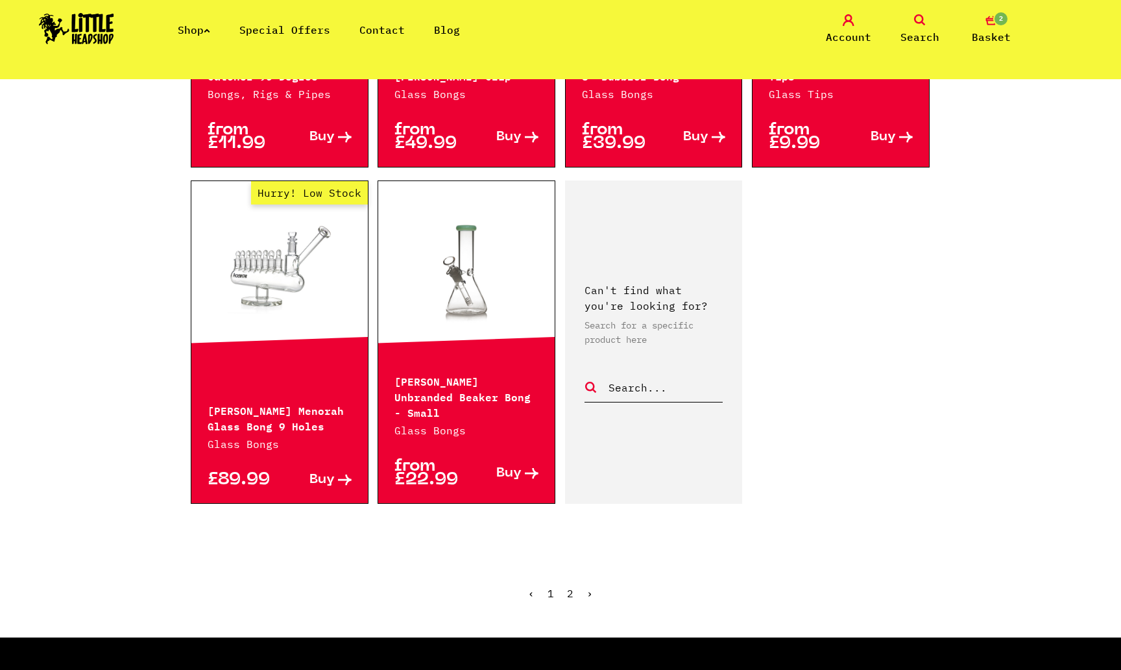
click at [552, 587] on link "1" at bounding box center [551, 593] width 6 height 13
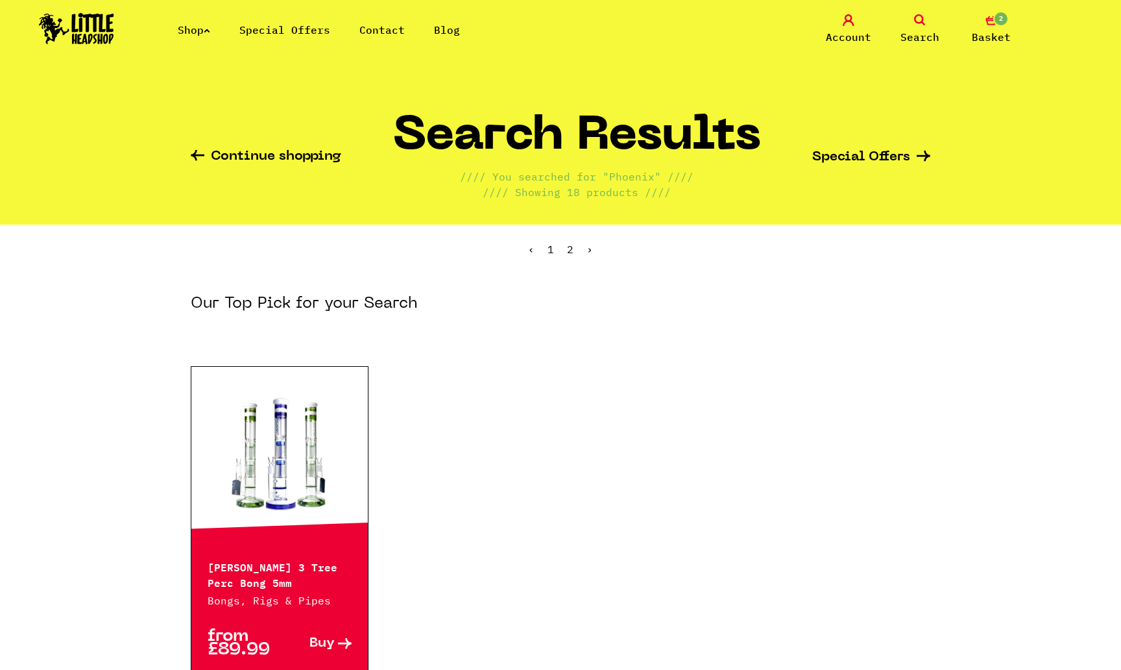
click at [310, 487] on link at bounding box center [279, 454] width 177 height 130
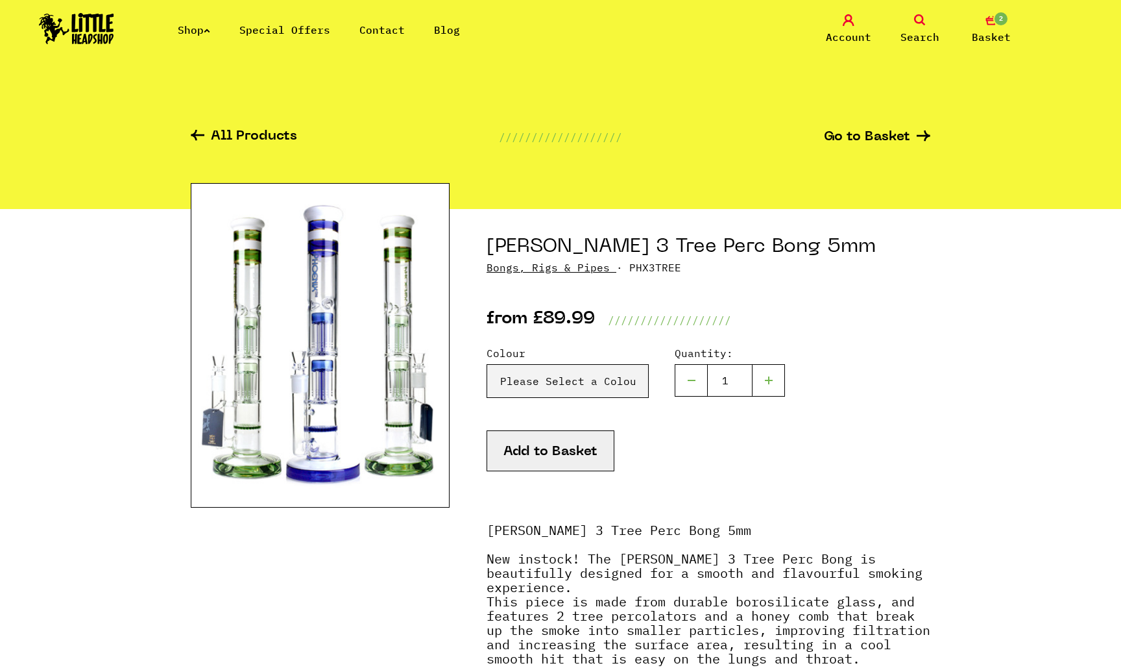
click at [193, 134] on icon at bounding box center [198, 135] width 14 height 10
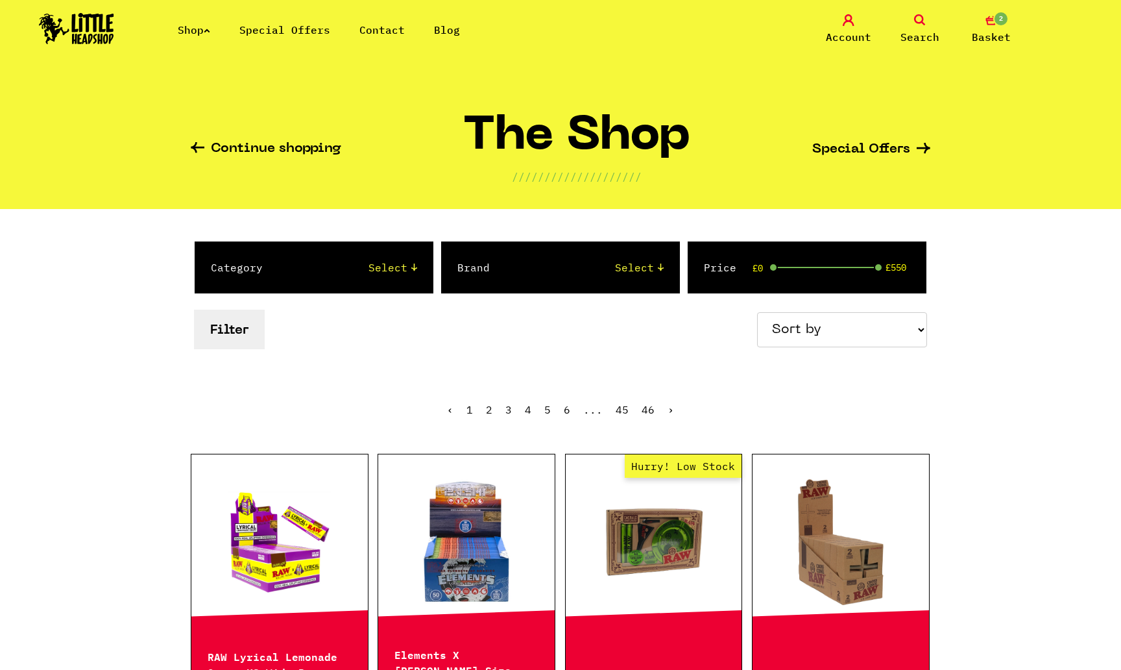
click at [911, 22] on link "Search" at bounding box center [920, 29] width 65 height 31
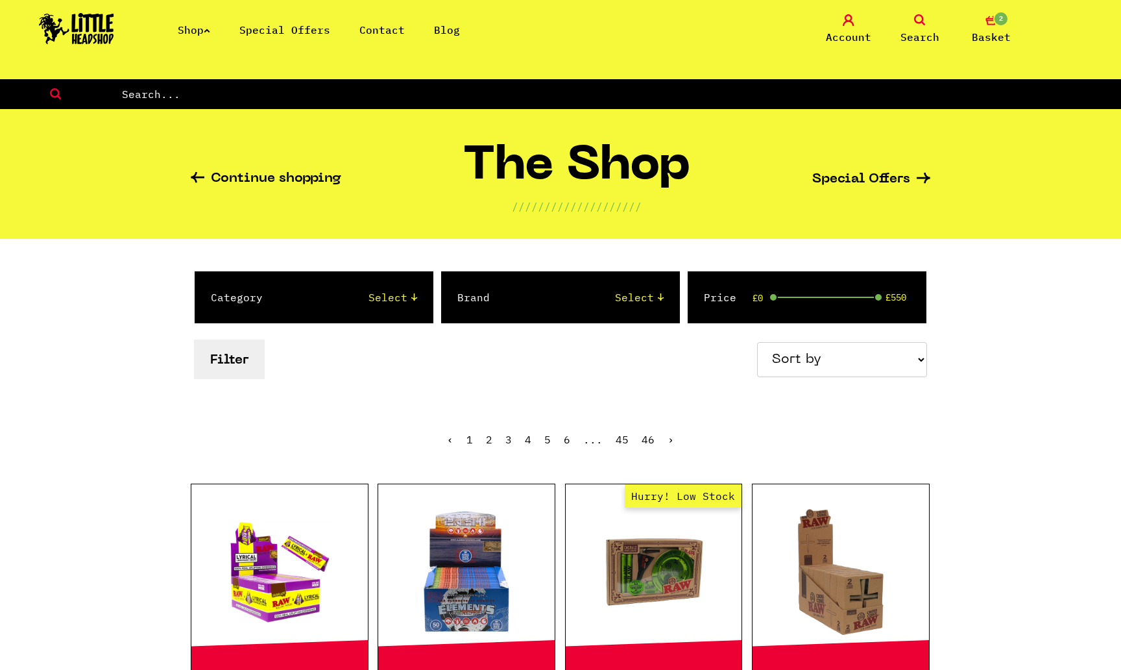
click at [650, 90] on input "text" at bounding box center [621, 94] width 1001 height 17
type input "elements"
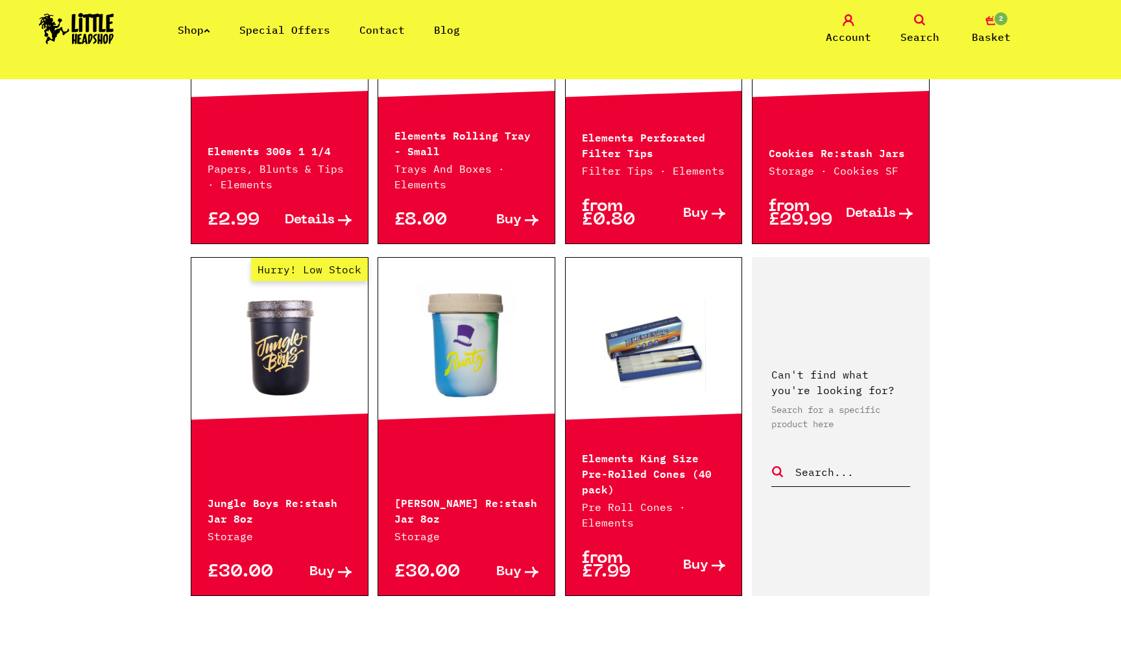
scroll to position [1229, 0]
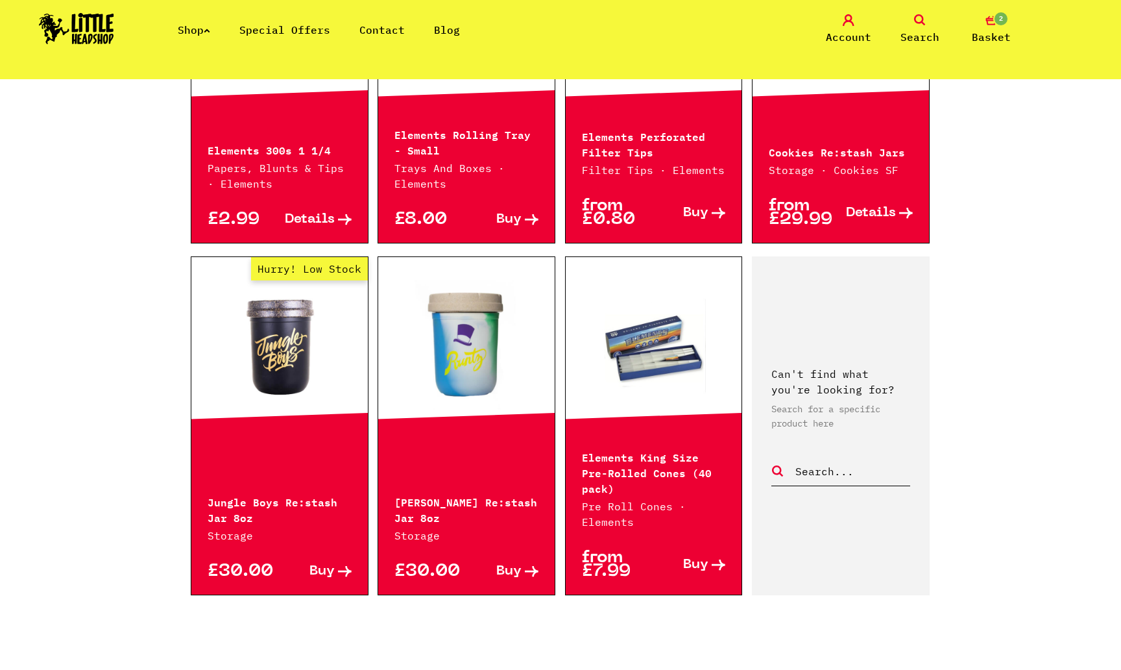
click at [712, 559] on icon at bounding box center [719, 564] width 14 height 11
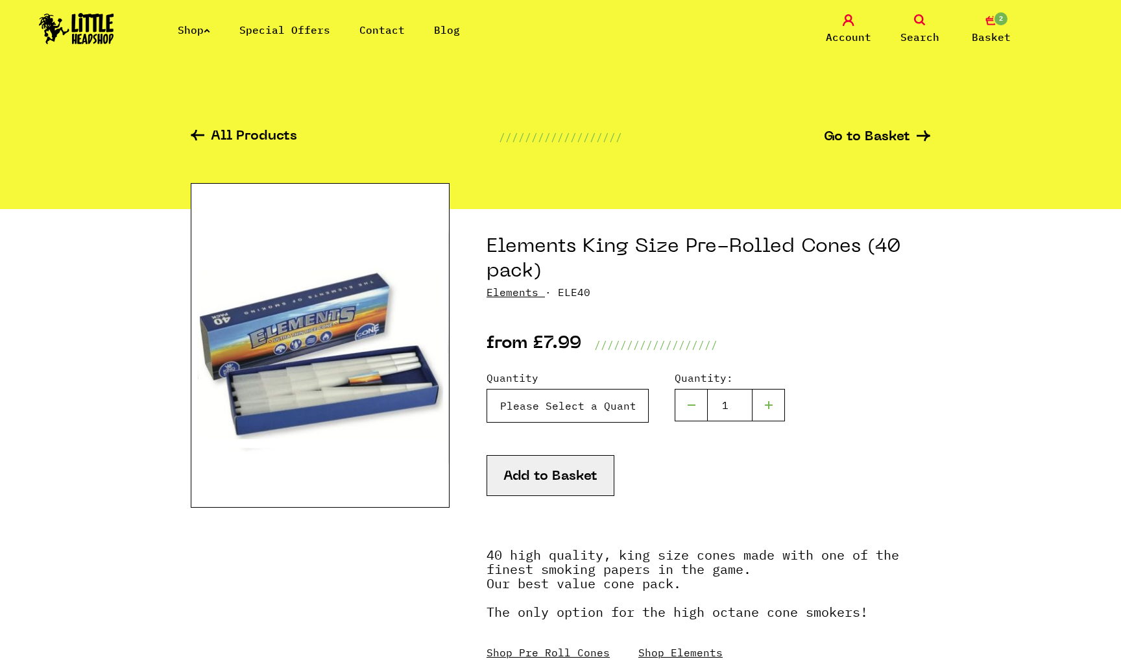
select select "1800"
click at [567, 478] on button "Add to Basket" at bounding box center [551, 475] width 128 height 41
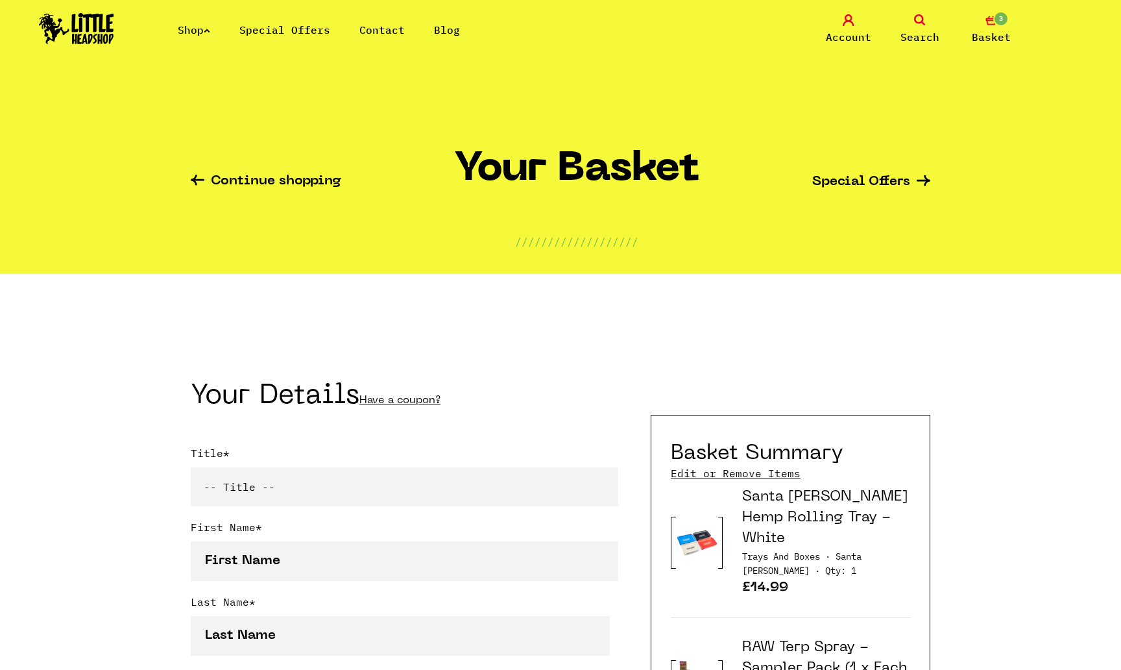
click at [201, 182] on icon at bounding box center [198, 180] width 14 height 11
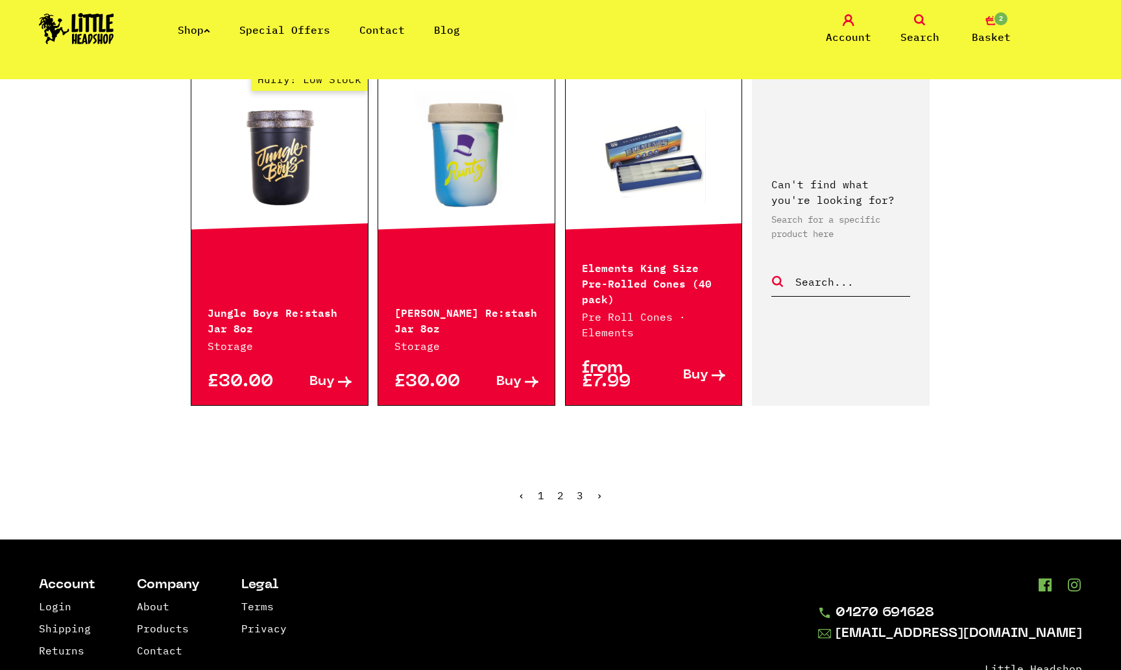
scroll to position [1444, 0]
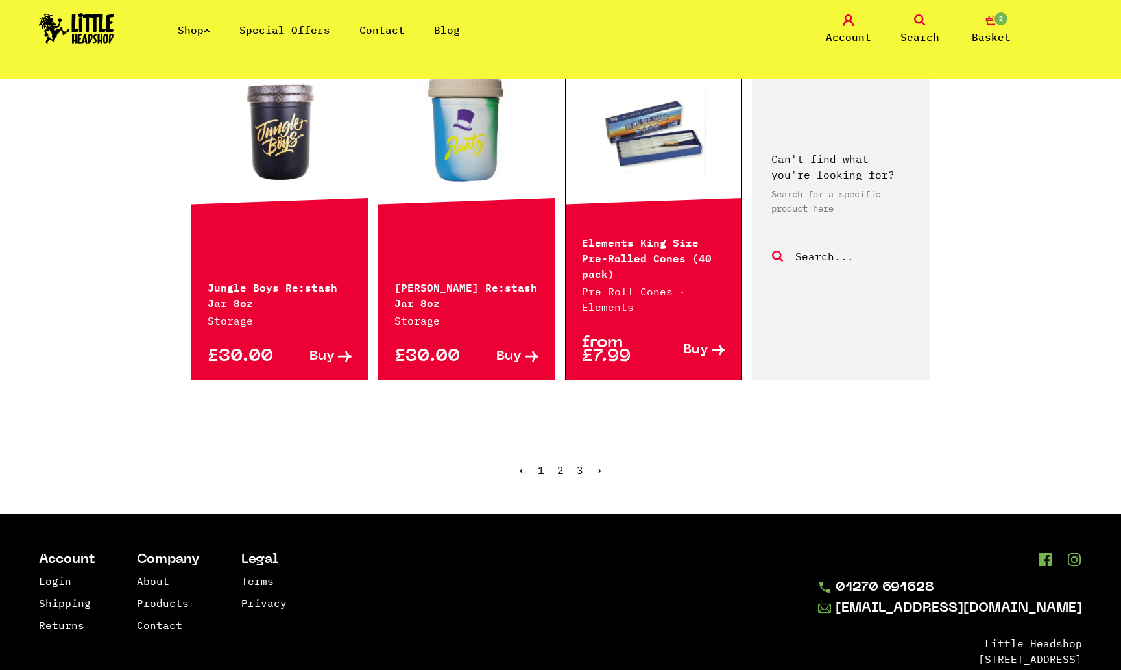
click at [563, 463] on link "2" at bounding box center [561, 469] width 6 height 13
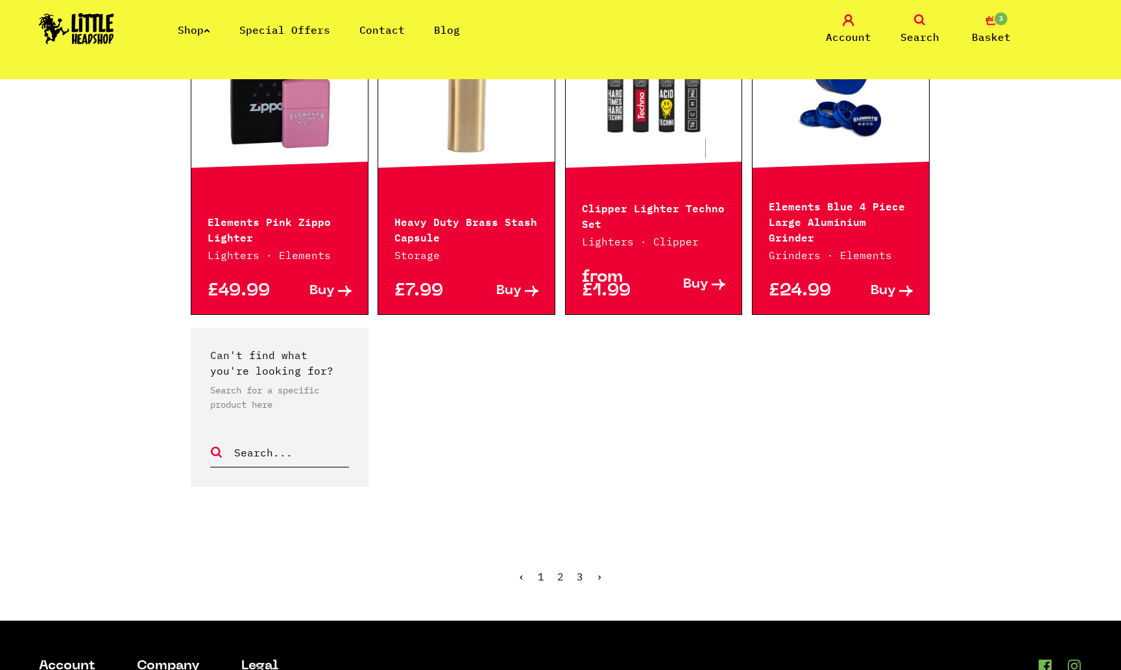
scroll to position [1075, 0]
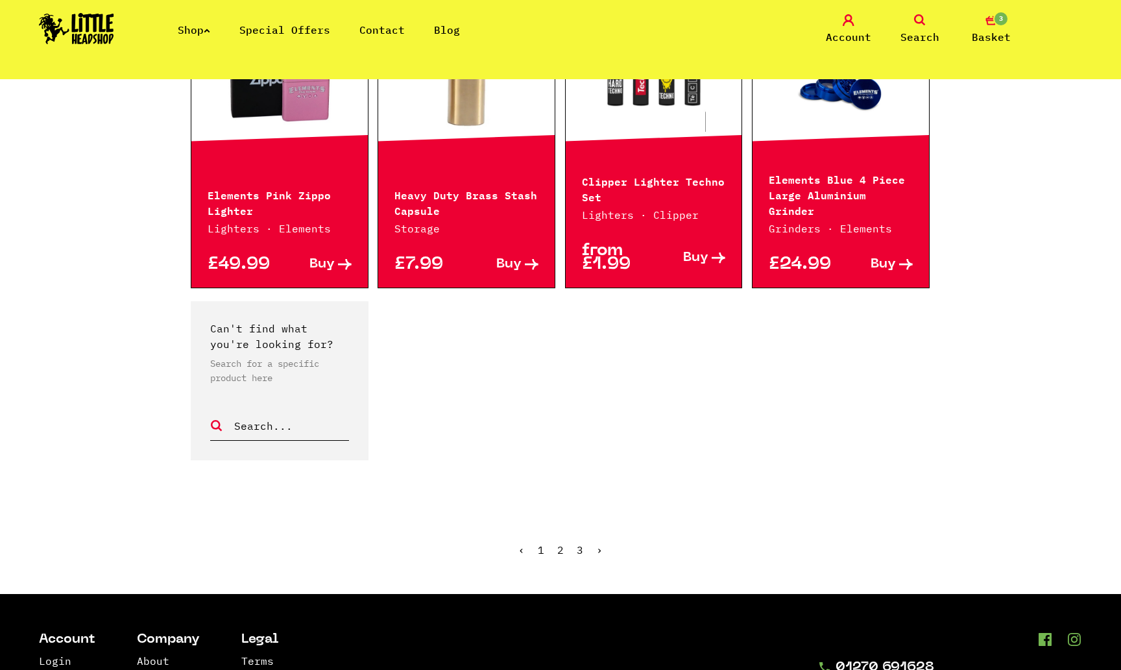
click at [579, 545] on link "3" at bounding box center [580, 549] width 6 height 13
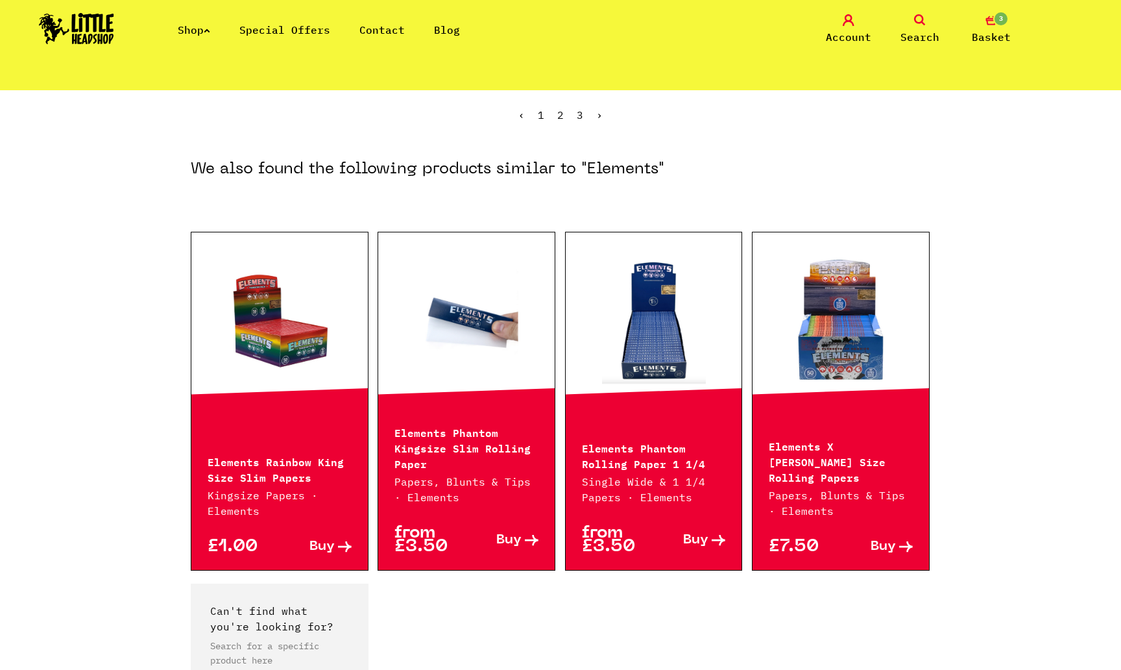
scroll to position [119, 0]
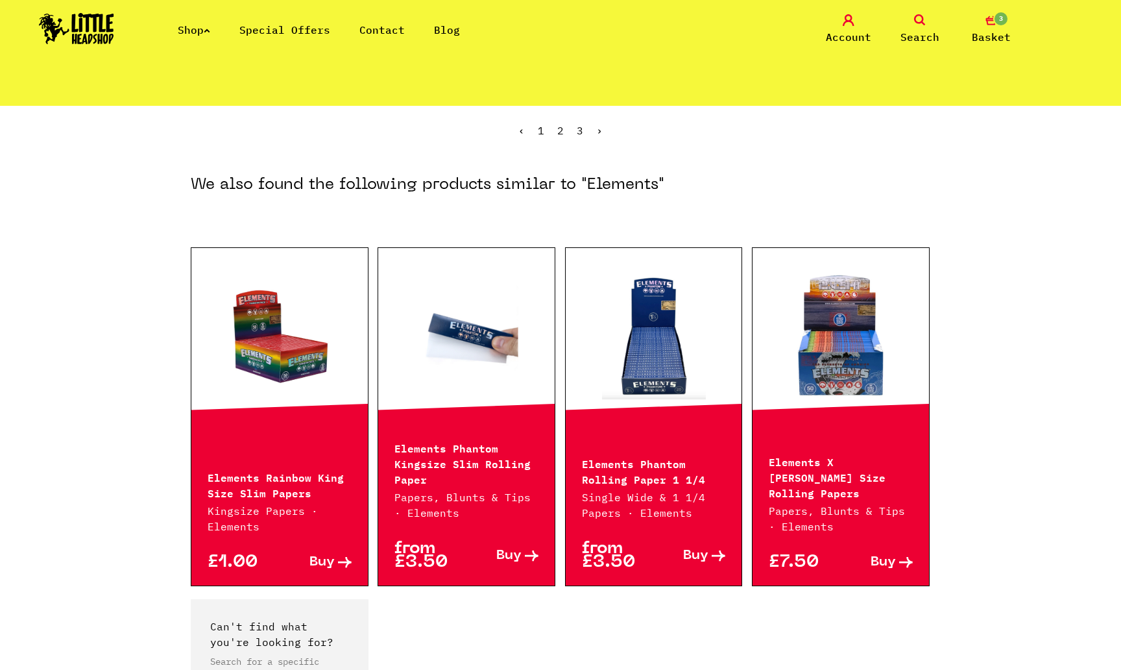
click at [906, 557] on icon at bounding box center [907, 562] width 14 height 11
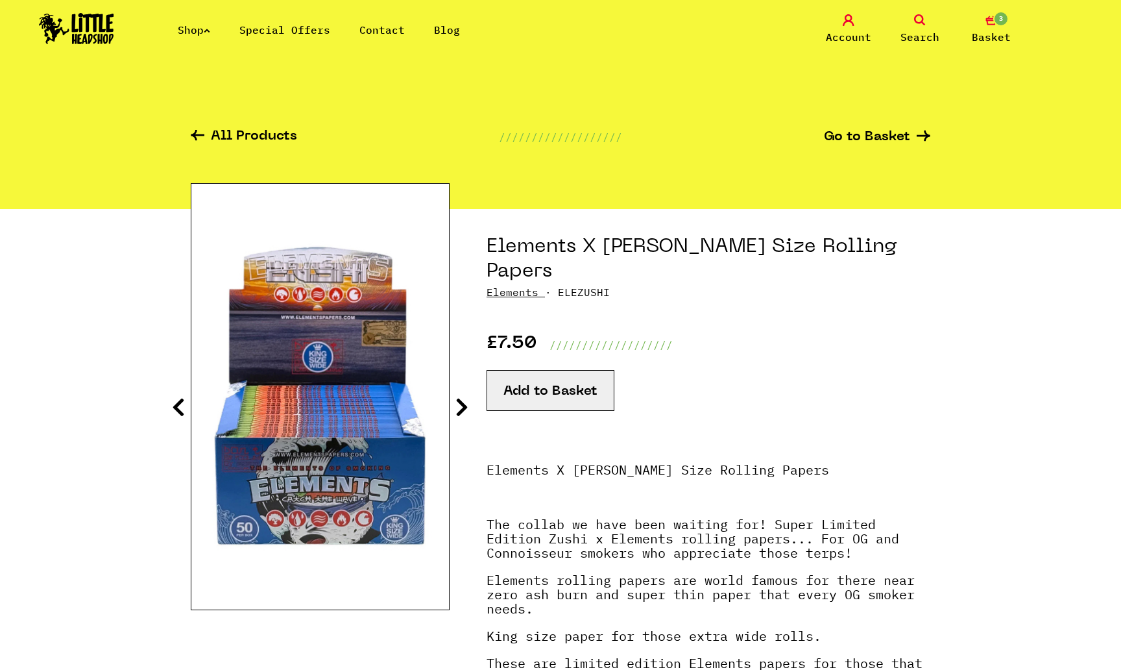
click at [579, 374] on button "Add to Basket" at bounding box center [551, 390] width 128 height 41
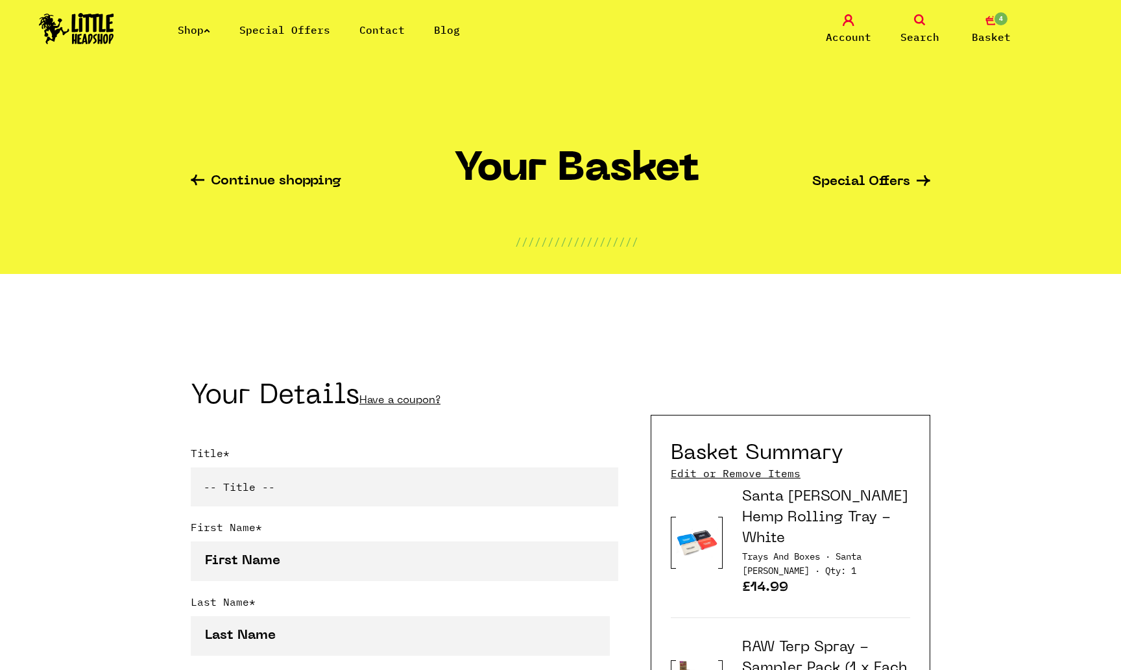
click at [214, 179] on link "Continue shopping" at bounding box center [266, 182] width 151 height 15
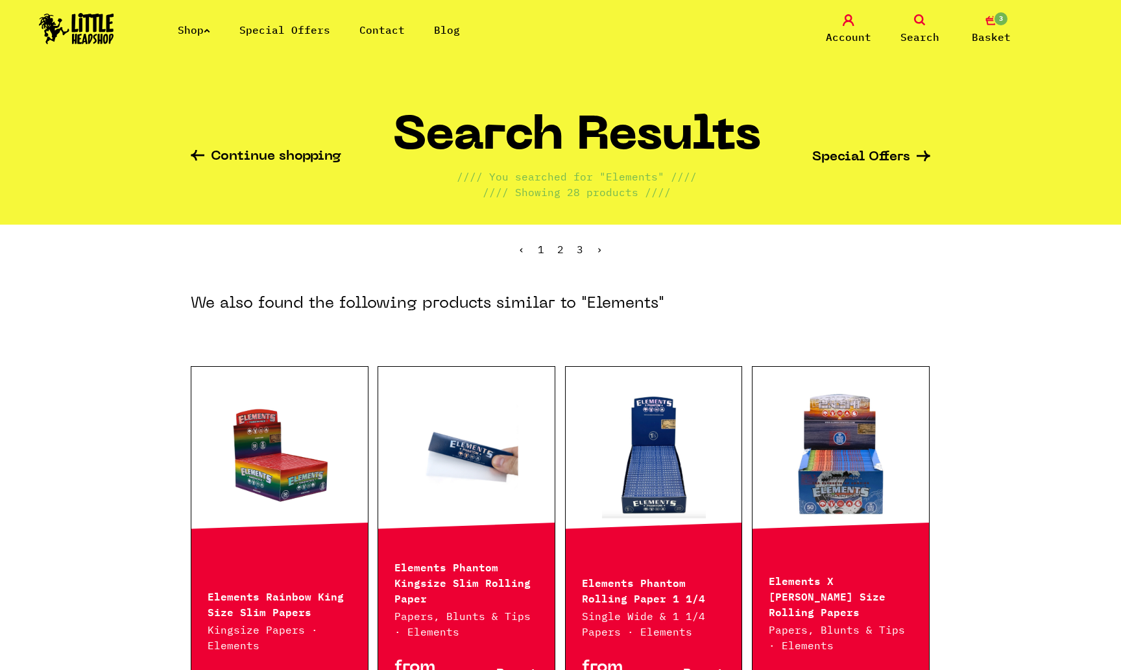
scroll to position [119, 0]
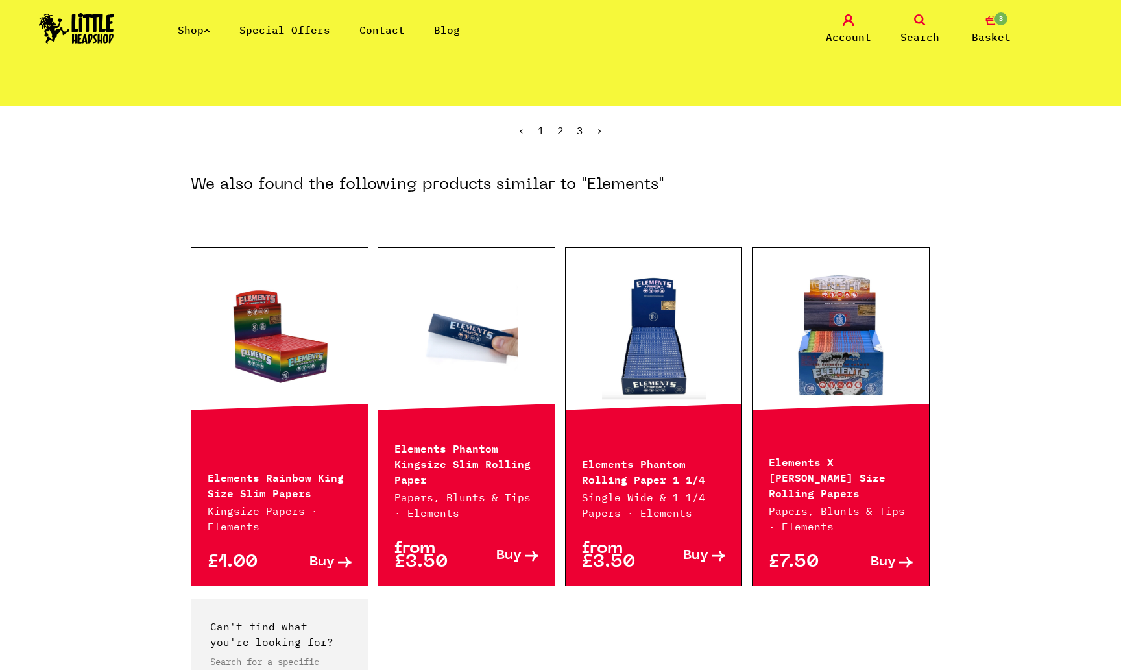
click at [533, 553] on icon at bounding box center [532, 555] width 14 height 11
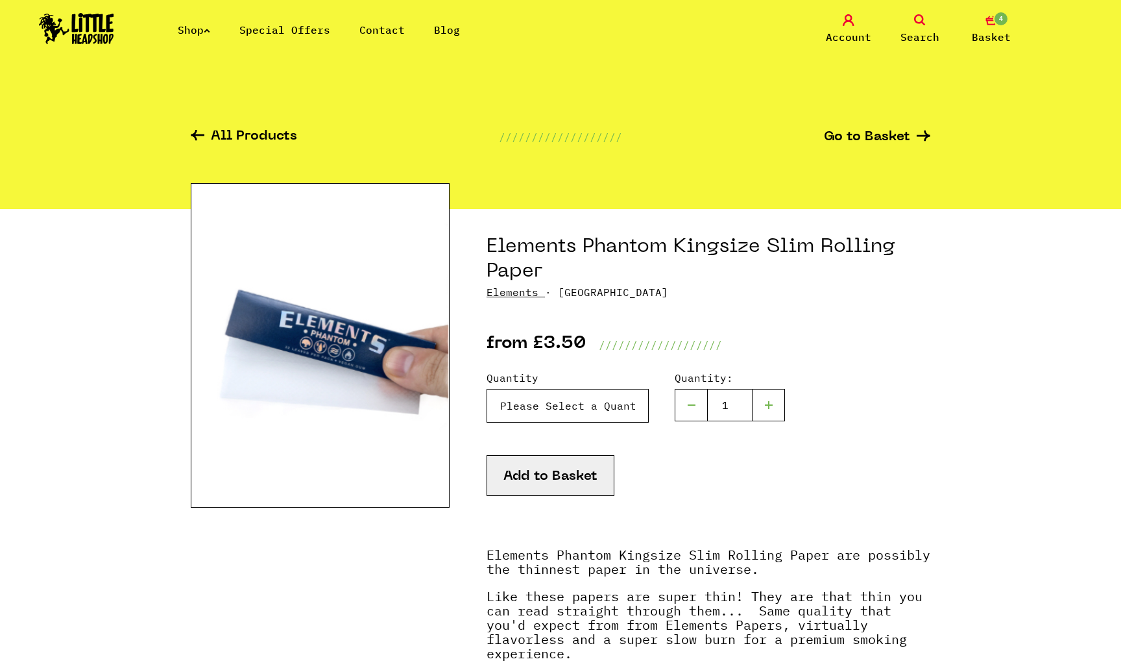
select select "1962"
click at [559, 470] on button "Add to Basket" at bounding box center [551, 475] width 128 height 41
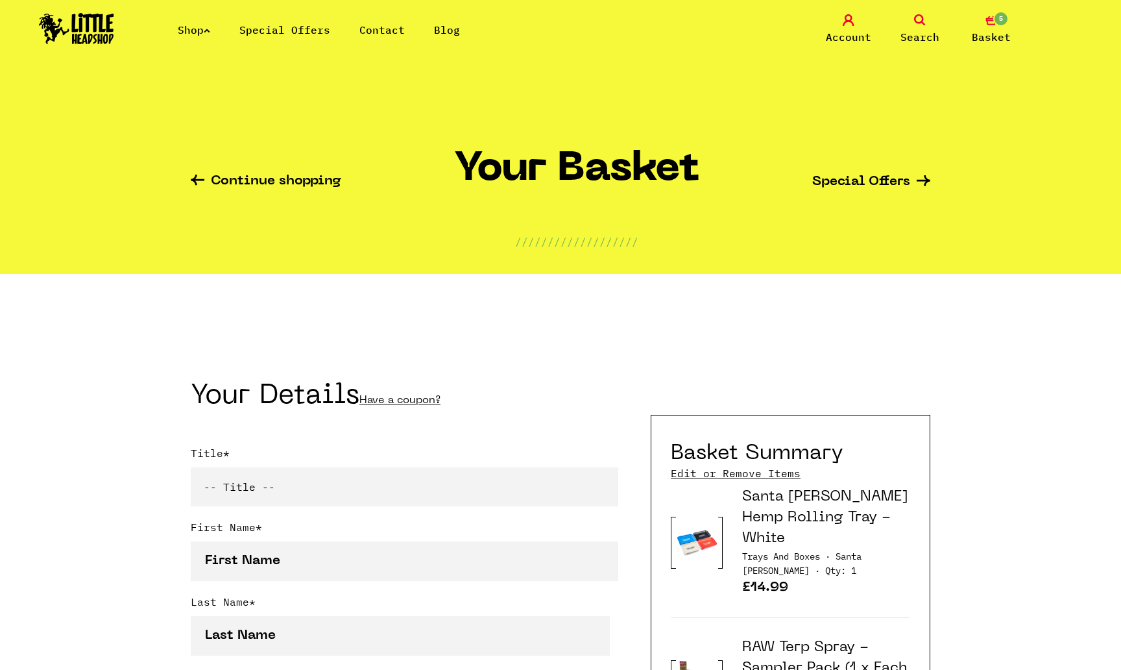
click at [992, 26] on link "5 Basket" at bounding box center [991, 29] width 65 height 31
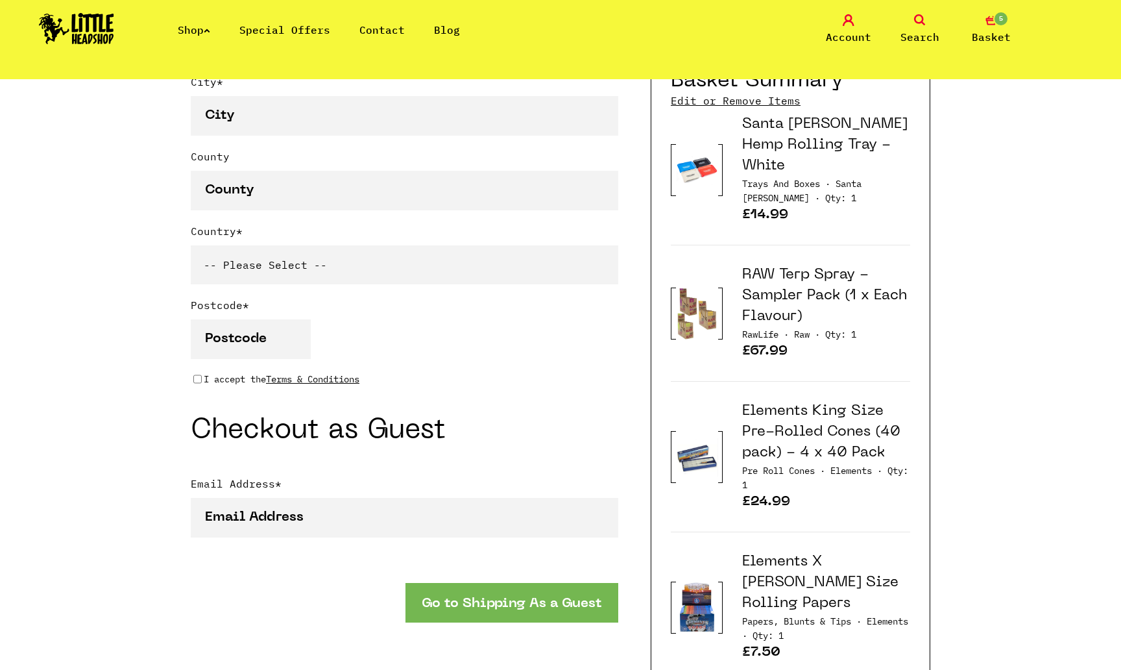
scroll to position [892, 0]
click at [755, 108] on link "Edit or Remove Items" at bounding box center [736, 101] width 130 height 14
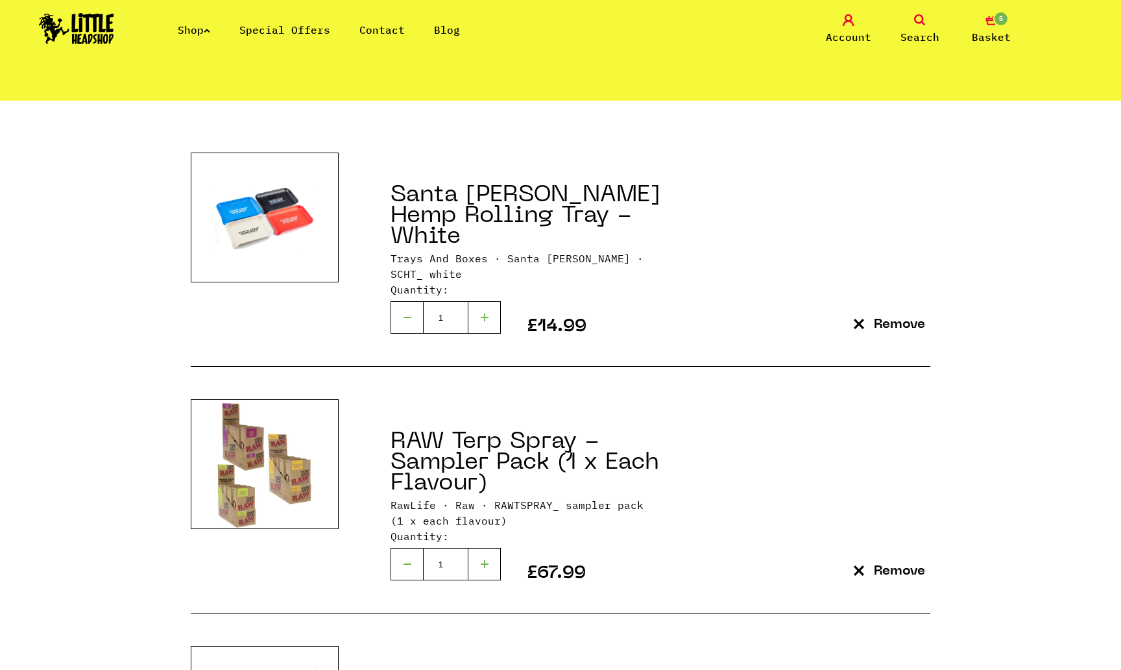
scroll to position [175, 0]
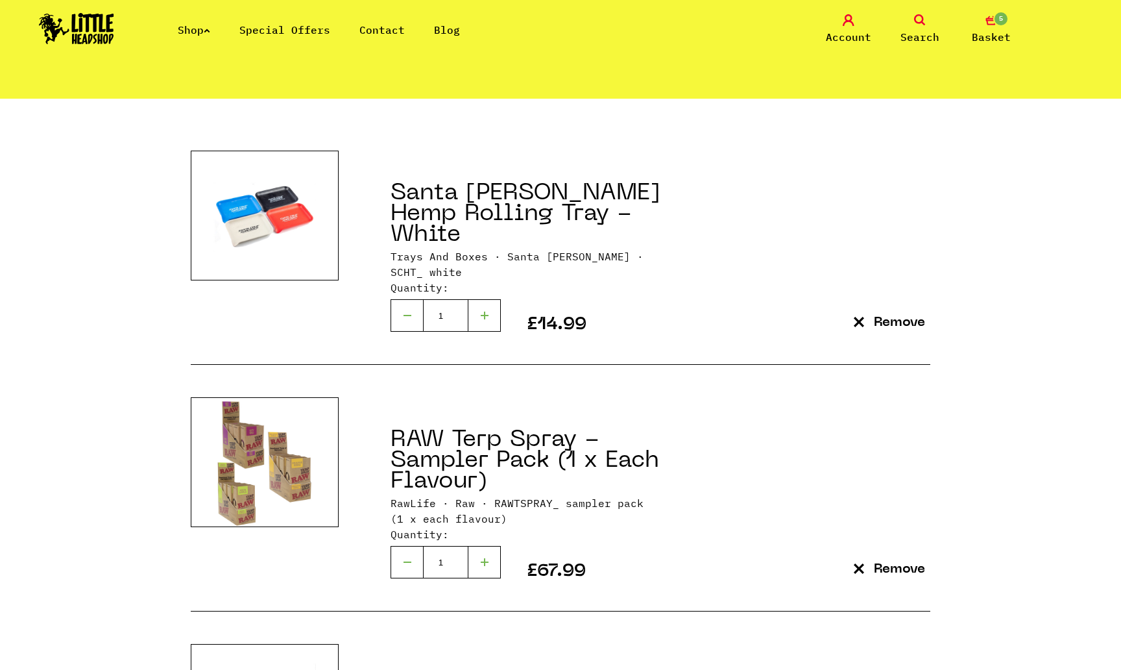
click at [915, 563] on p "Remove" at bounding box center [899, 570] width 51 height 14
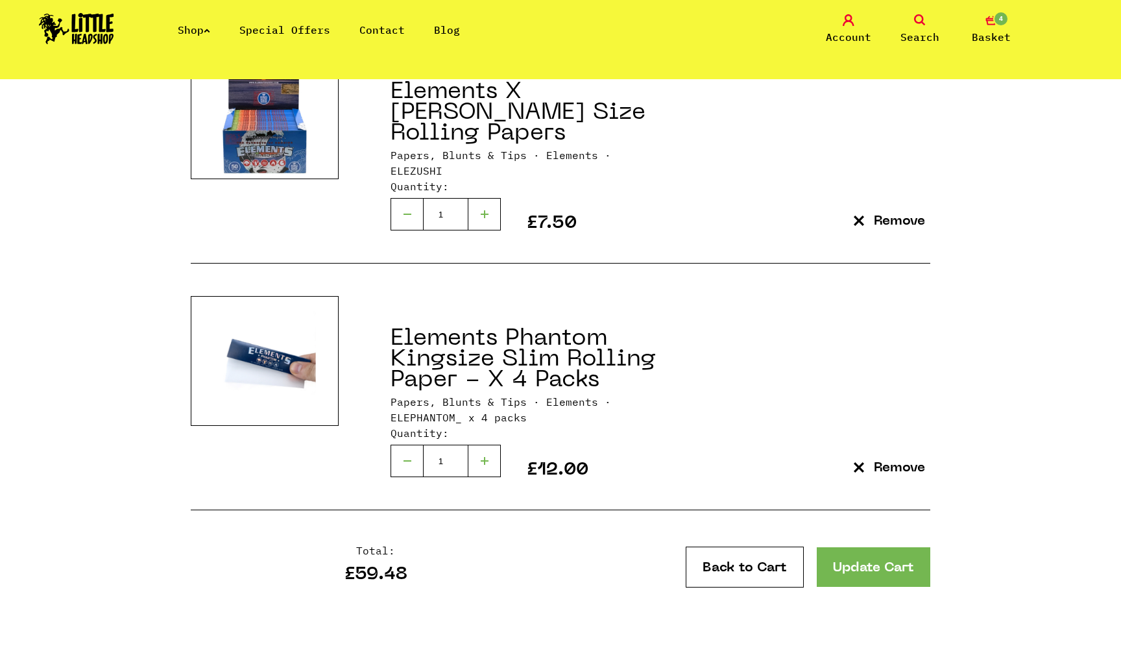
scroll to position [768, 0]
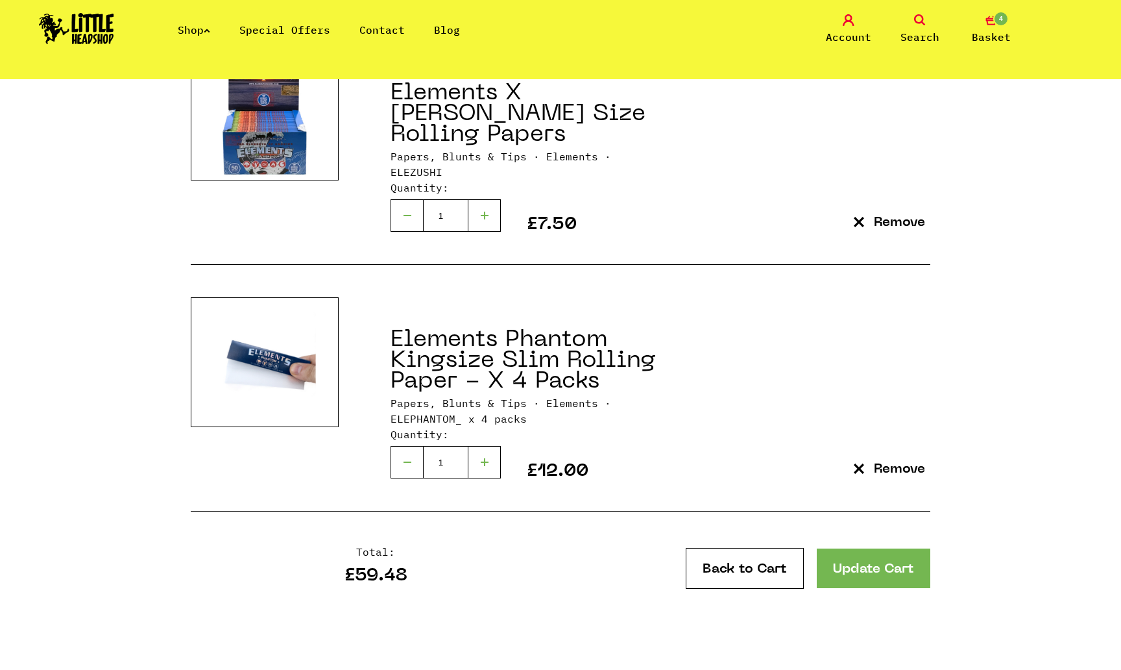
click at [890, 548] on link "Update Cart" at bounding box center [874, 568] width 114 height 40
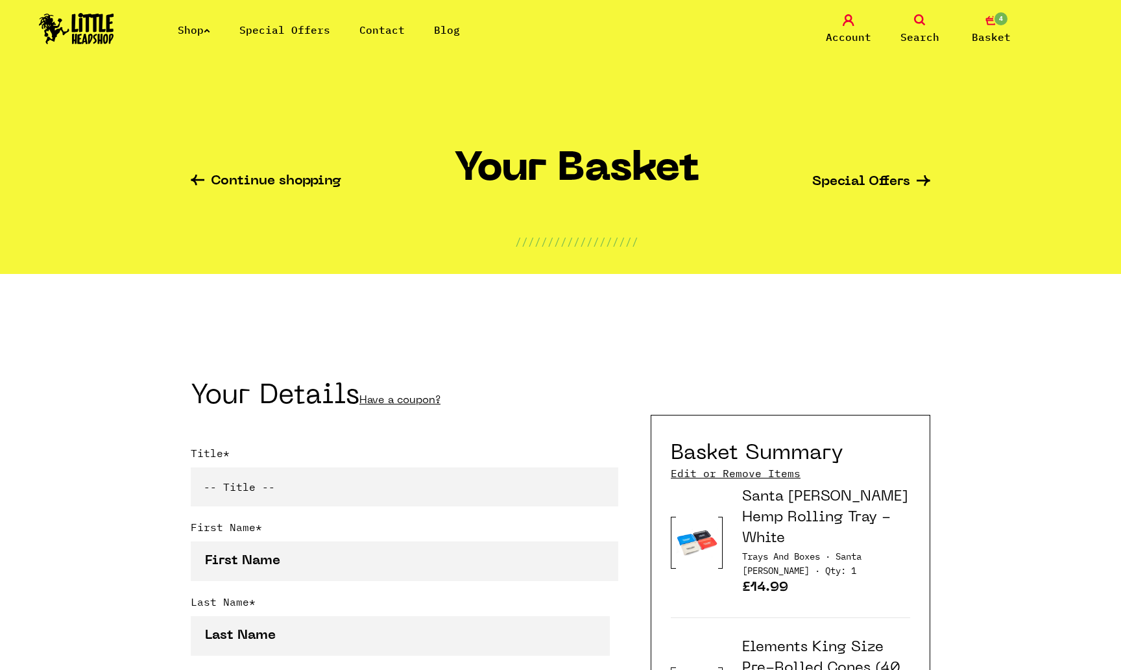
select select "mr"
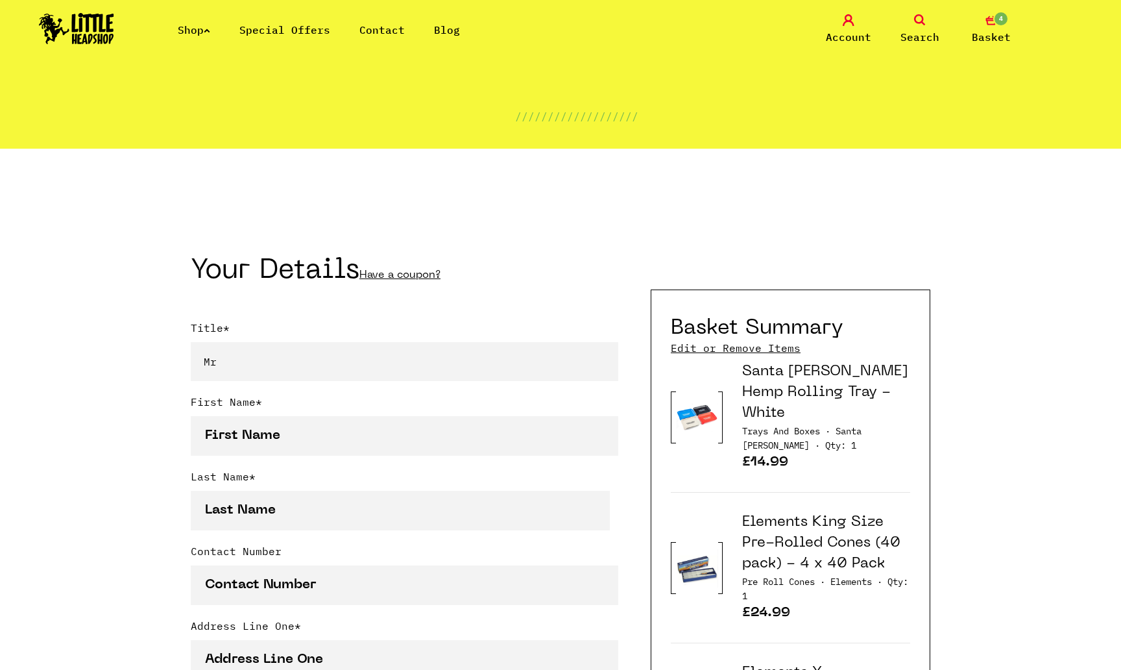
scroll to position [127, 0]
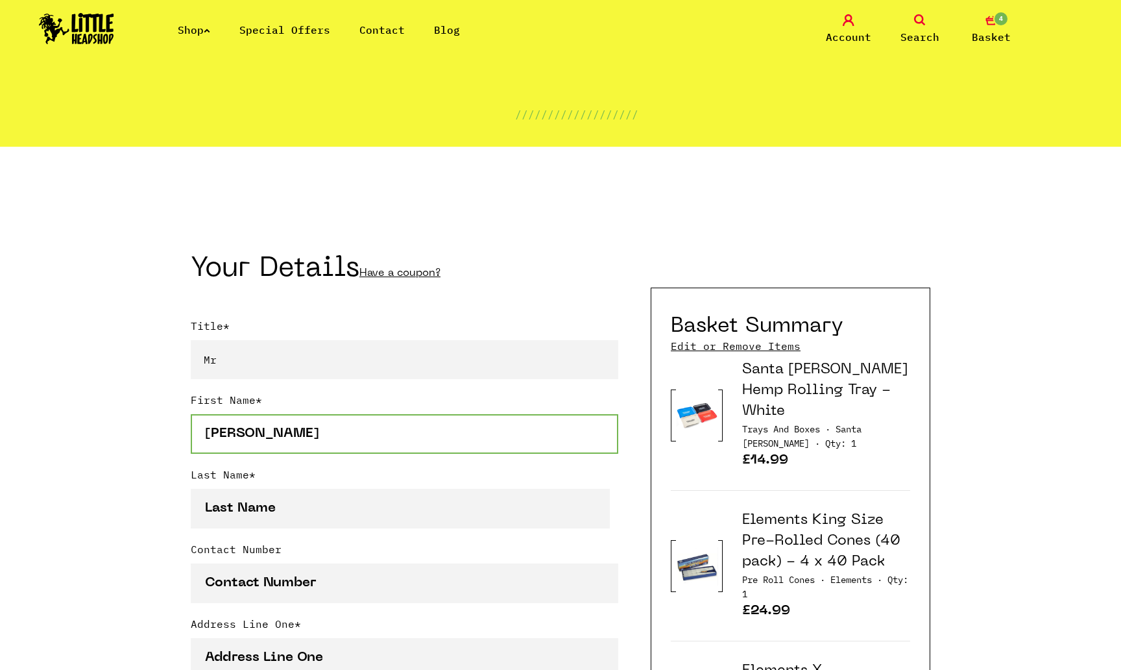
type input "nathan"
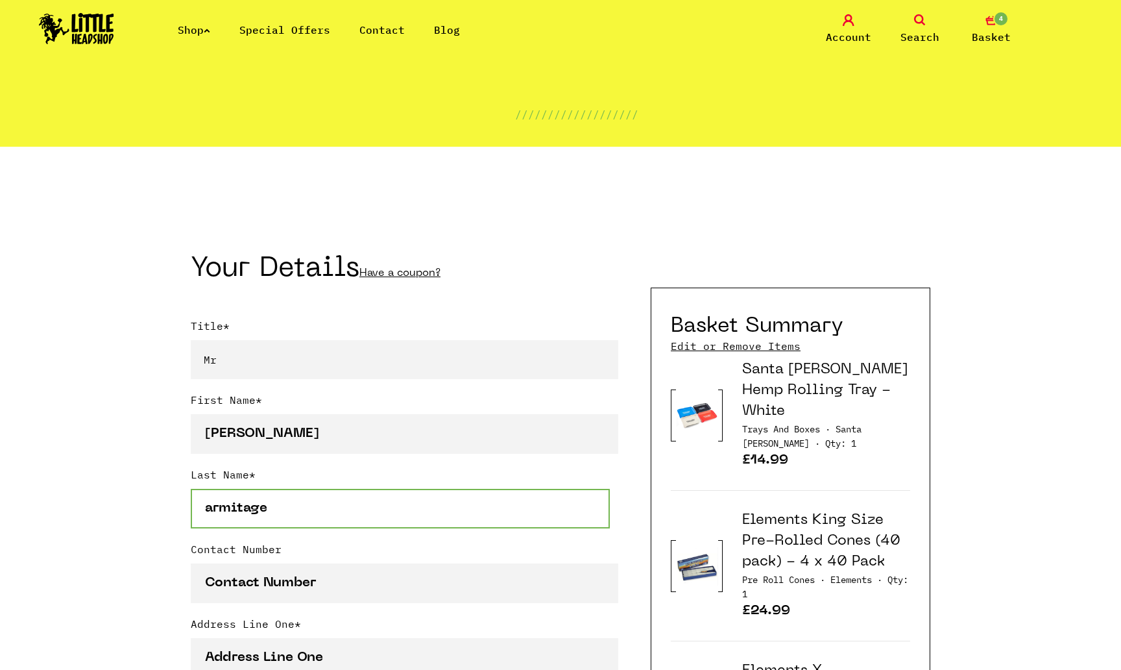
type input "armitage"
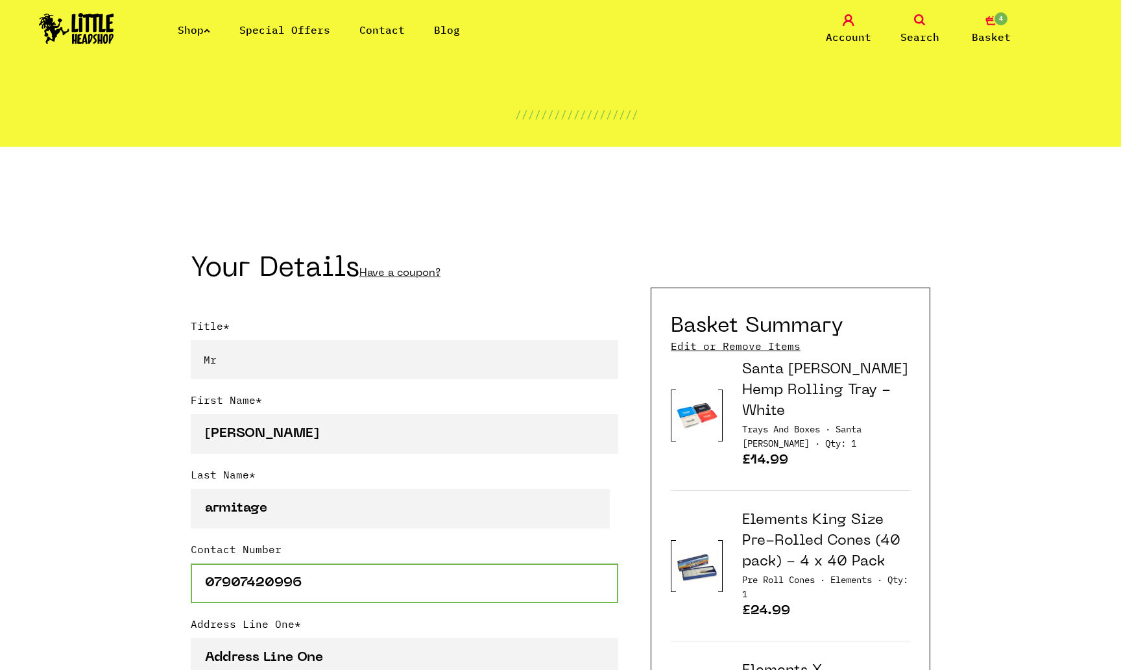
type input "07907420996"
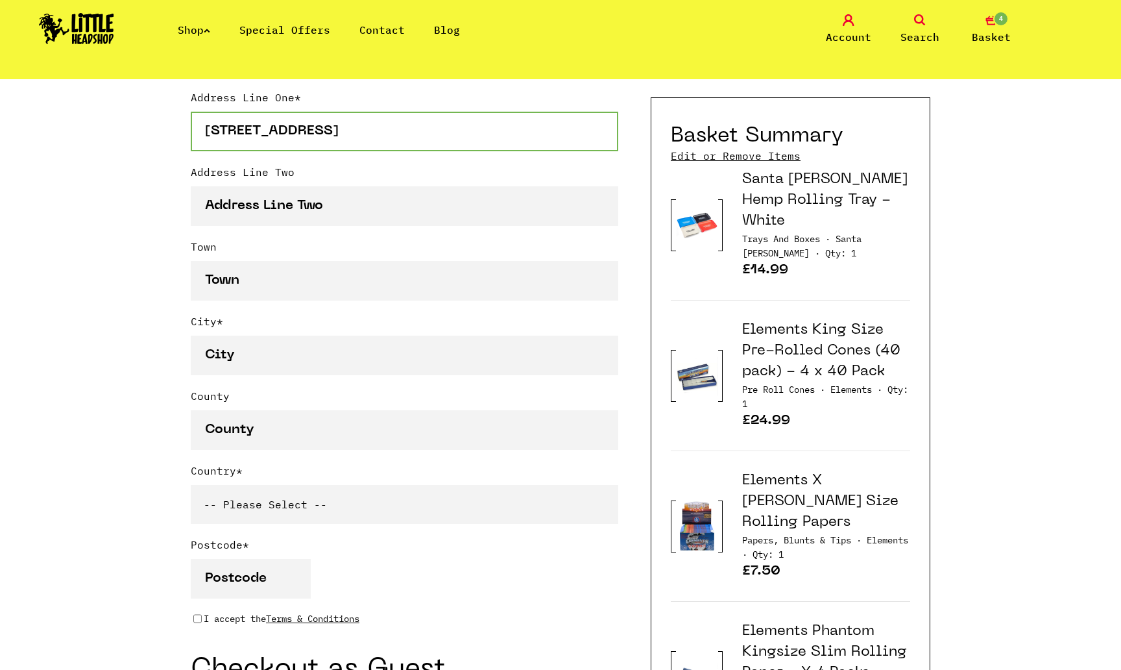
scroll to position [668, 0]
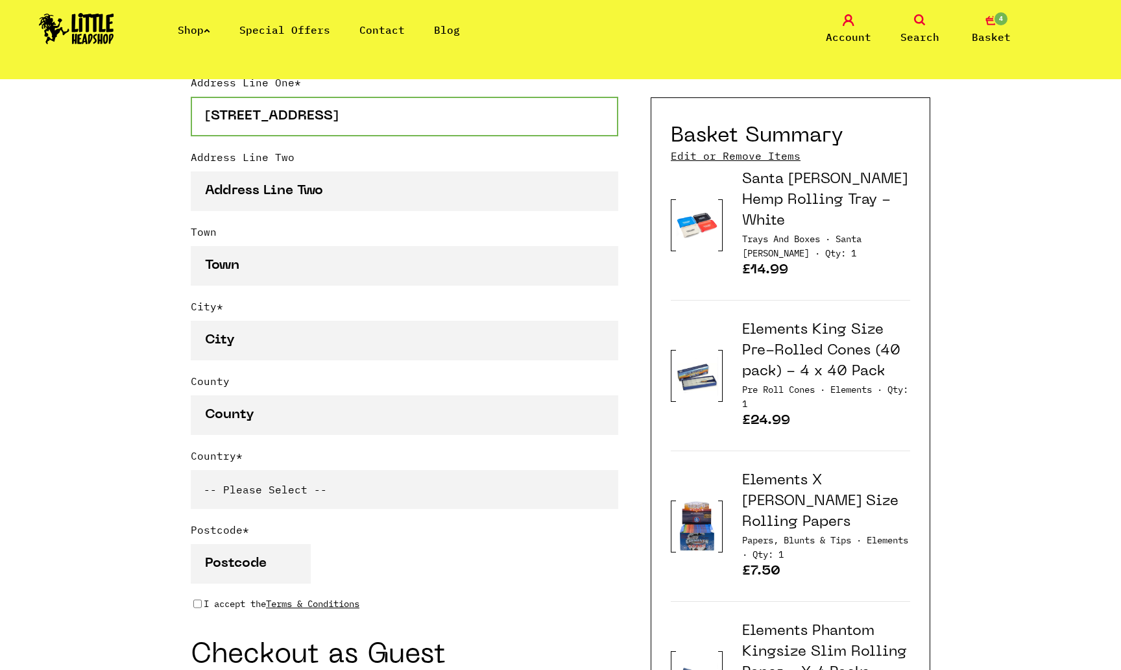
type input "[STREET_ADDRESS]"
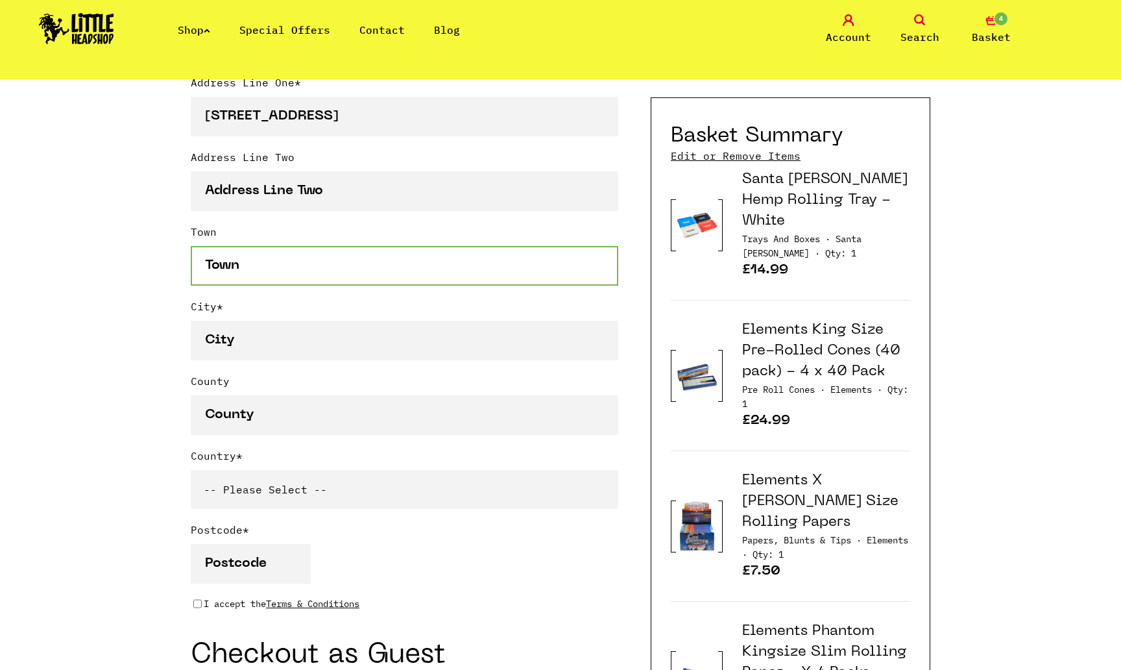
click at [323, 257] on input "Town" at bounding box center [405, 266] width 428 height 40
type input "[PERSON_NAME]"
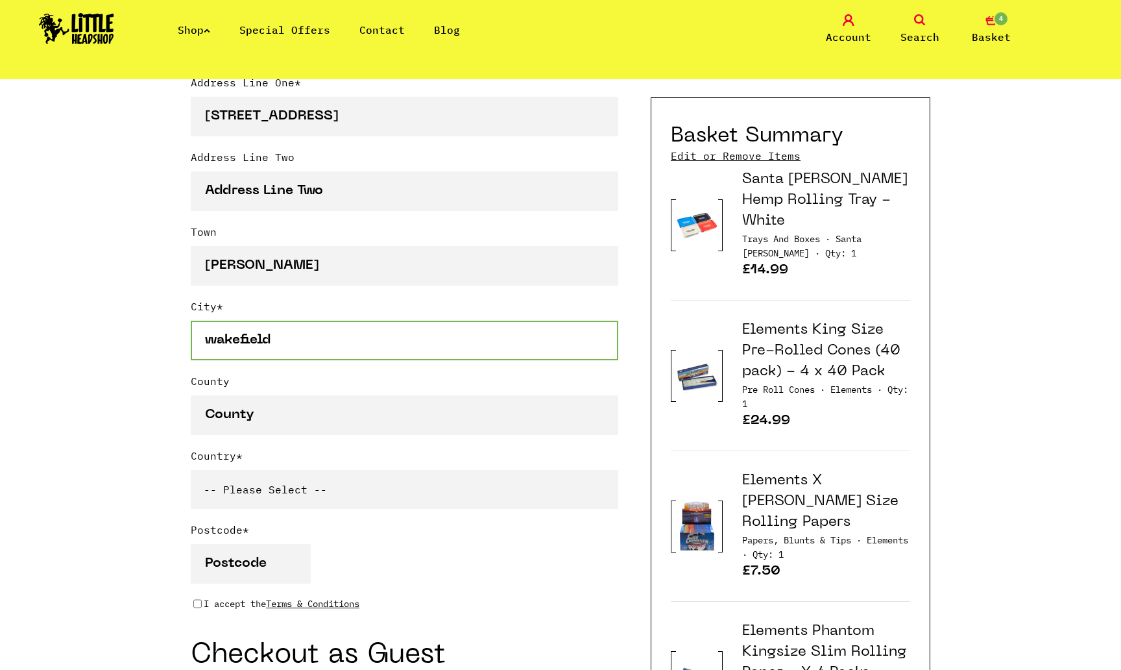
type input "wakefield"
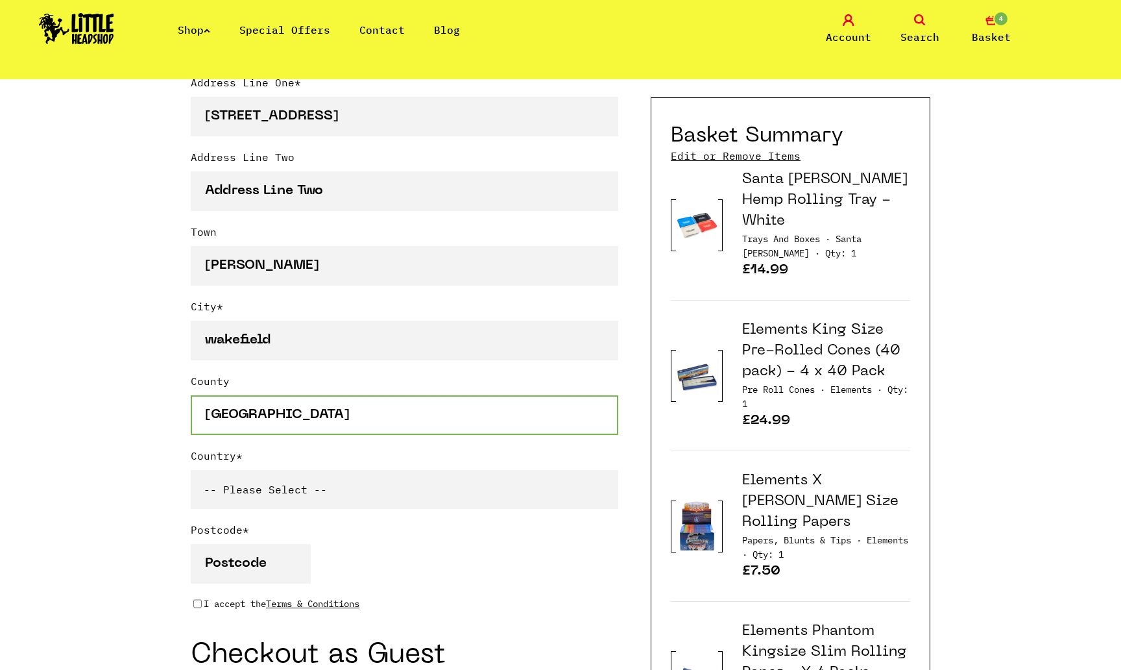
type input "[GEOGRAPHIC_DATA]"
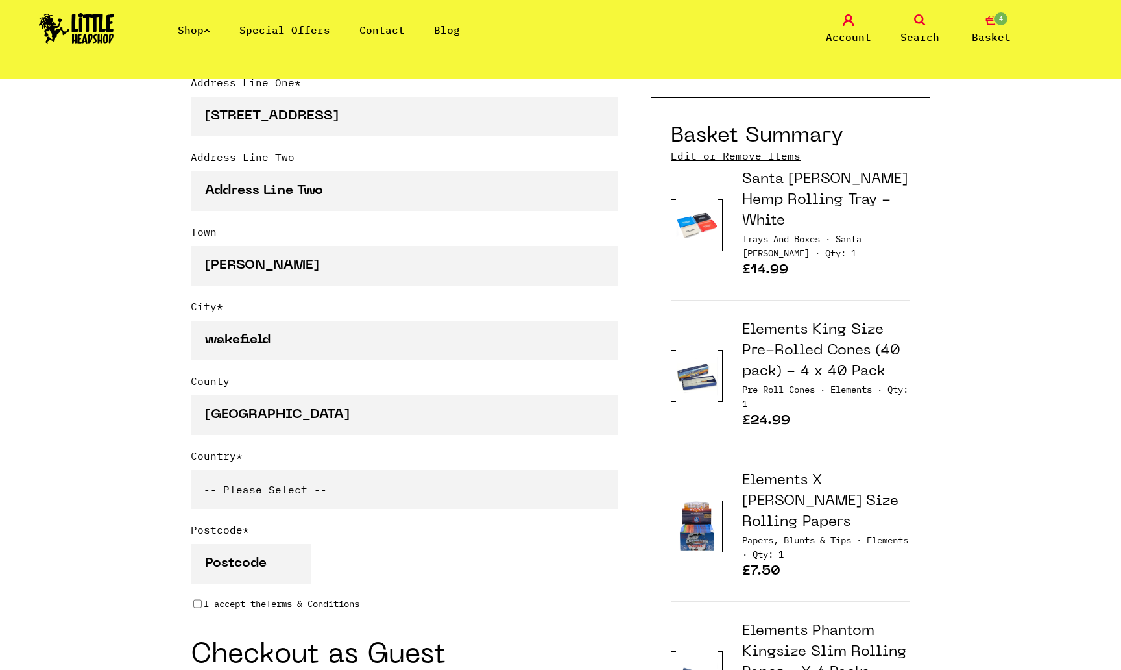
select select "826"
click at [243, 569] on input "Postcode *" at bounding box center [251, 564] width 120 height 40
type input "WF75LZ"
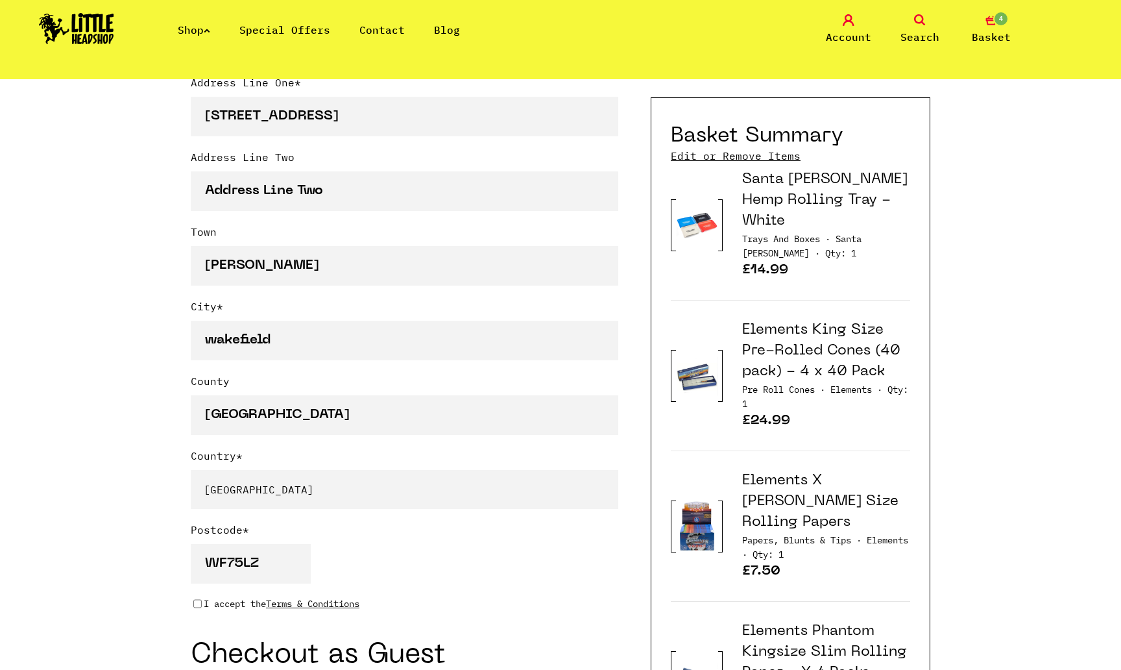
click at [18, 575] on div "Continue shopping Your Basket /////////////////// Special Offers Coupon Code Ap…" at bounding box center [560, 446] width 1121 height 2070
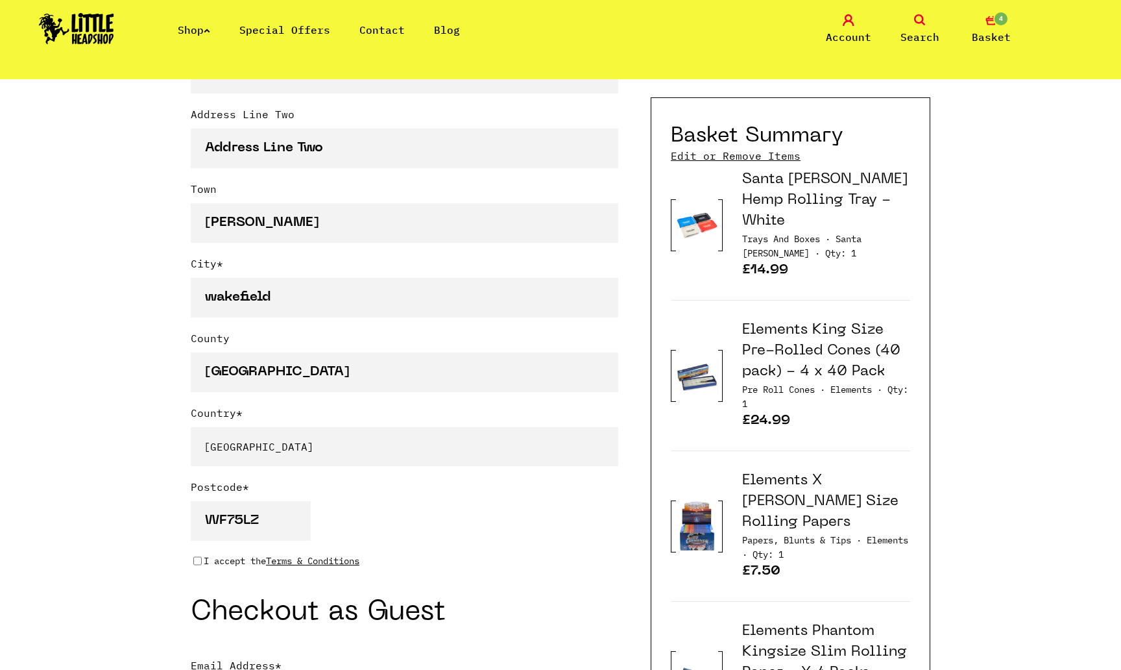
scroll to position [793, 0]
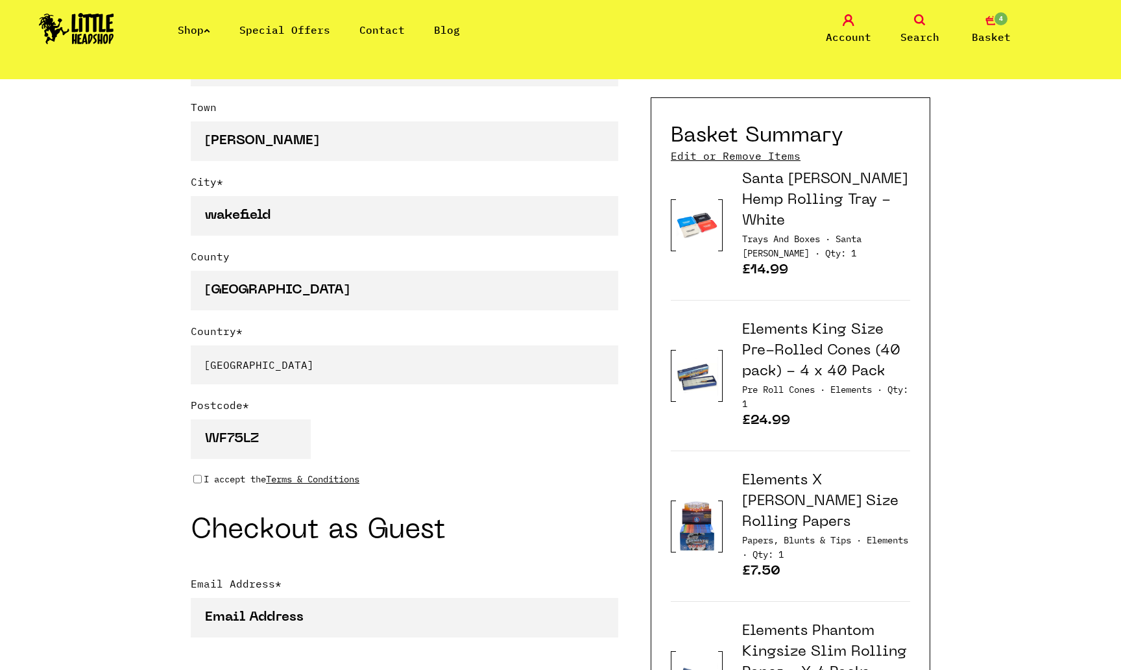
click at [198, 477] on input "I accept the Terms & Conditions" at bounding box center [197, 479] width 8 height 10
checkbox input "true"
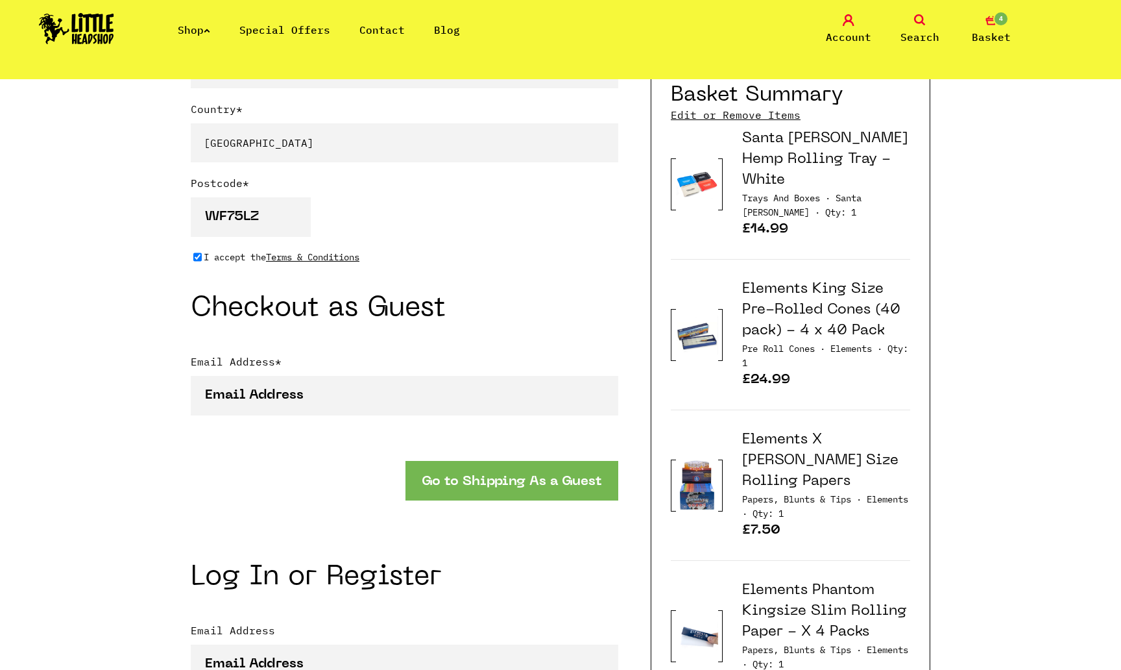
scroll to position [1035, 0]
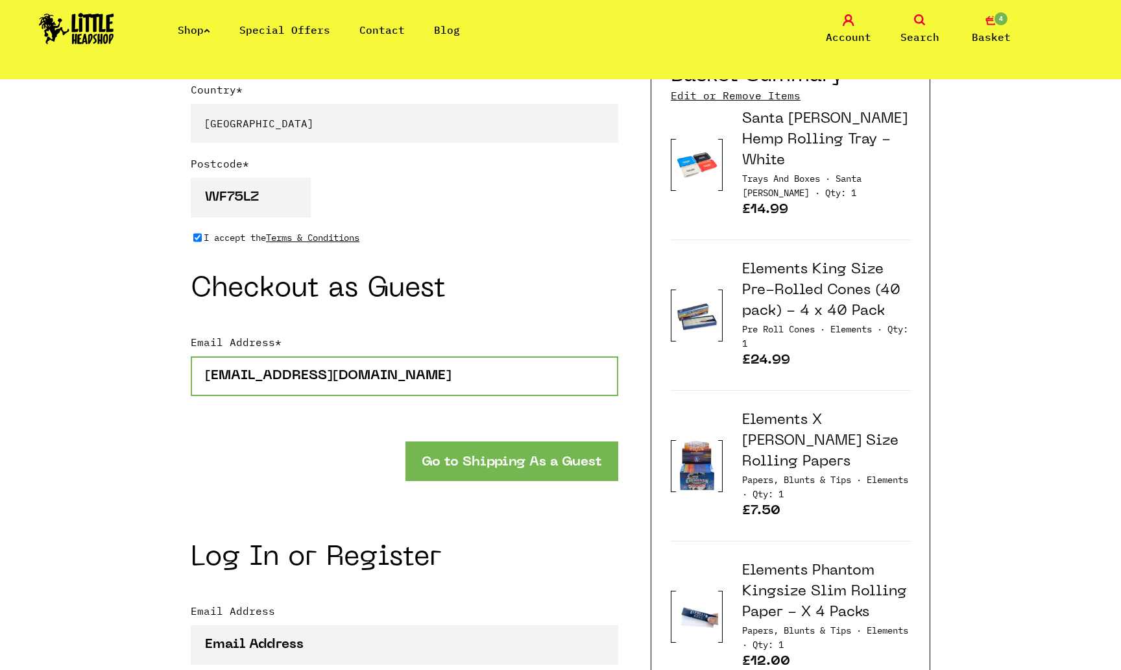
type input "[EMAIL_ADDRESS][DOMAIN_NAME]"
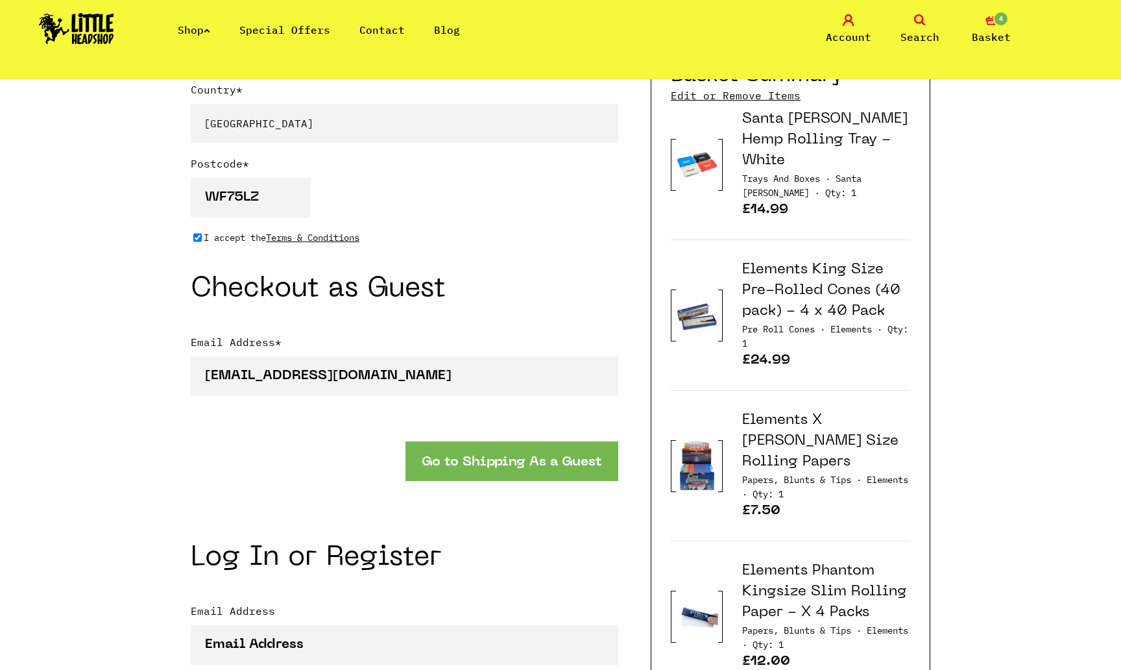
click at [534, 467] on button "Go to Shipping As a Guest" at bounding box center [512, 461] width 213 height 40
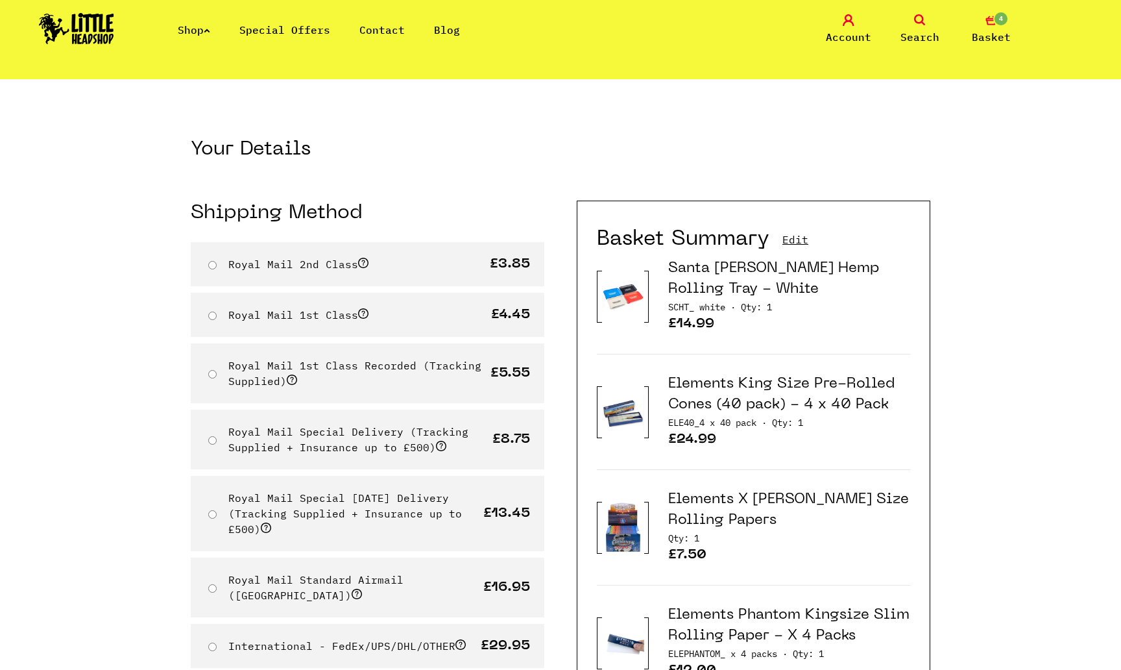
click at [254, 369] on label "Royal Mail 1st Class Recorded (Tracking Supplied)" at bounding box center [354, 373] width 253 height 29
click at [217, 370] on input "Royal Mail 1st Class Recorded (Tracking Supplied)" at bounding box center [212, 374] width 8 height 8
radio input "true"
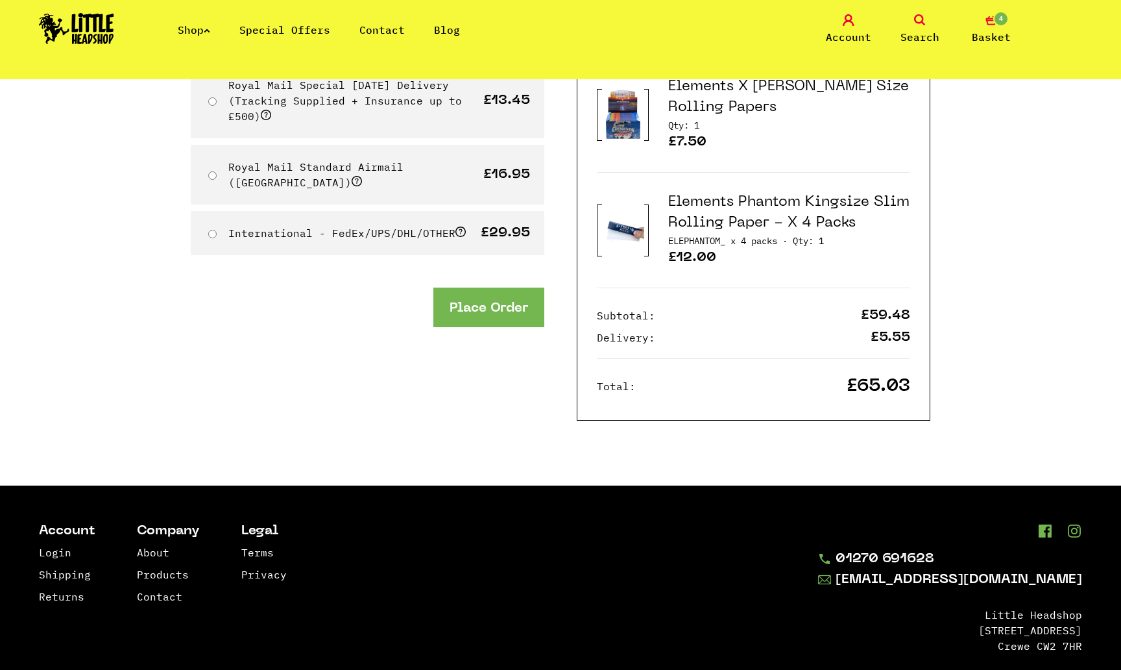
scroll to position [407, 0]
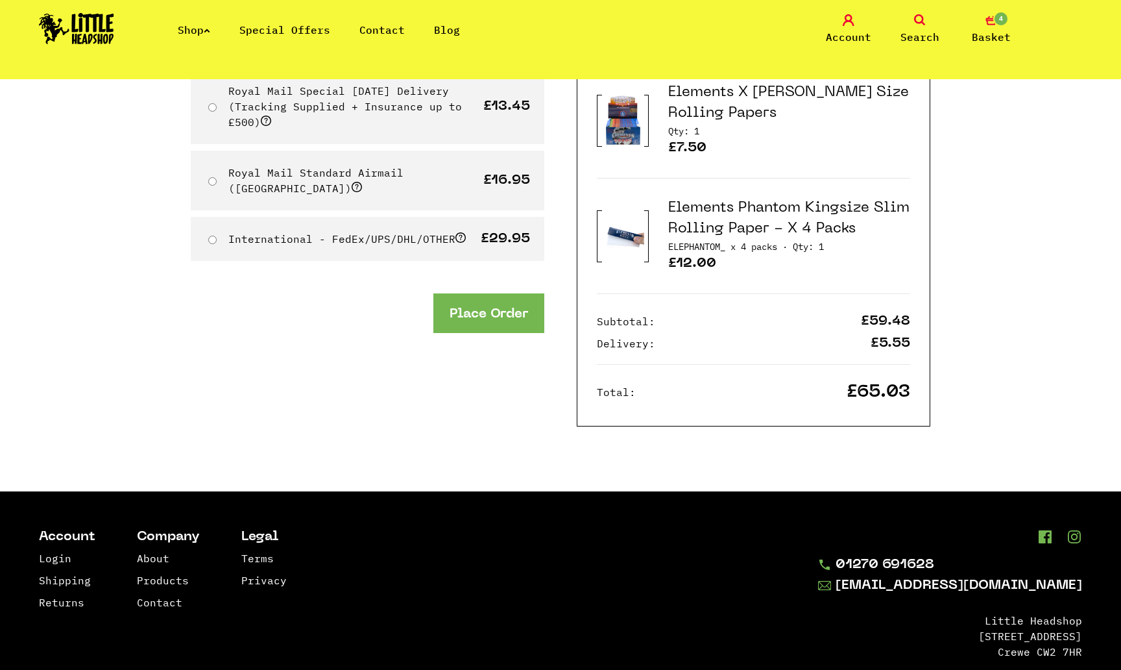
click at [485, 296] on button "Place Order" at bounding box center [489, 313] width 111 height 40
